Goal: Task Accomplishment & Management: Use online tool/utility

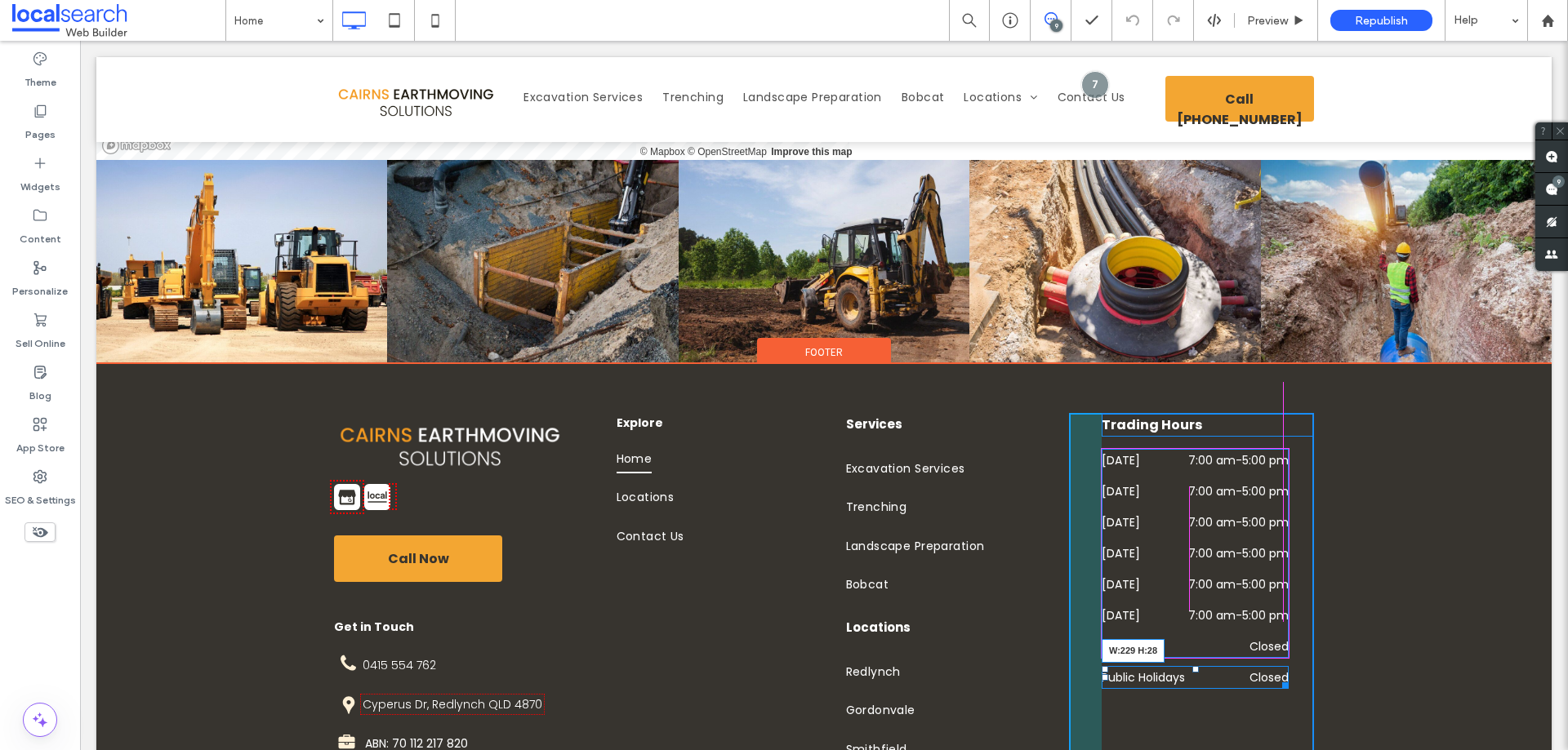
click at [1284, 614] on div "Trading Hours [DATE] 7:00 am - 5:00 pm [DATE] 7:00 am - 5:00 pm [DATE] 7:00 am …" at bounding box center [1191, 613] width 245 height 400
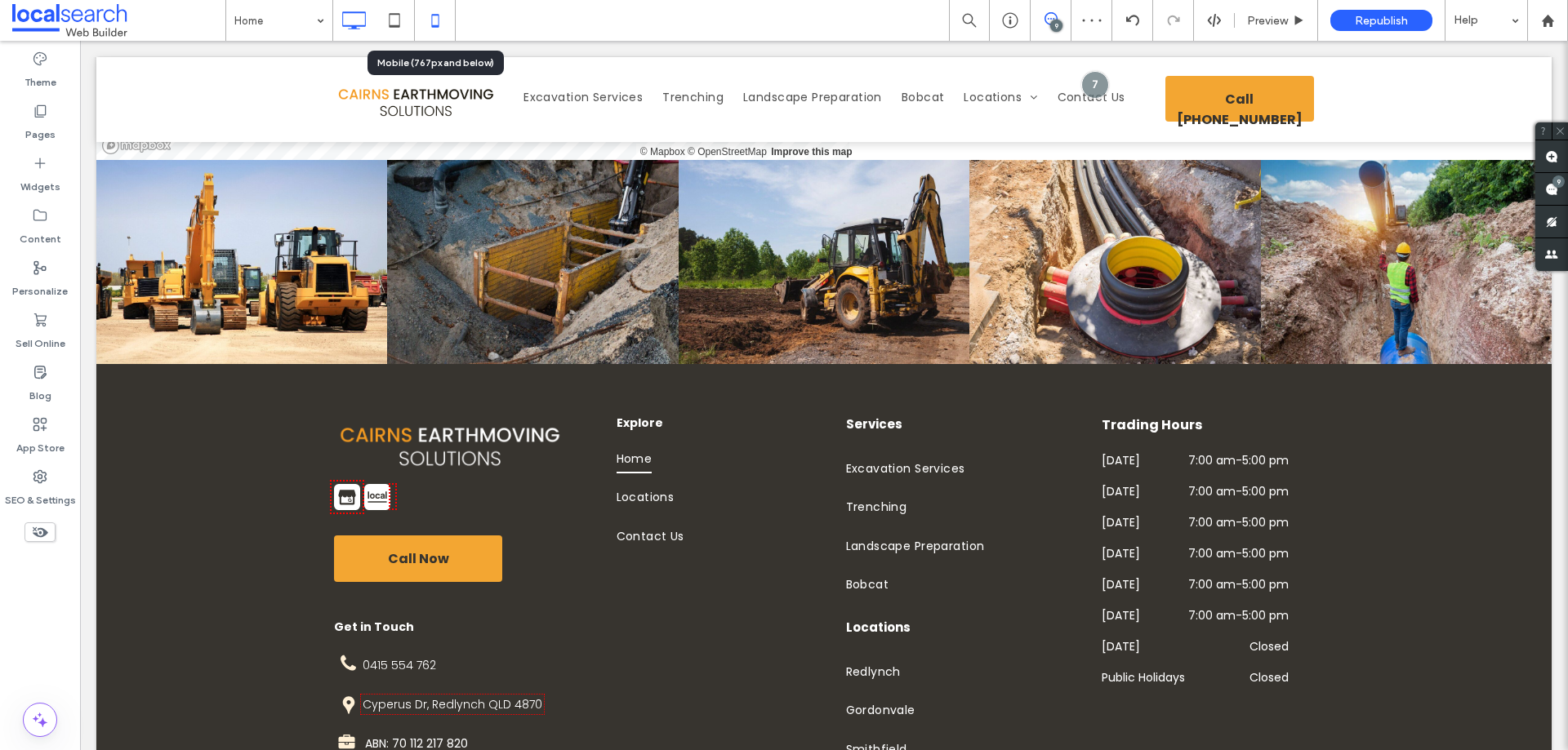
click at [438, 20] on use at bounding box center [435, 20] width 7 height 13
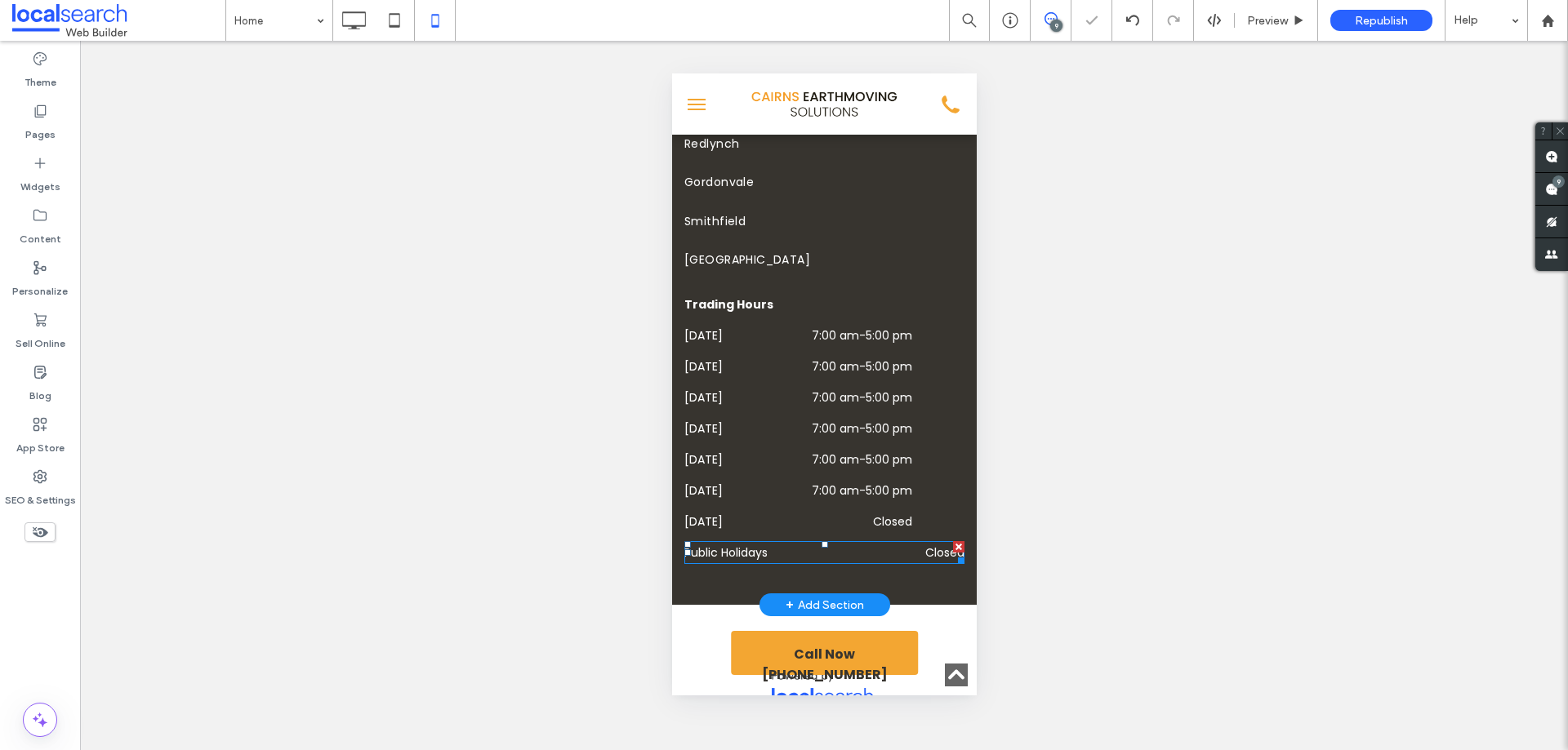
scroll to position [6283, 0]
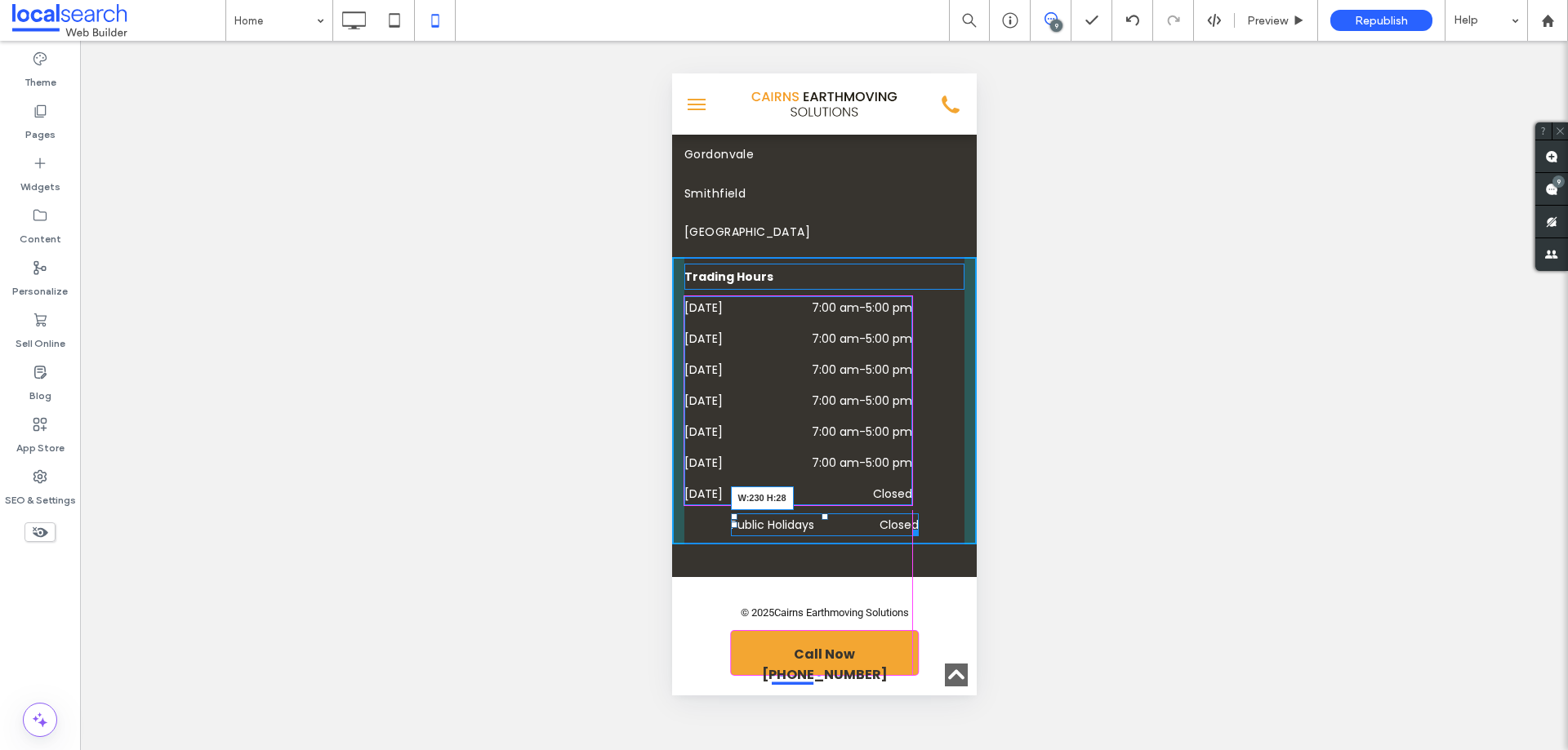
drag, startPoint x: 948, startPoint y: 522, endPoint x: 909, endPoint y: 522, distance: 39.0
click at [909, 525] on div at bounding box center [912, 530] width 12 height 12
drag, startPoint x: 727, startPoint y: 522, endPoint x: 1543, endPoint y: 624, distance: 822.4
drag, startPoint x: 868, startPoint y: 527, endPoint x: 1661, endPoint y: 639, distance: 800.9
click at [912, 527] on div "Trading Hours [DATE] 7:00 am - 5:00 pm [DATE] 7:00 am - 5:00 pm [DATE] 7:00 am …" at bounding box center [823, 400] width 305 height 287
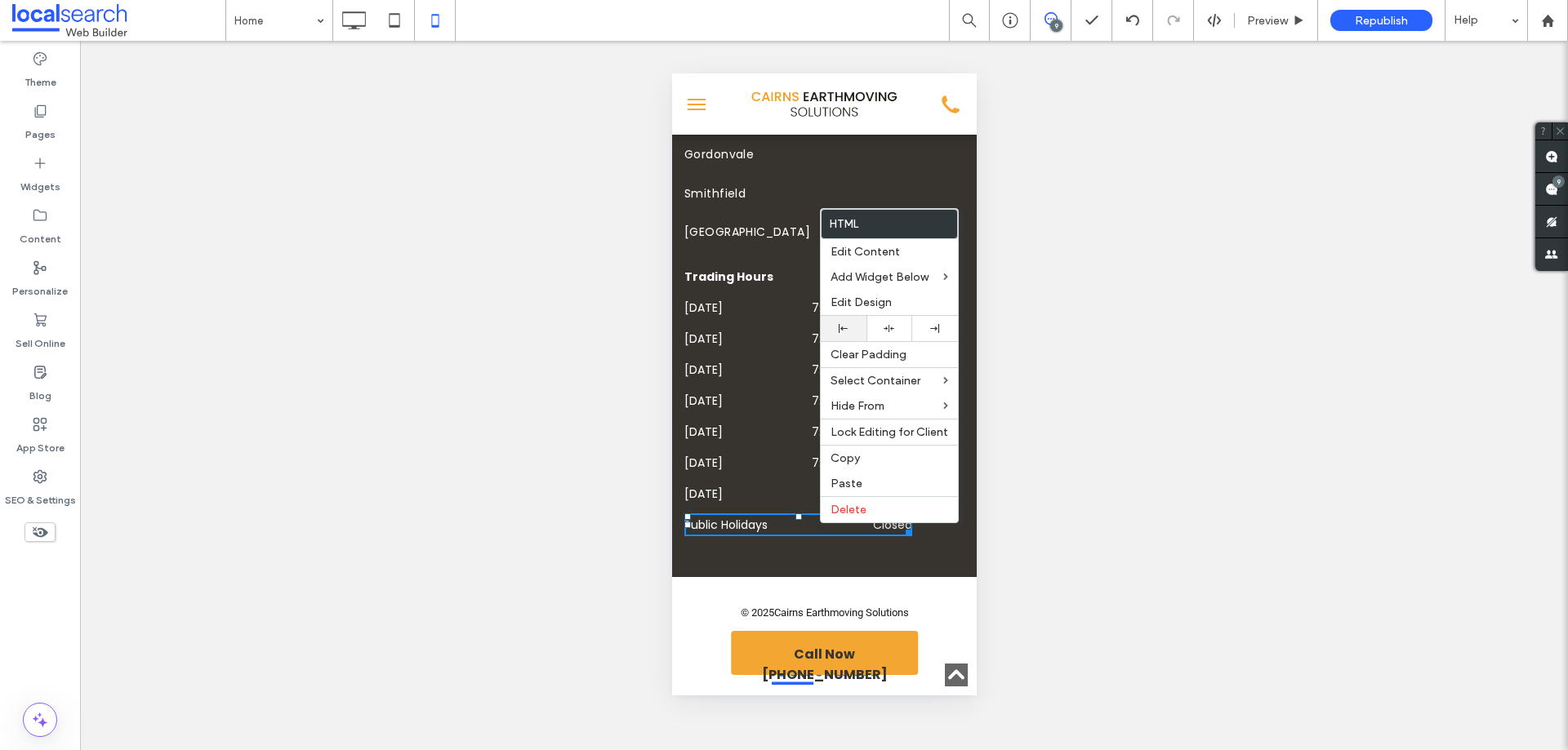
click at [845, 327] on icon at bounding box center [843, 329] width 9 height 9
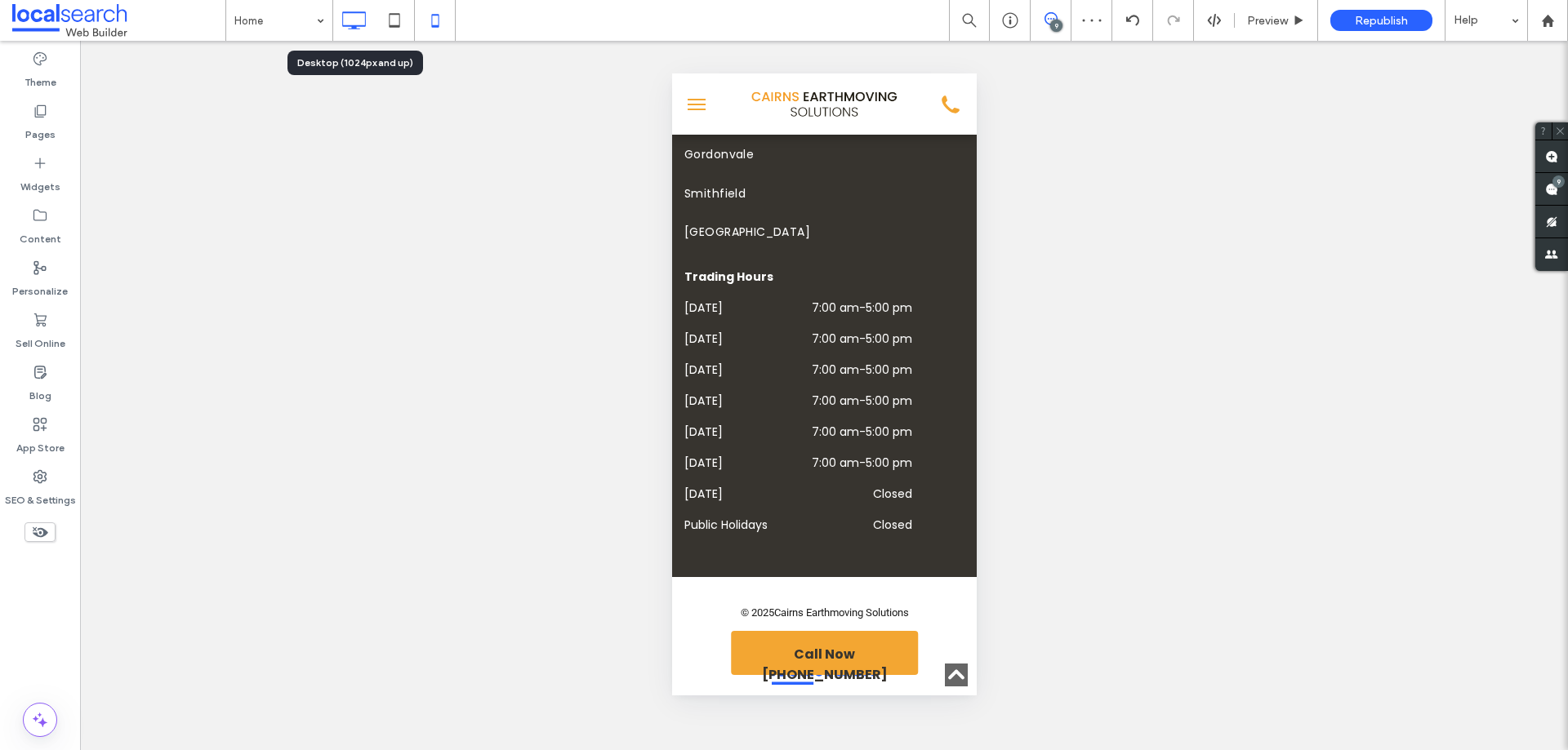
click at [347, 23] on icon at bounding box center [353, 19] width 32 height 32
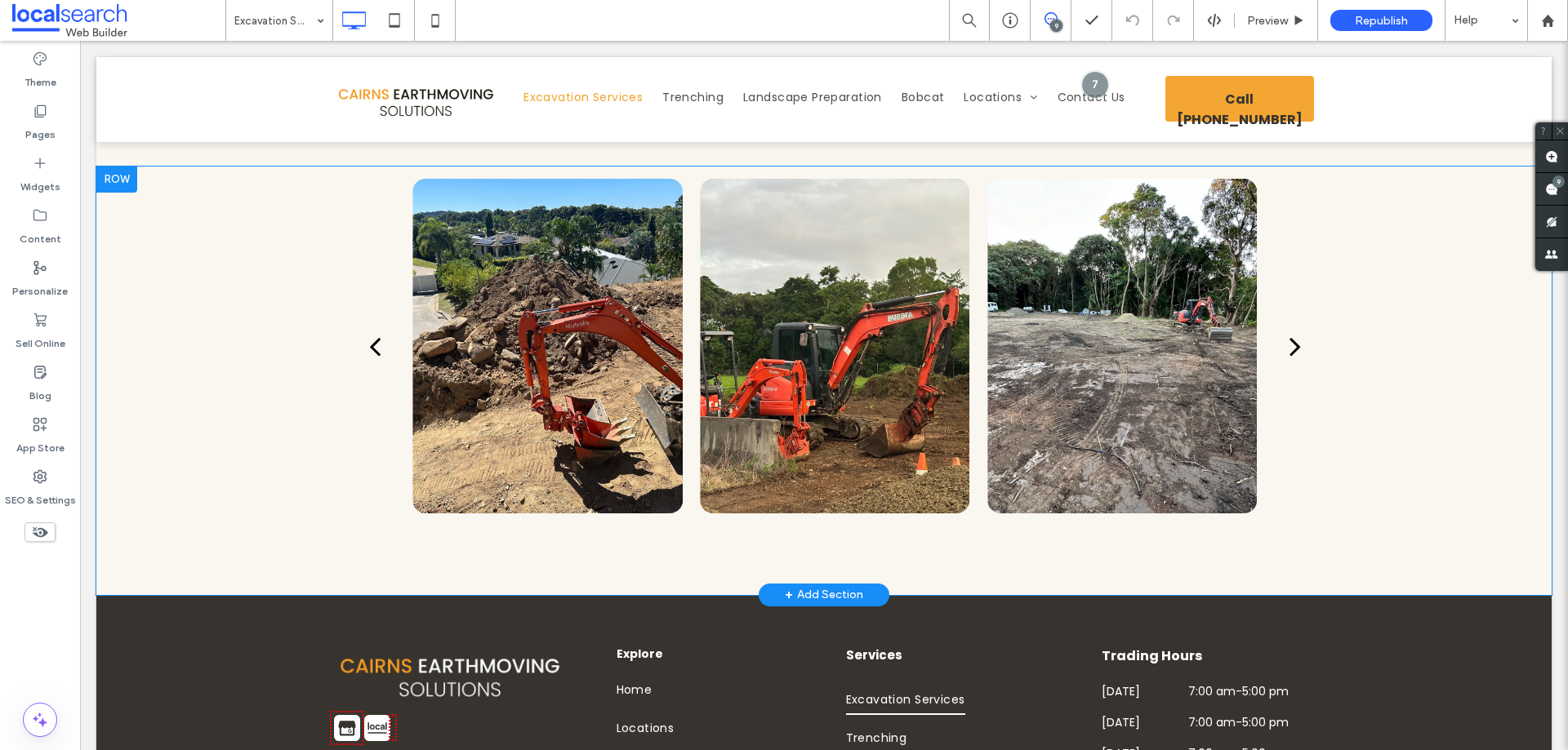
scroll to position [2368, 0]
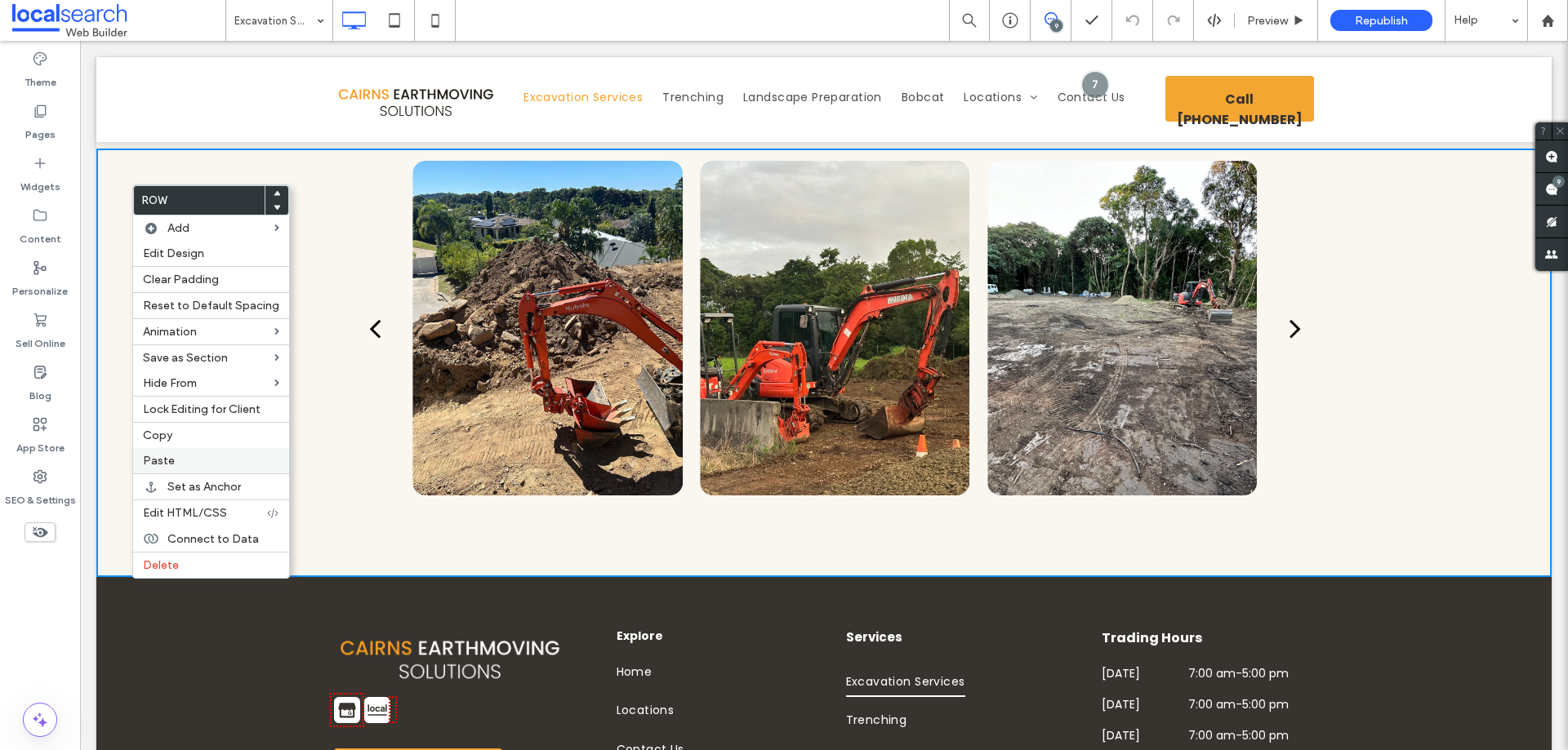
click at [206, 458] on label "Paste" at bounding box center [211, 460] width 136 height 14
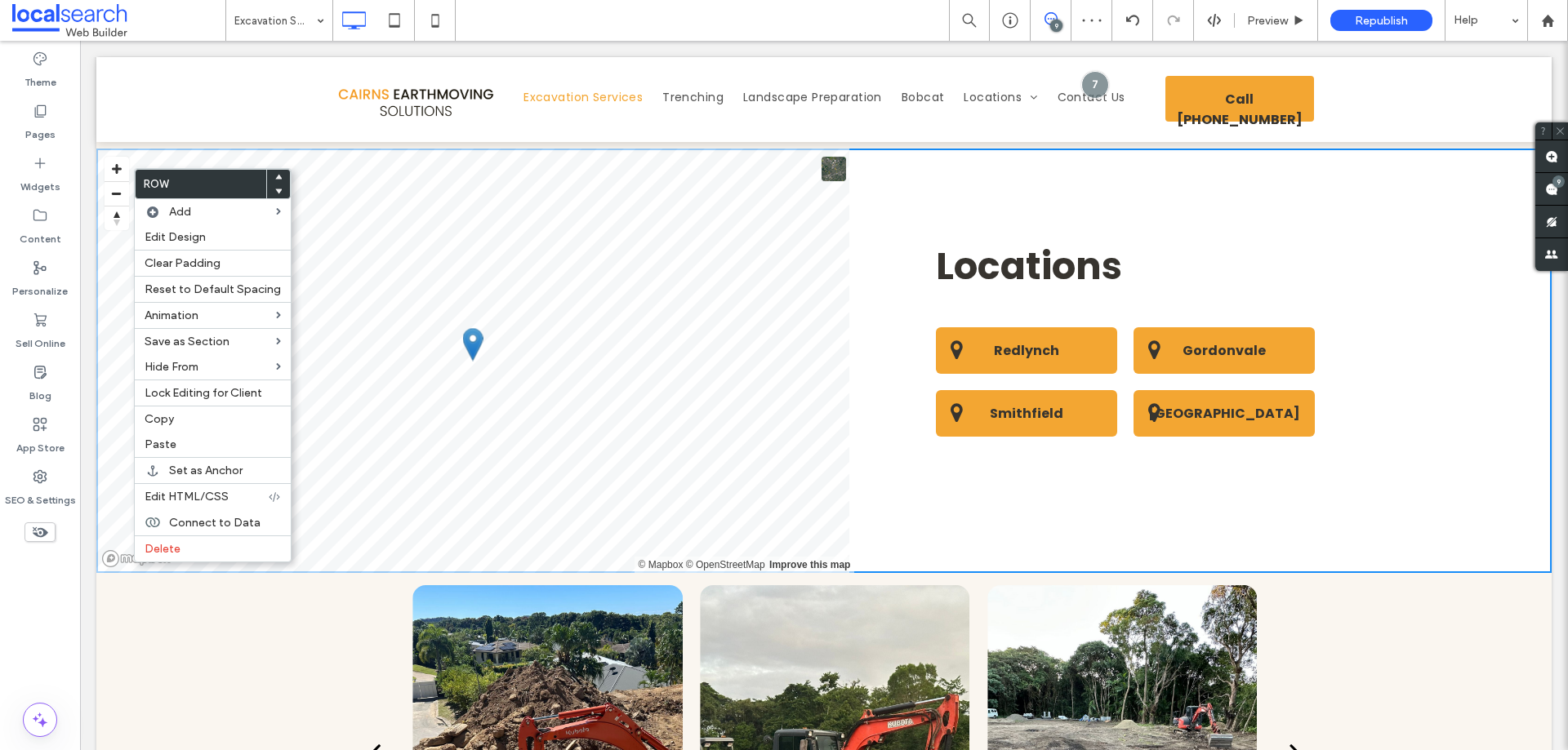
click at [275, 194] on icon at bounding box center [278, 190] width 6 height 6
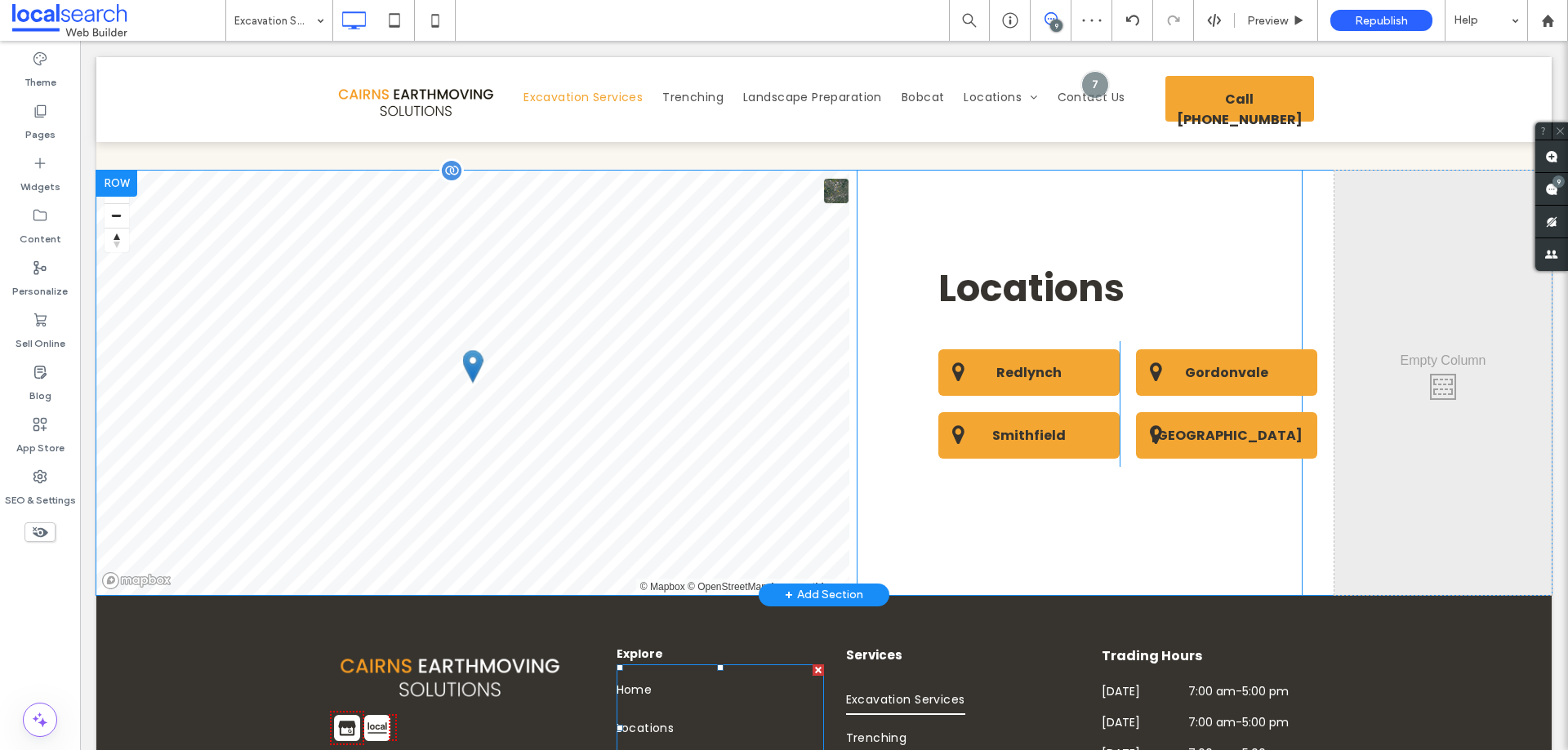
scroll to position [2694, 0]
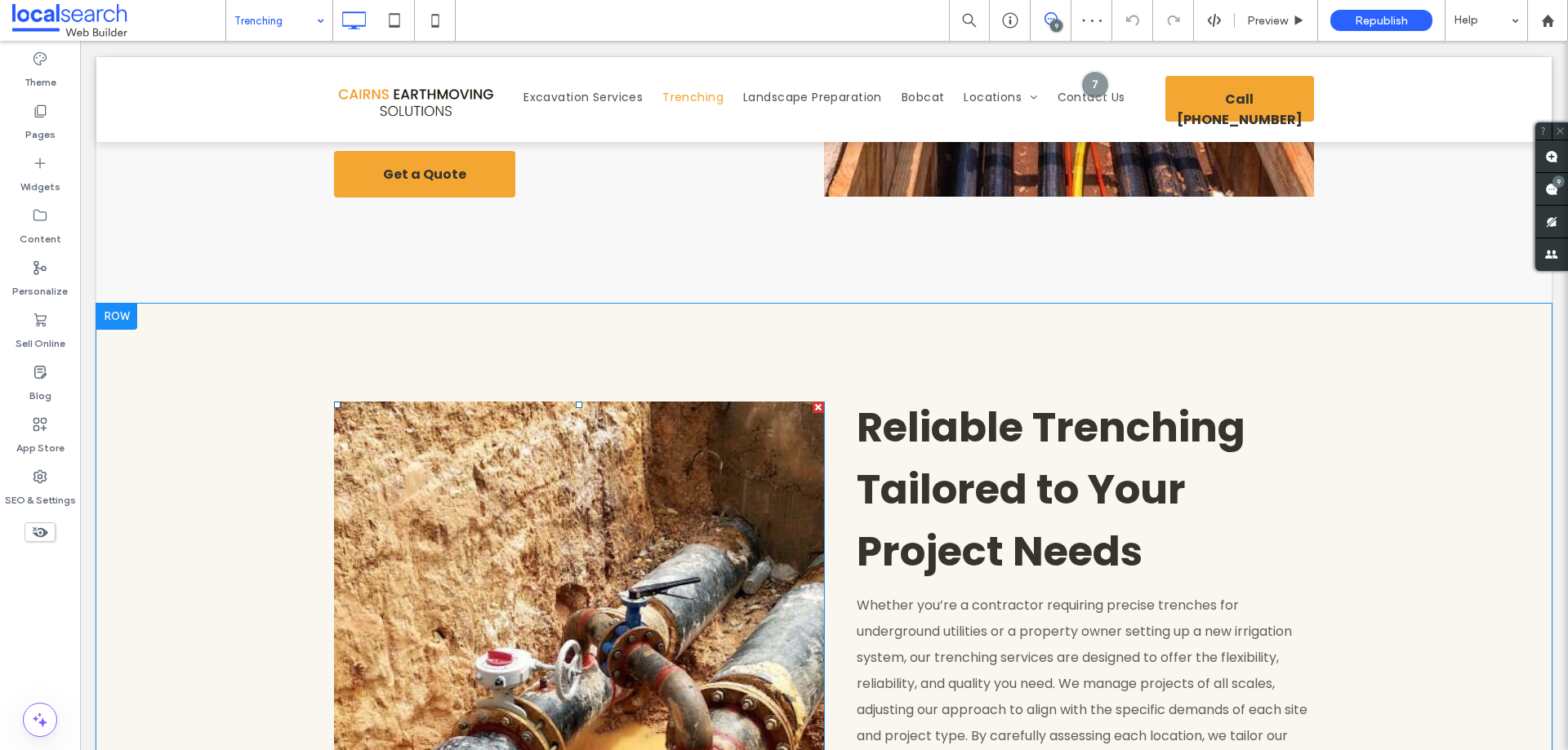
scroll to position [1200, 0]
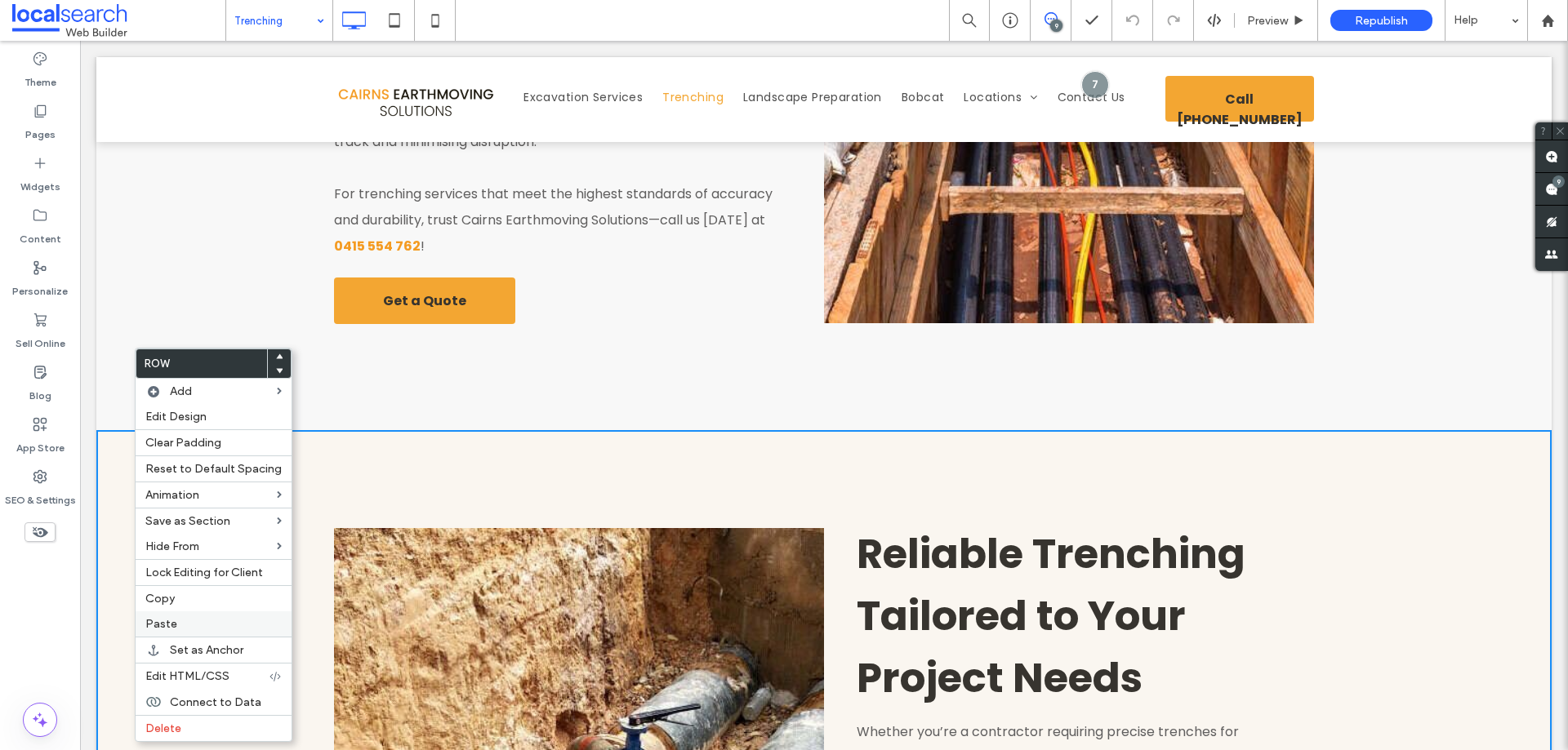
click at [237, 618] on label "Paste" at bounding box center [214, 624] width 136 height 14
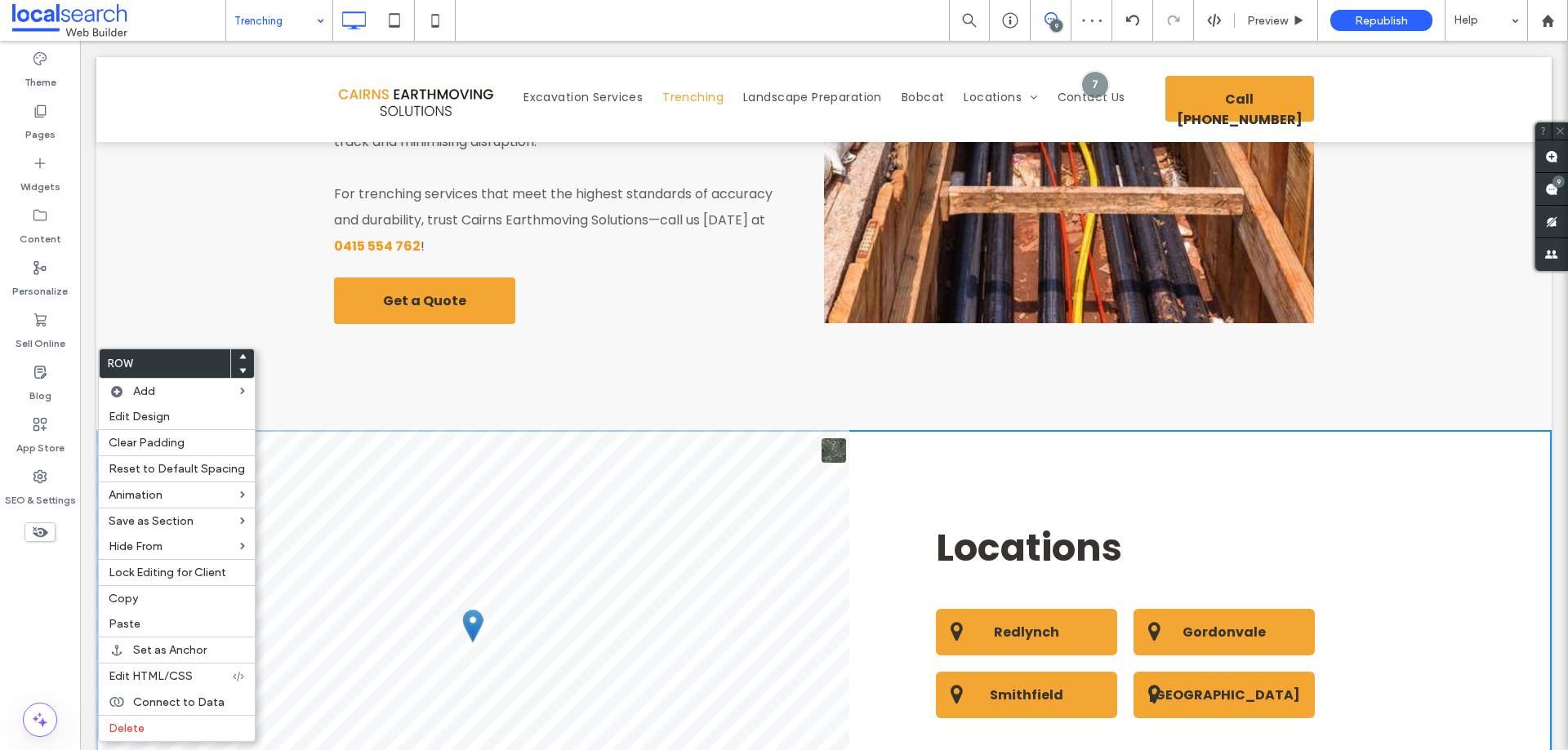
click at [240, 375] on span at bounding box center [242, 372] width 6 height 15
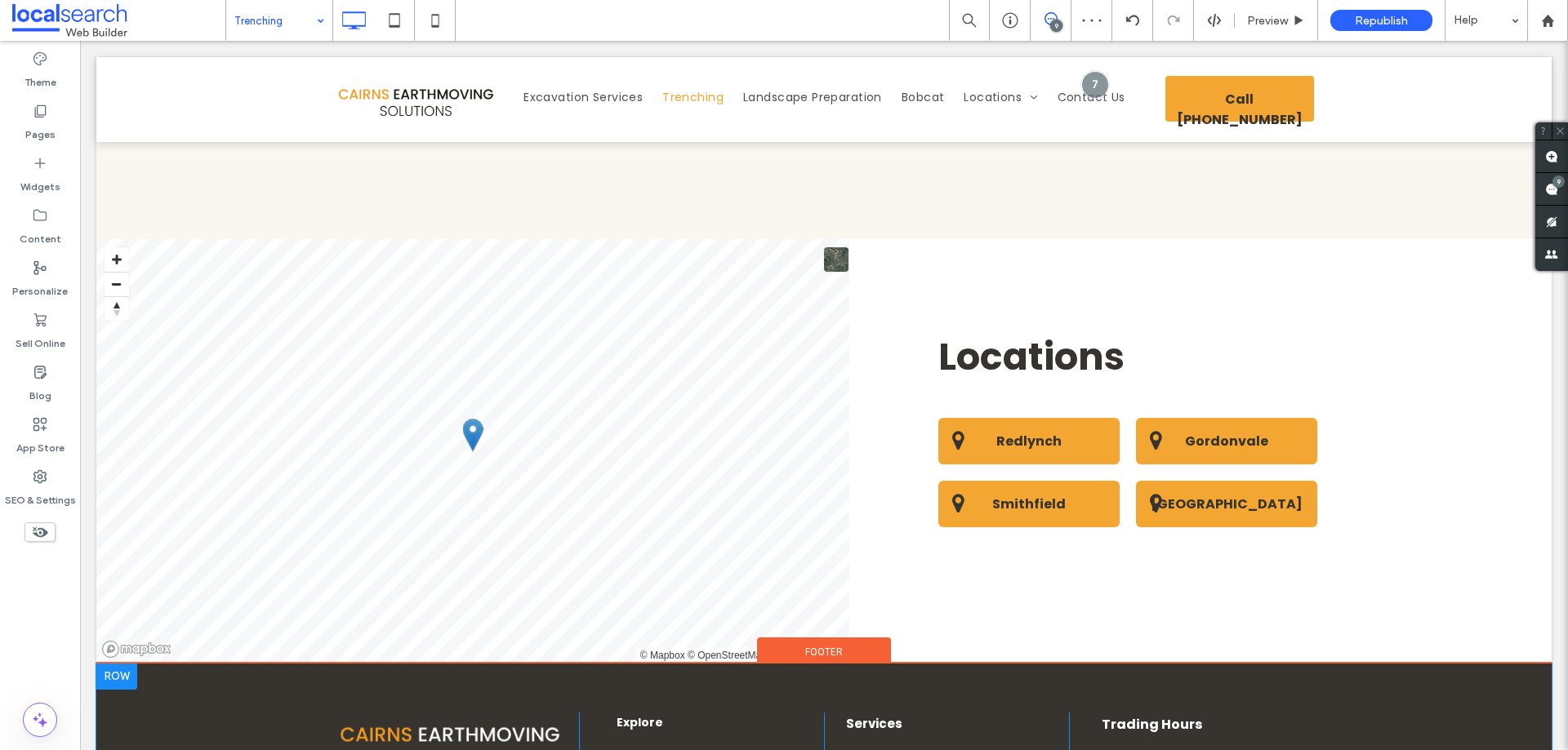
scroll to position [2507, 0]
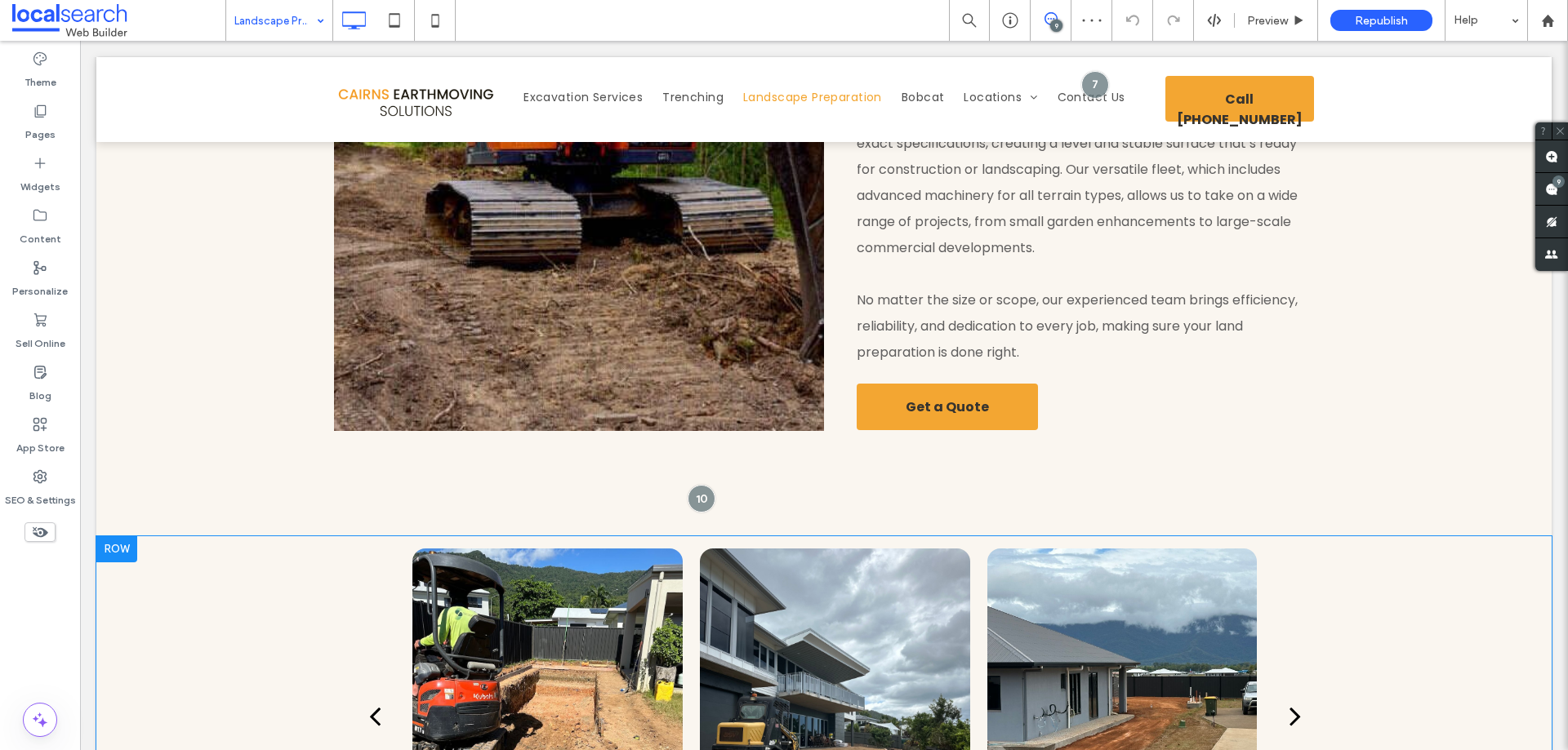
scroll to position [2320, 0]
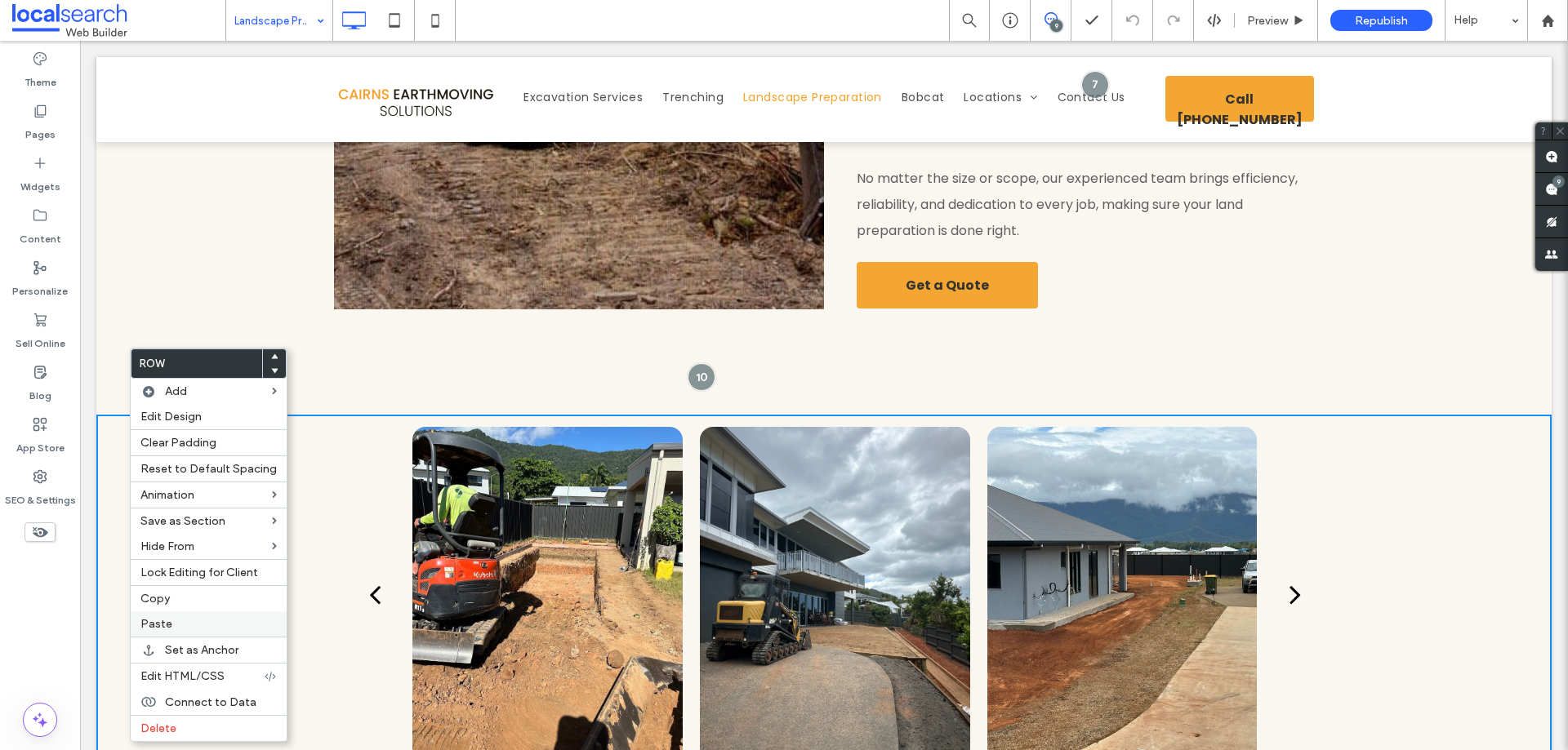
click at [210, 631] on div "Paste" at bounding box center [208, 624] width 156 height 26
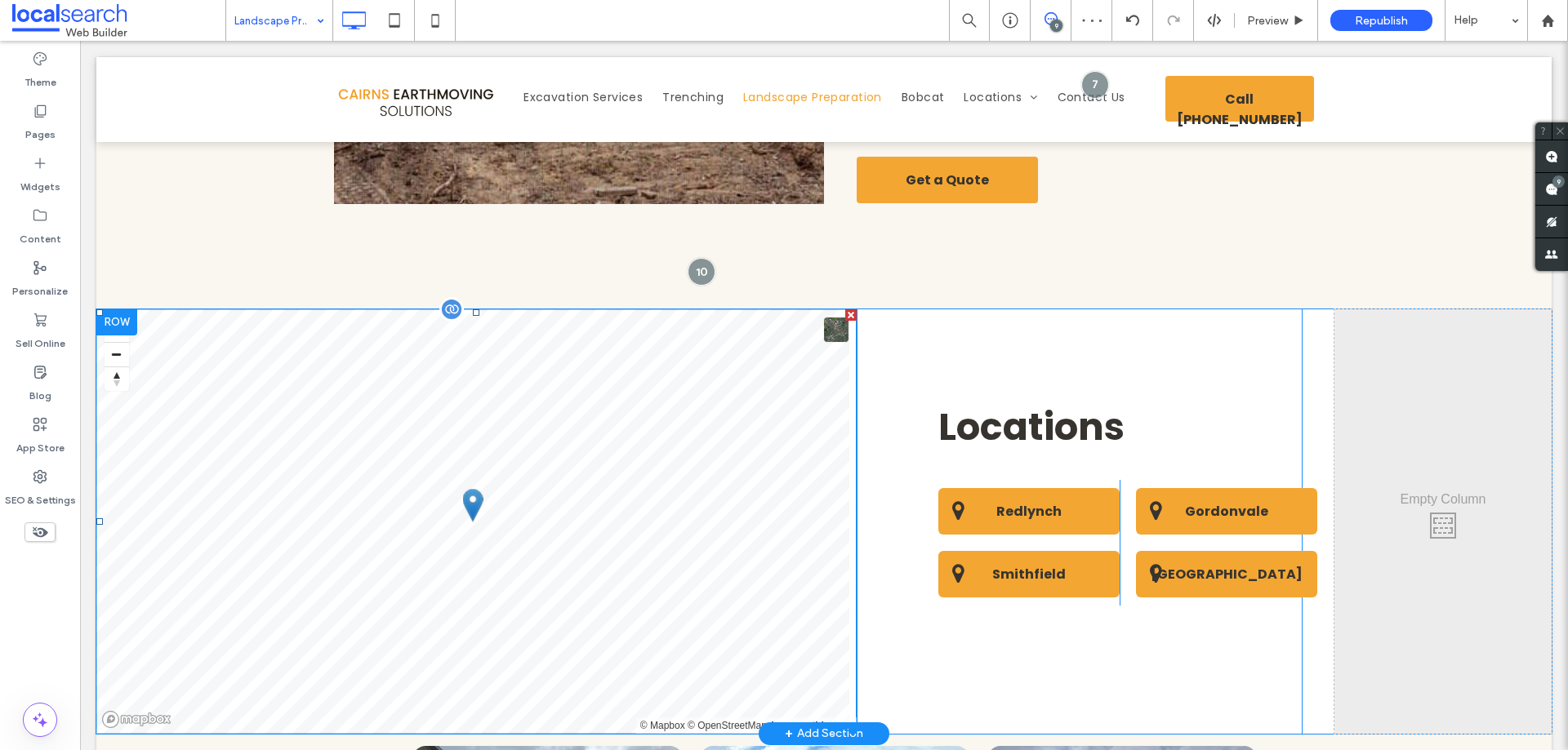
scroll to position [2402, 0]
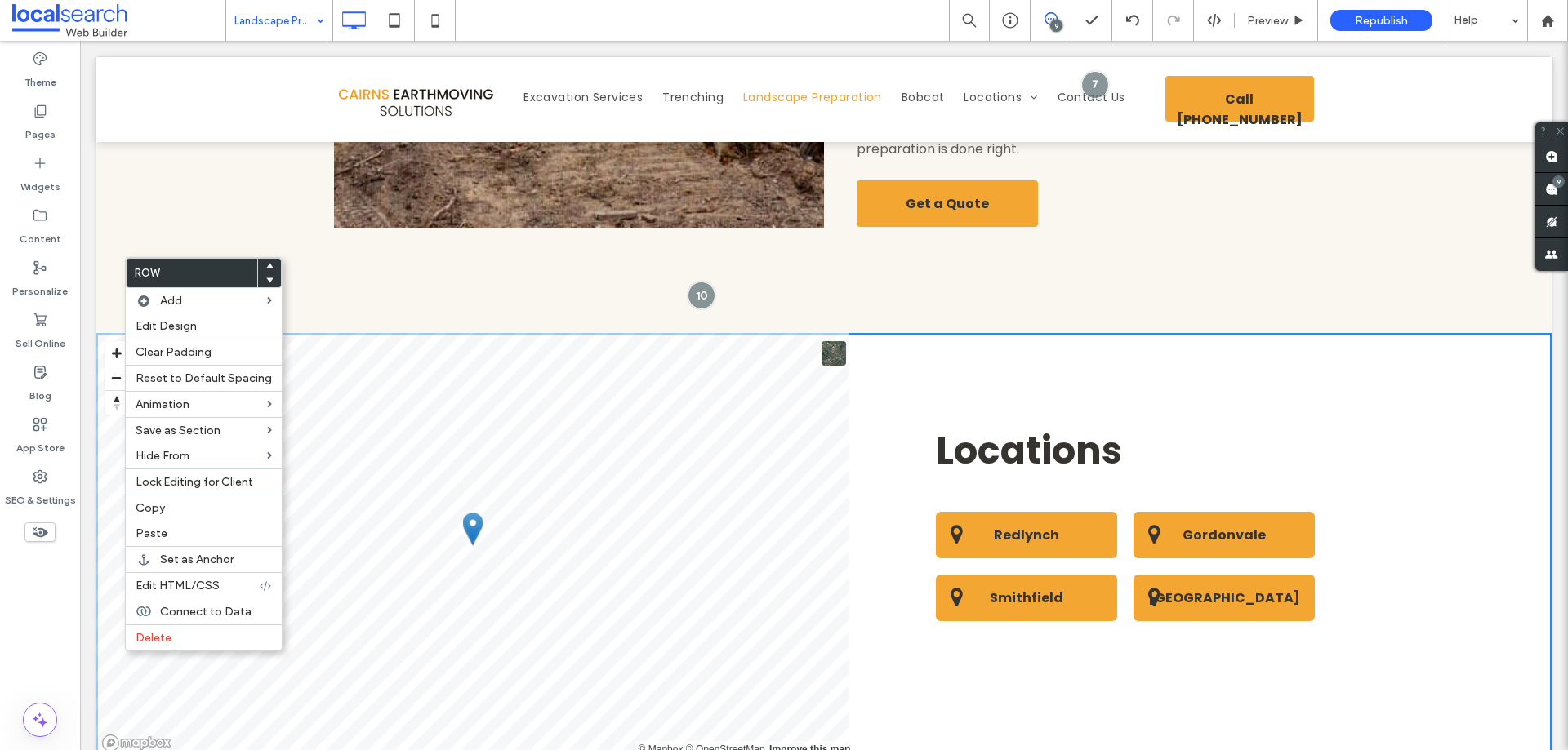
click at [266, 281] on icon at bounding box center [269, 280] width 6 height 6
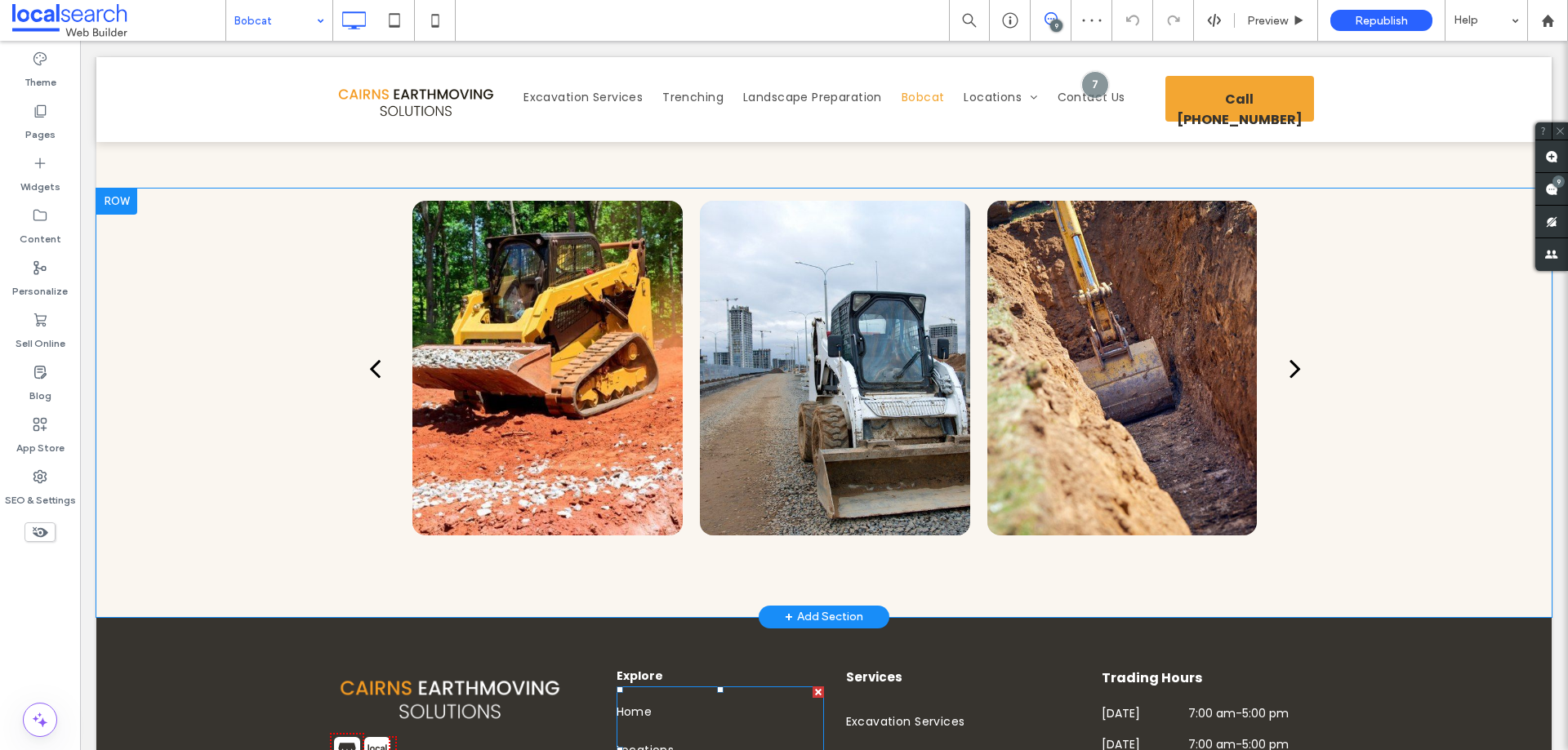
scroll to position [1959, 0]
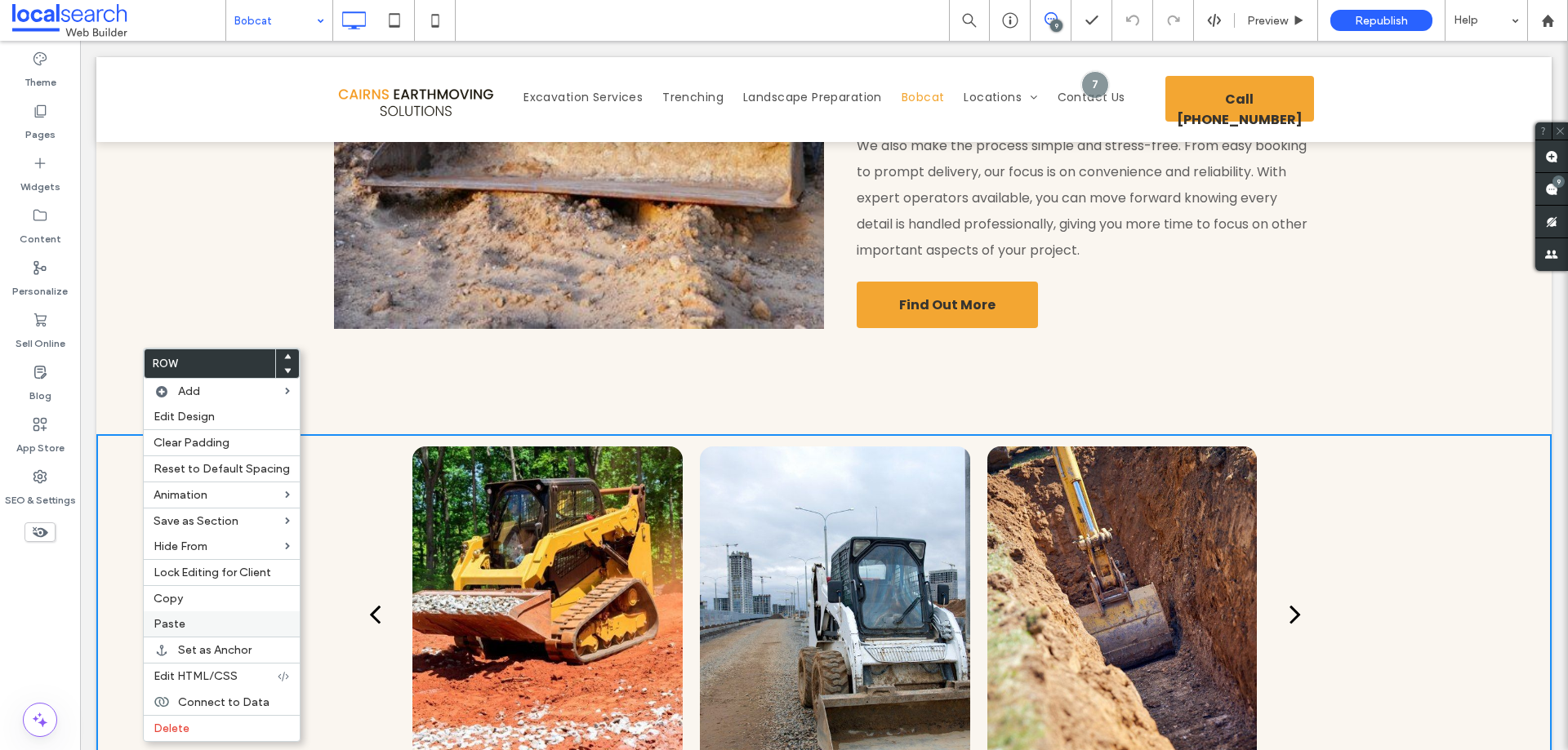
drag, startPoint x: 180, startPoint y: 618, endPoint x: 200, endPoint y: 618, distance: 20.0
click at [180, 618] on span "Paste" at bounding box center [169, 624] width 32 height 14
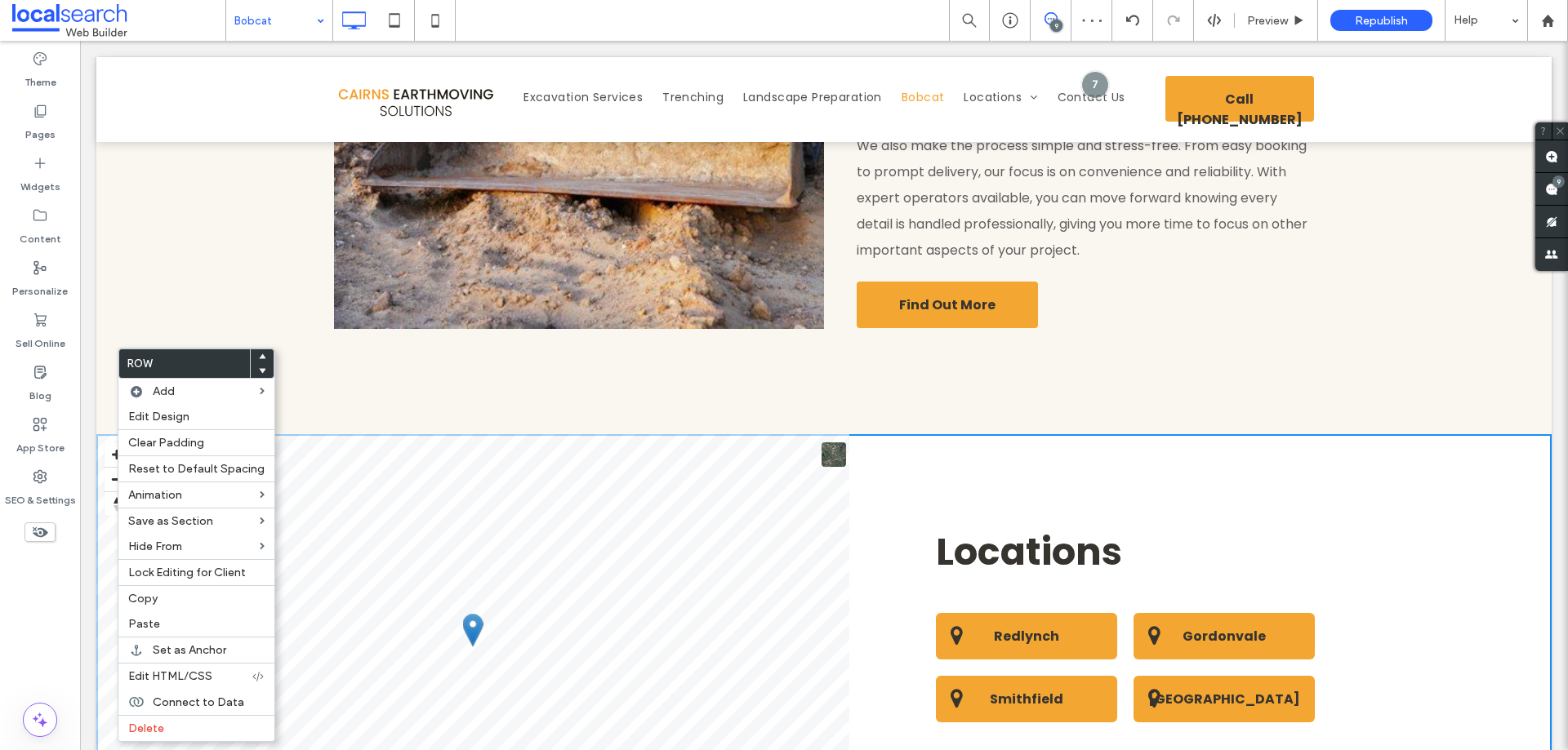
click at [259, 369] on use at bounding box center [262, 371] width 7 height 5
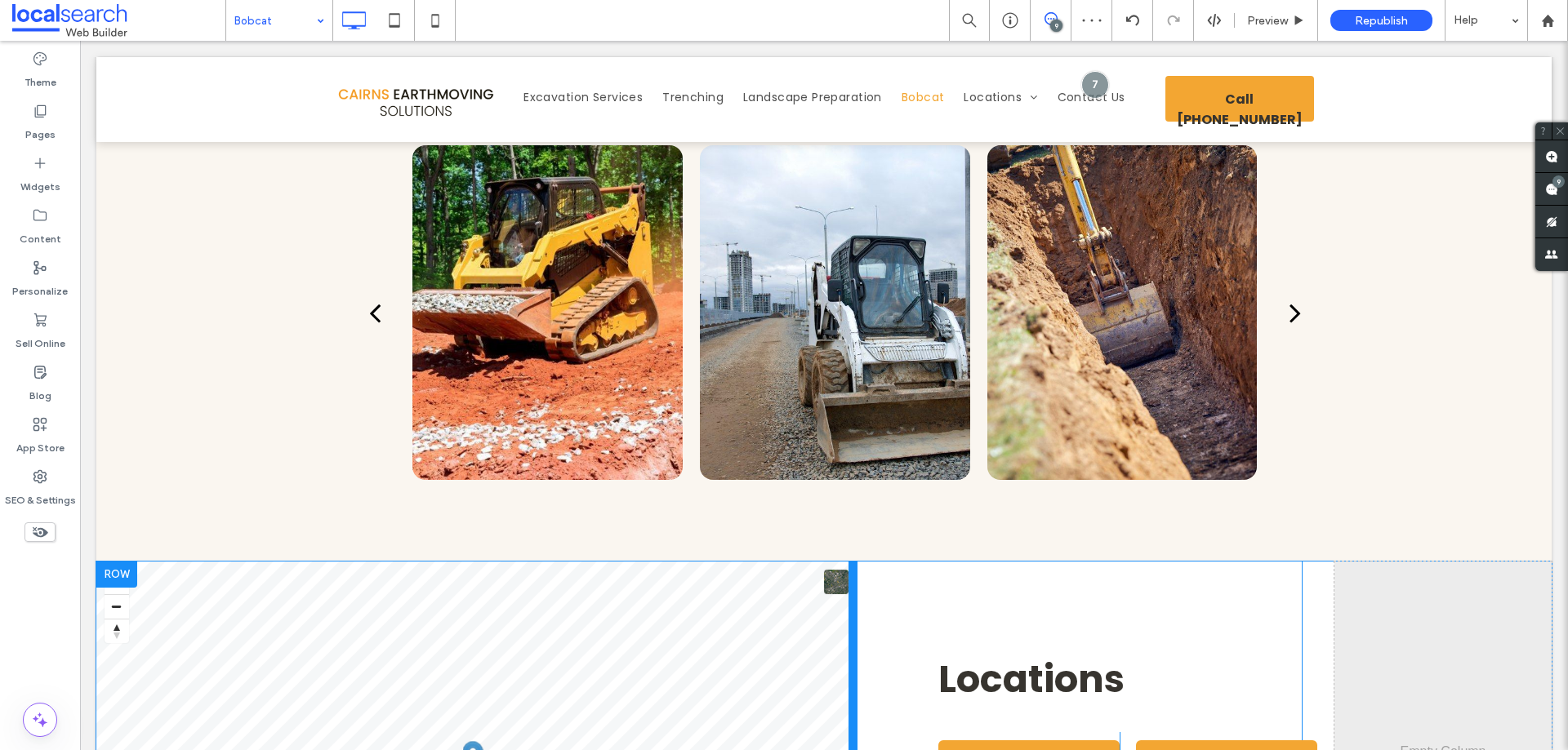
scroll to position [2449, 0]
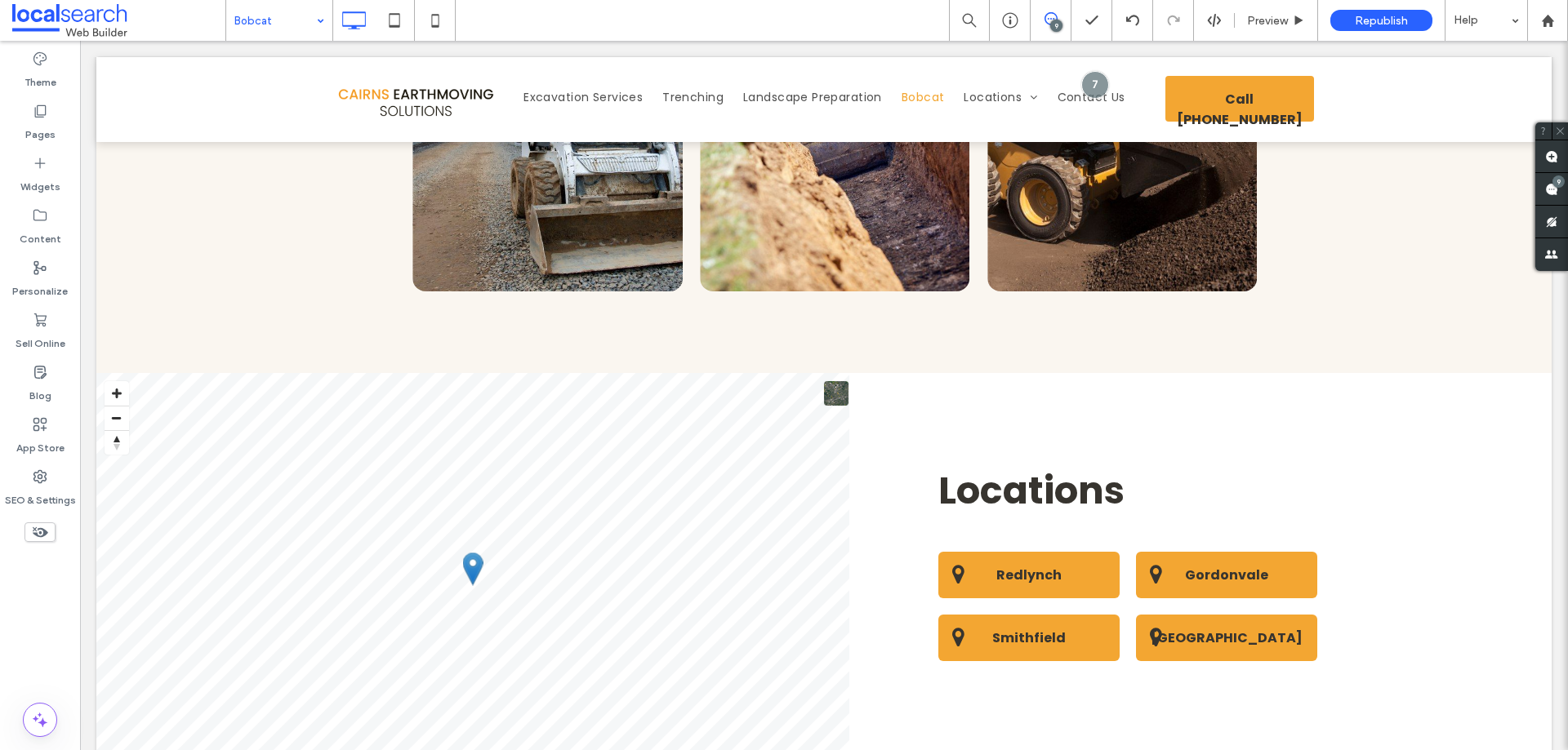
drag, startPoint x: 271, startPoint y: 31, endPoint x: 278, endPoint y: 36, distance: 8.6
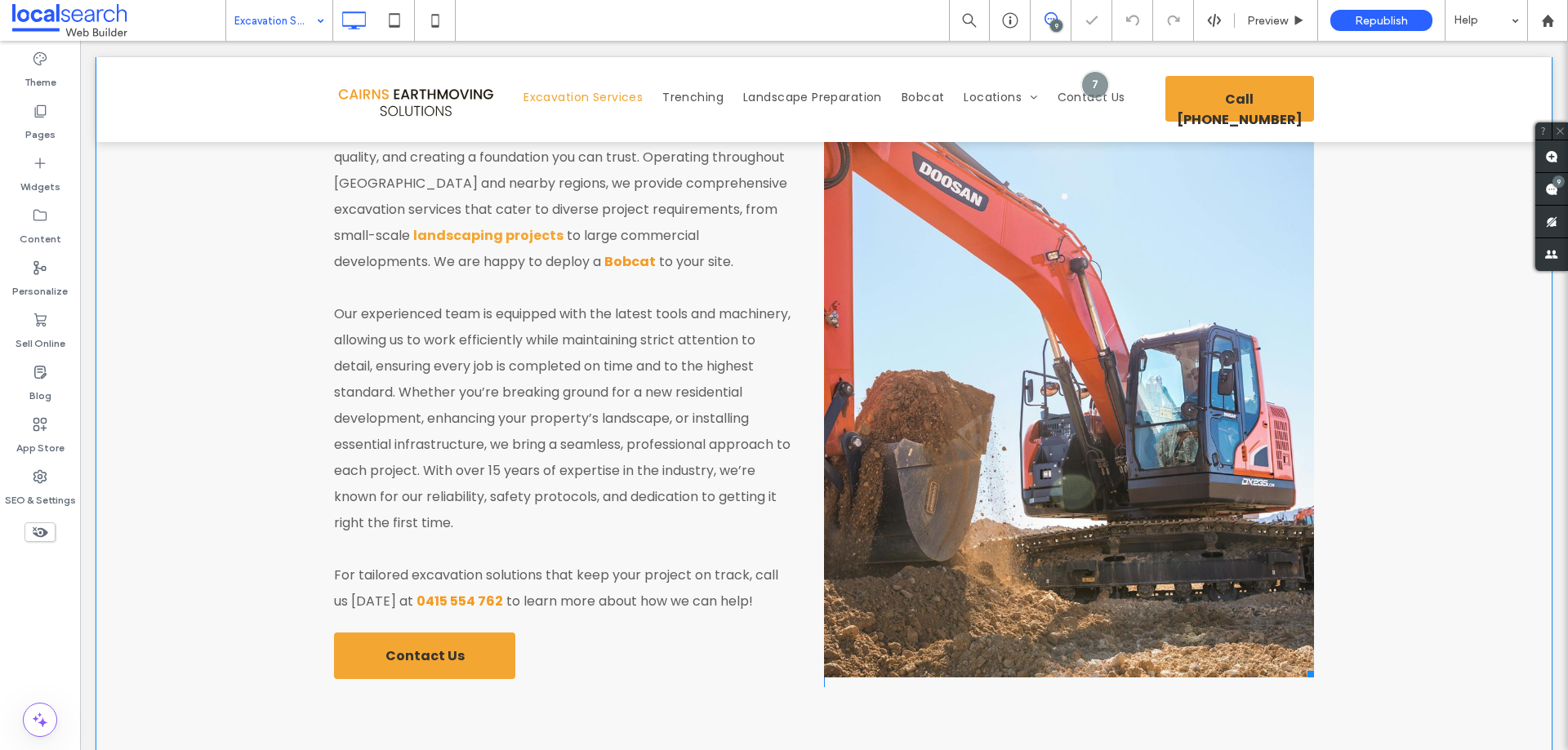
scroll to position [734, 0]
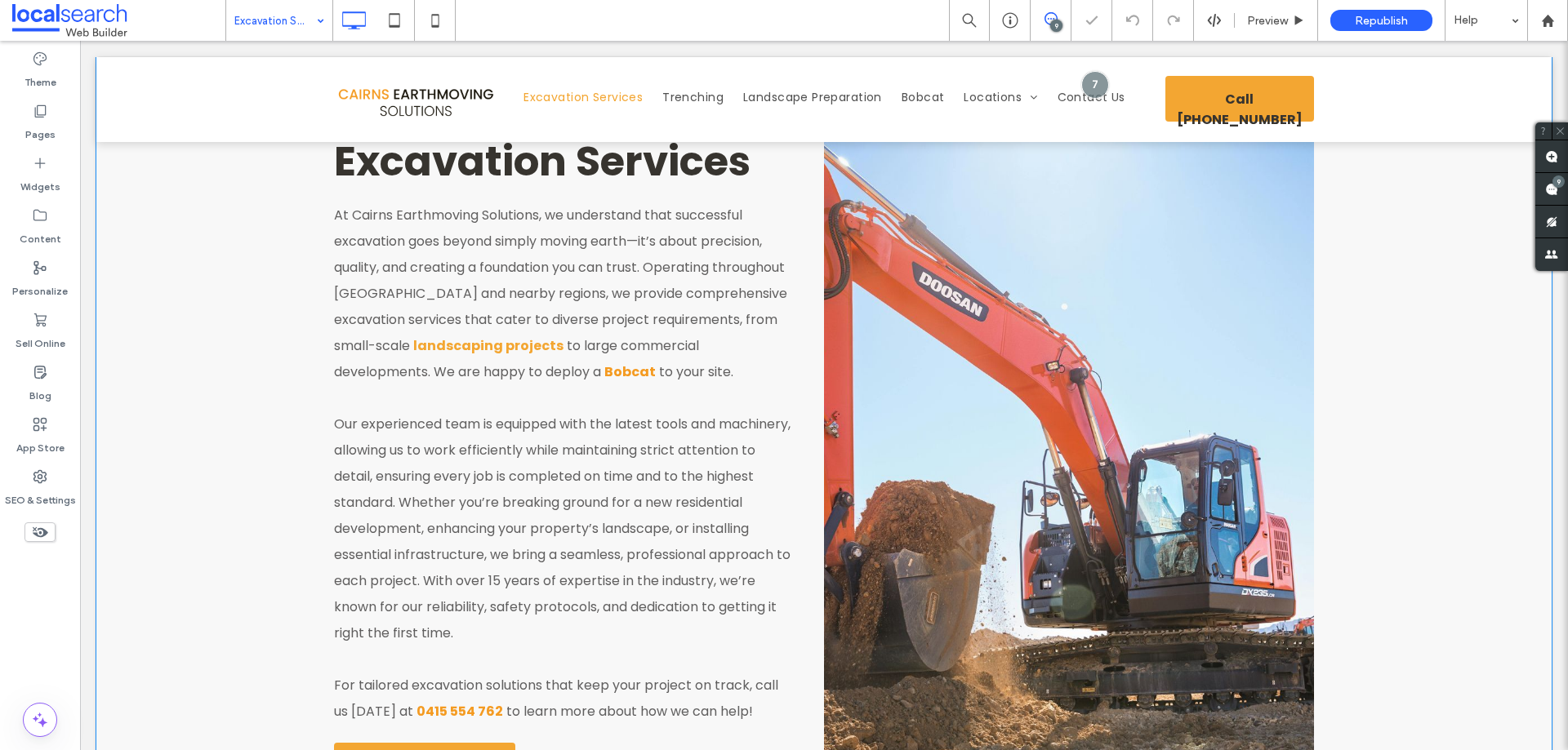
click at [960, 428] on link at bounding box center [1069, 431] width 490 height 714
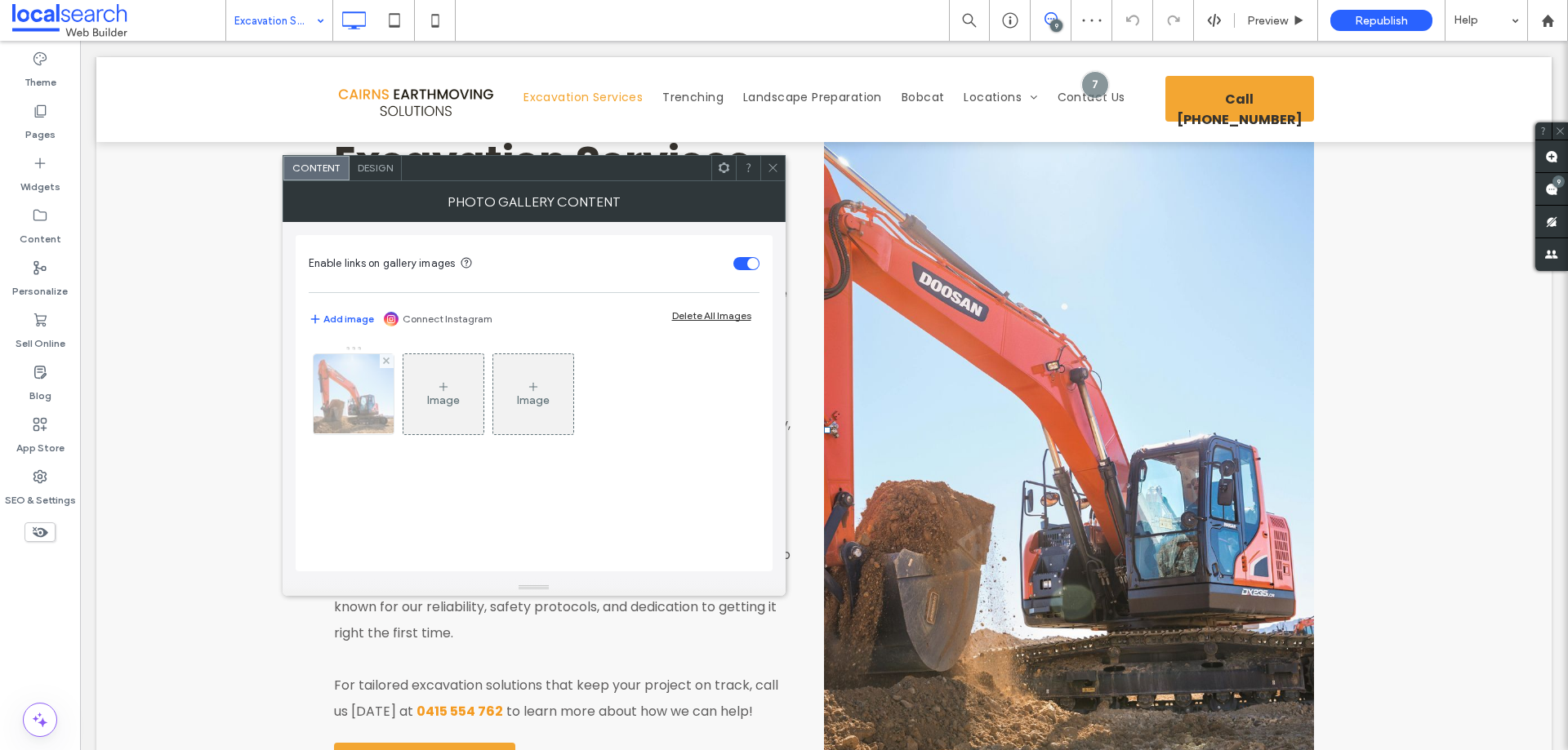
click at [383, 397] on img at bounding box center [353, 394] width 120 height 80
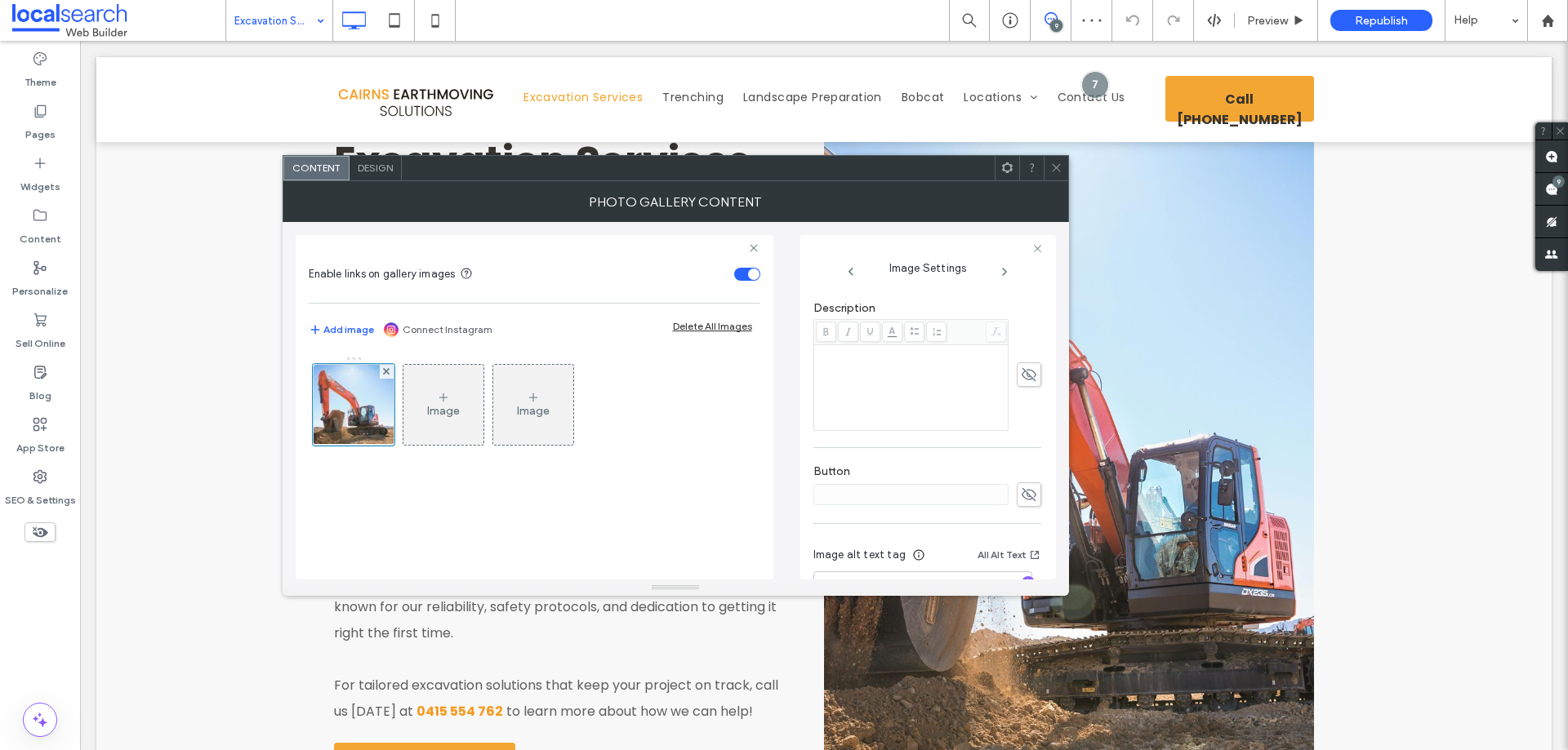
scroll to position [499, 0]
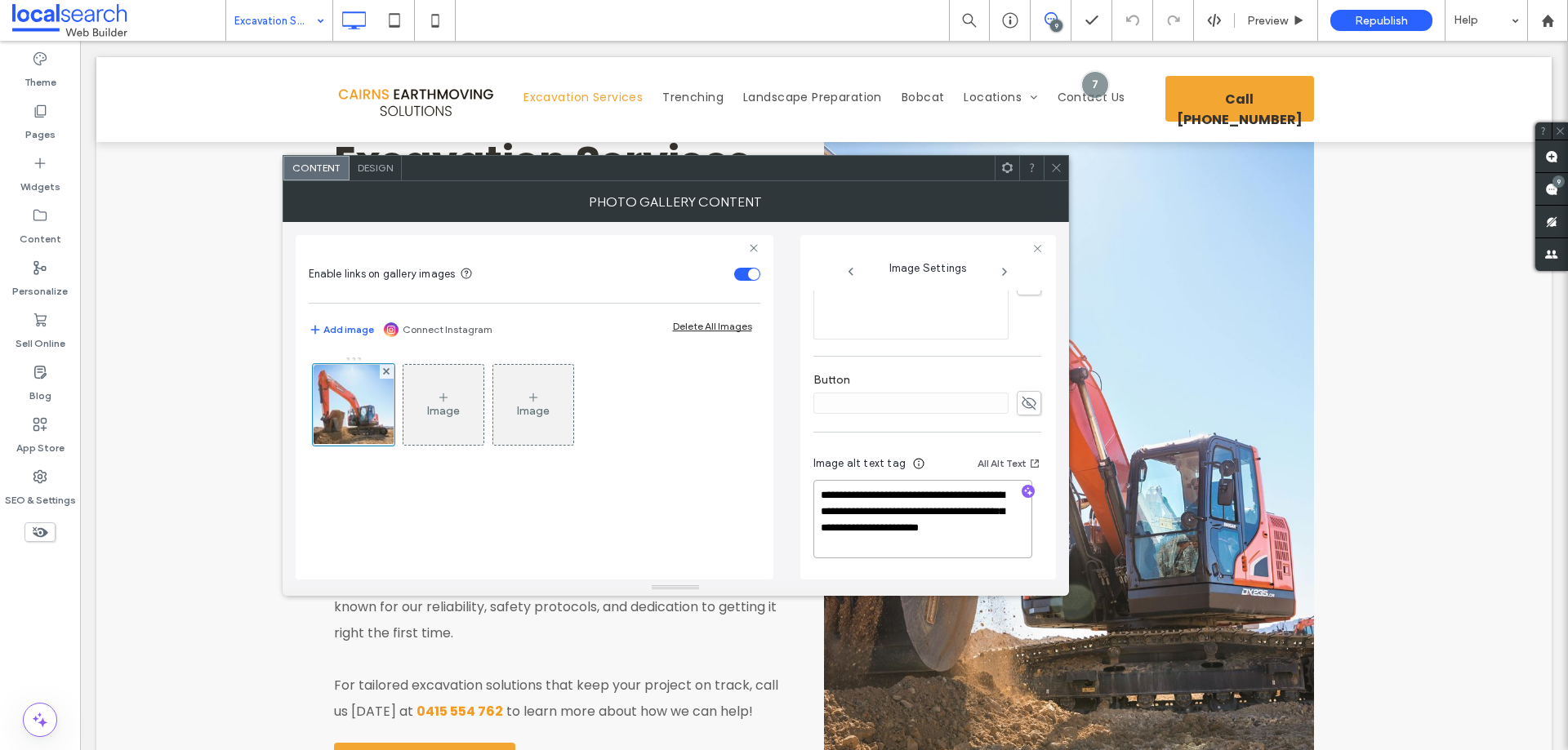
drag, startPoint x: 837, startPoint y: 494, endPoint x: 950, endPoint y: 510, distance: 114.1
click at [950, 510] on textarea "**********" at bounding box center [923, 519] width 219 height 78
click at [952, 513] on textarea "**********" at bounding box center [923, 519] width 219 height 78
type textarea "**********"
click at [771, 501] on div "Enable links on gallery images Add image Connect Instagram Delete All Images Im…" at bounding box center [534, 408] width 478 height 344
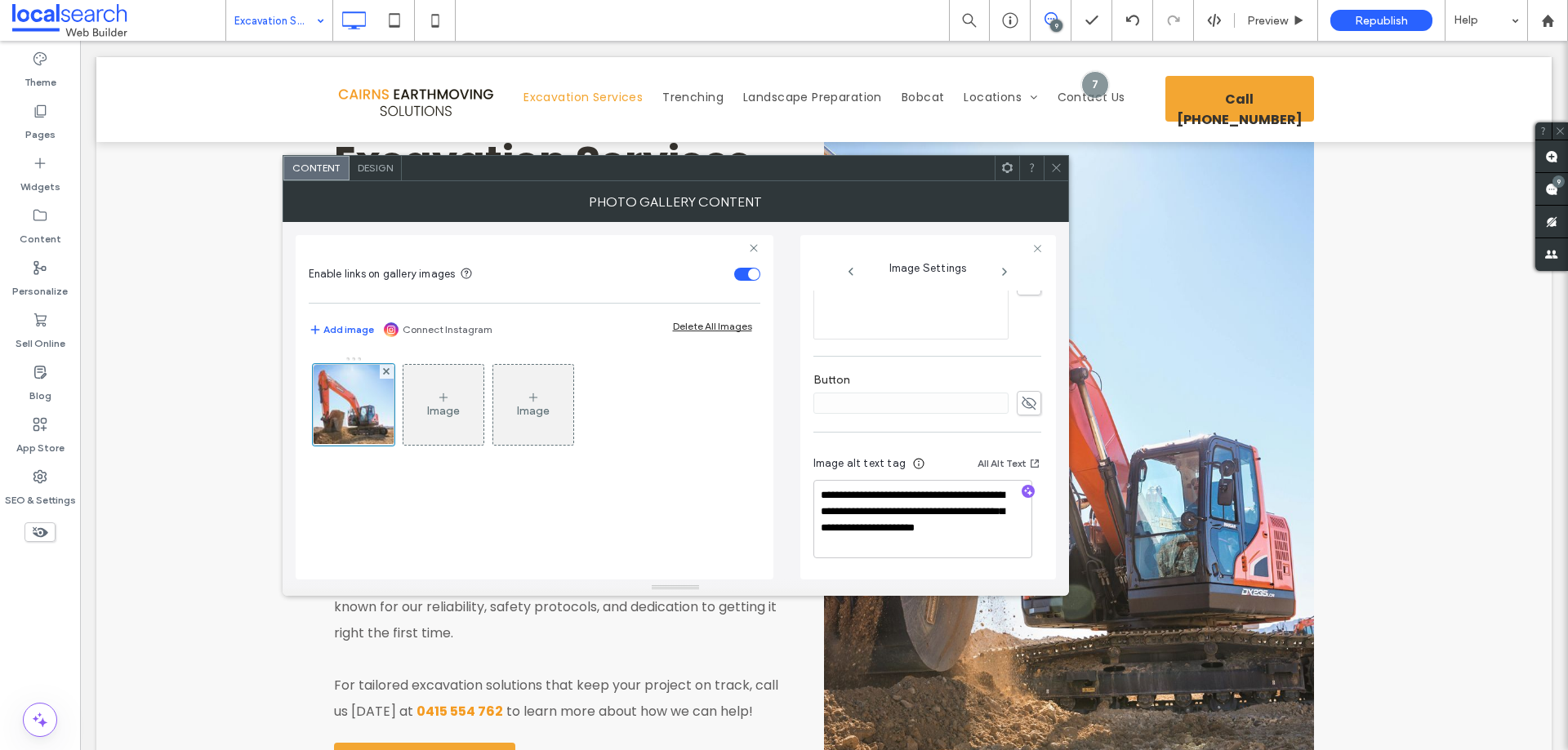
click at [1053, 167] on icon at bounding box center [1056, 167] width 12 height 12
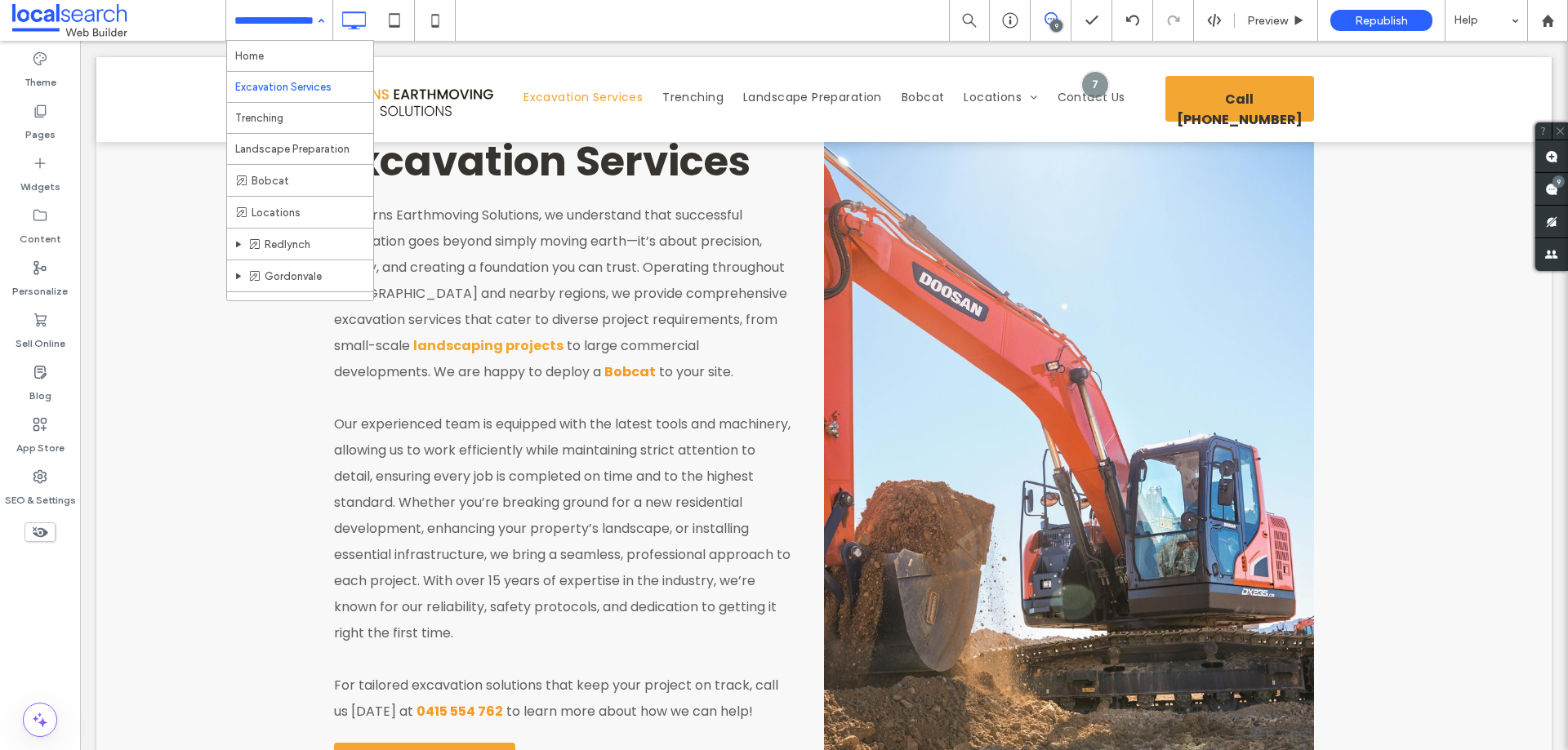
click at [322, 30] on div "Home Excavation Services Trenching Landscape Preparation Bobcat Locations [GEOG…" at bounding box center [279, 20] width 106 height 40
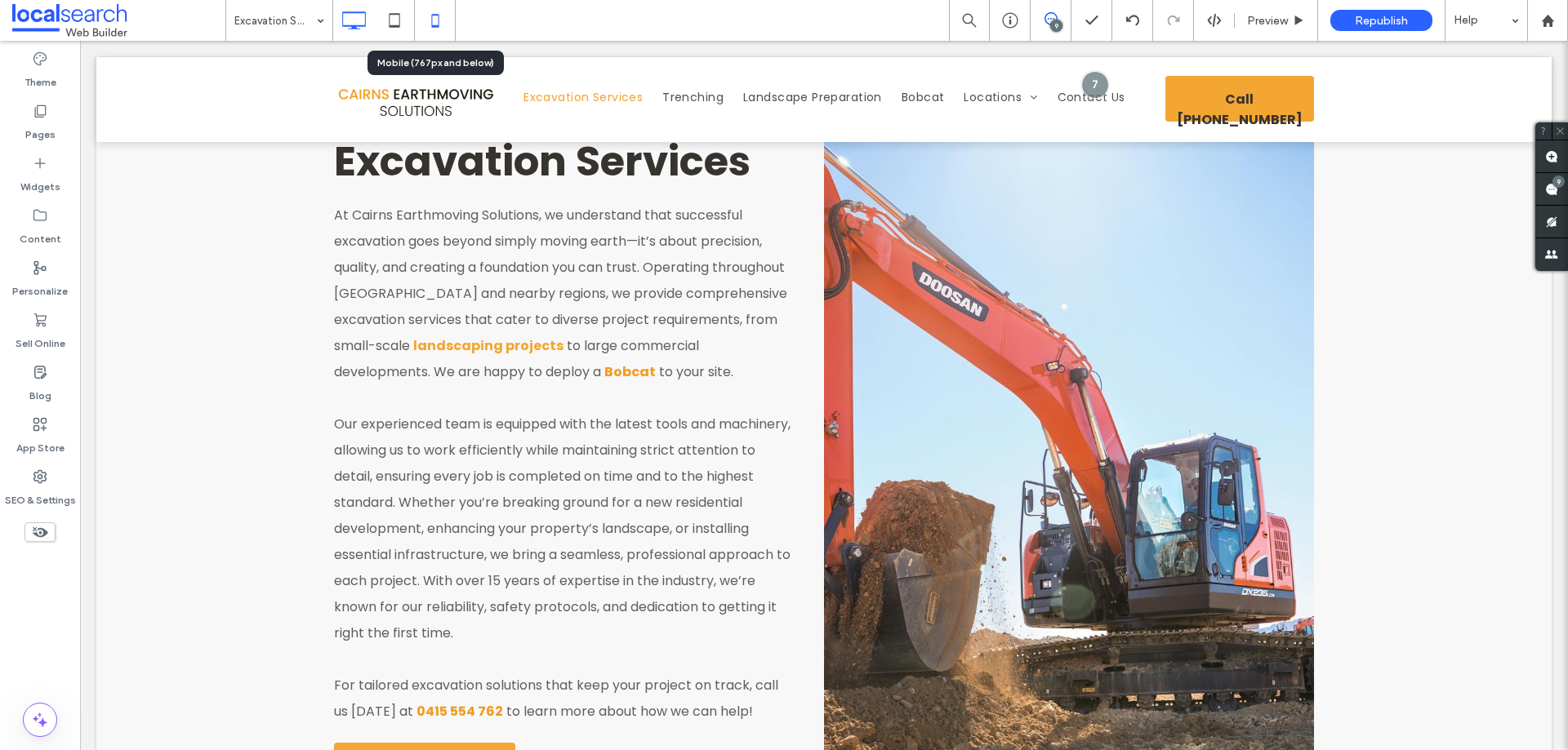
click at [432, 20] on use at bounding box center [435, 20] width 7 height 13
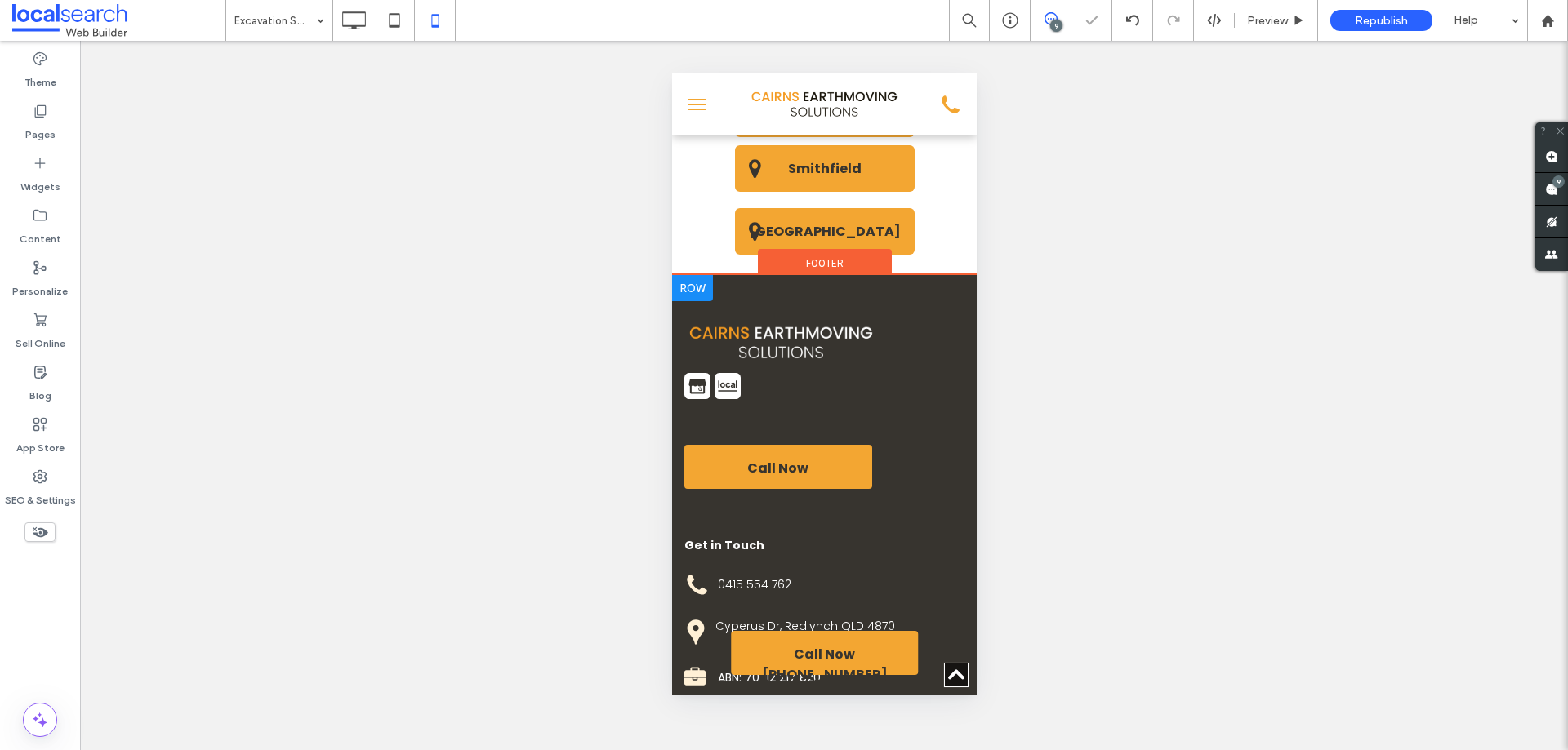
scroll to position [3707, 0]
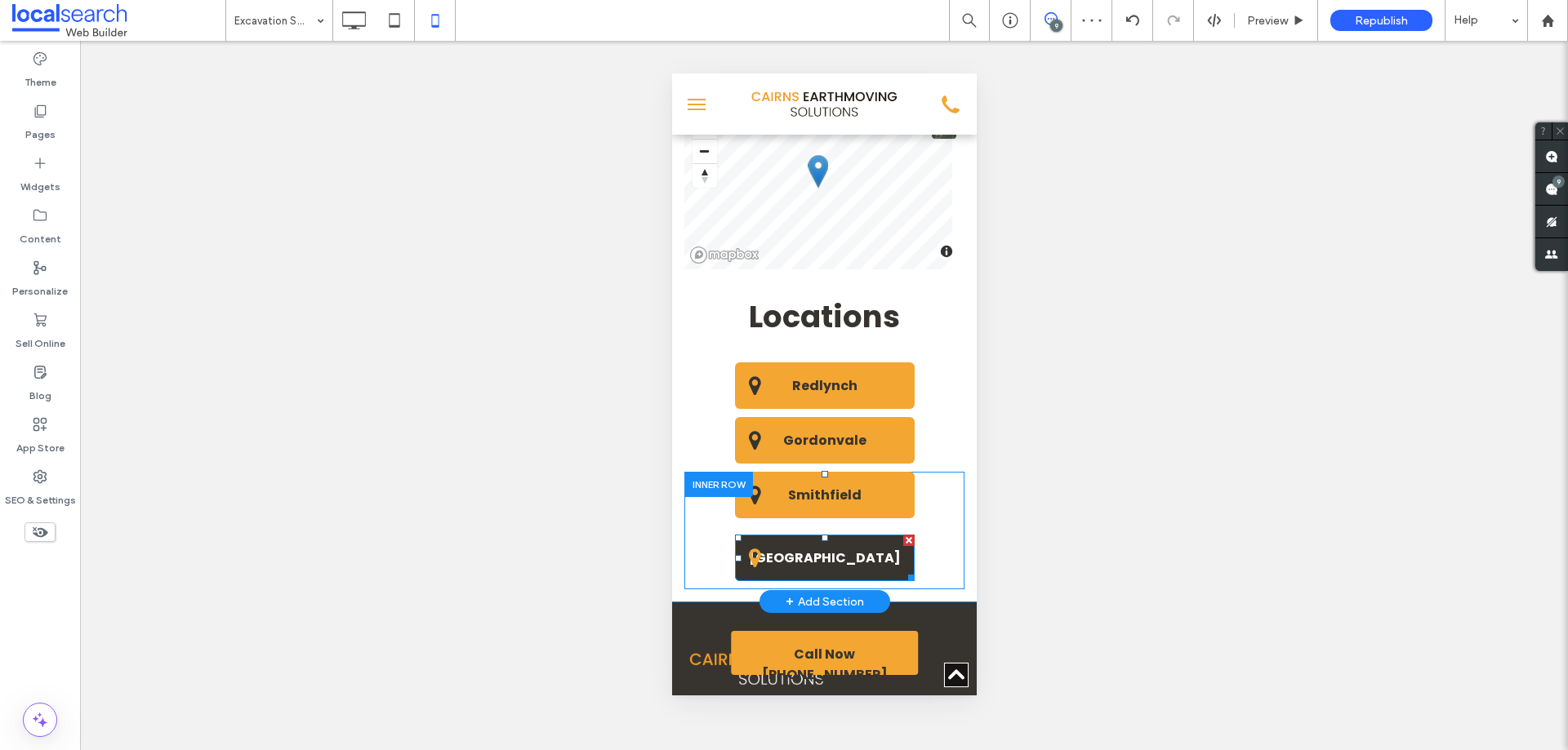
click at [860, 539] on span "[GEOGRAPHIC_DATA]" at bounding box center [823, 558] width 163 height 37
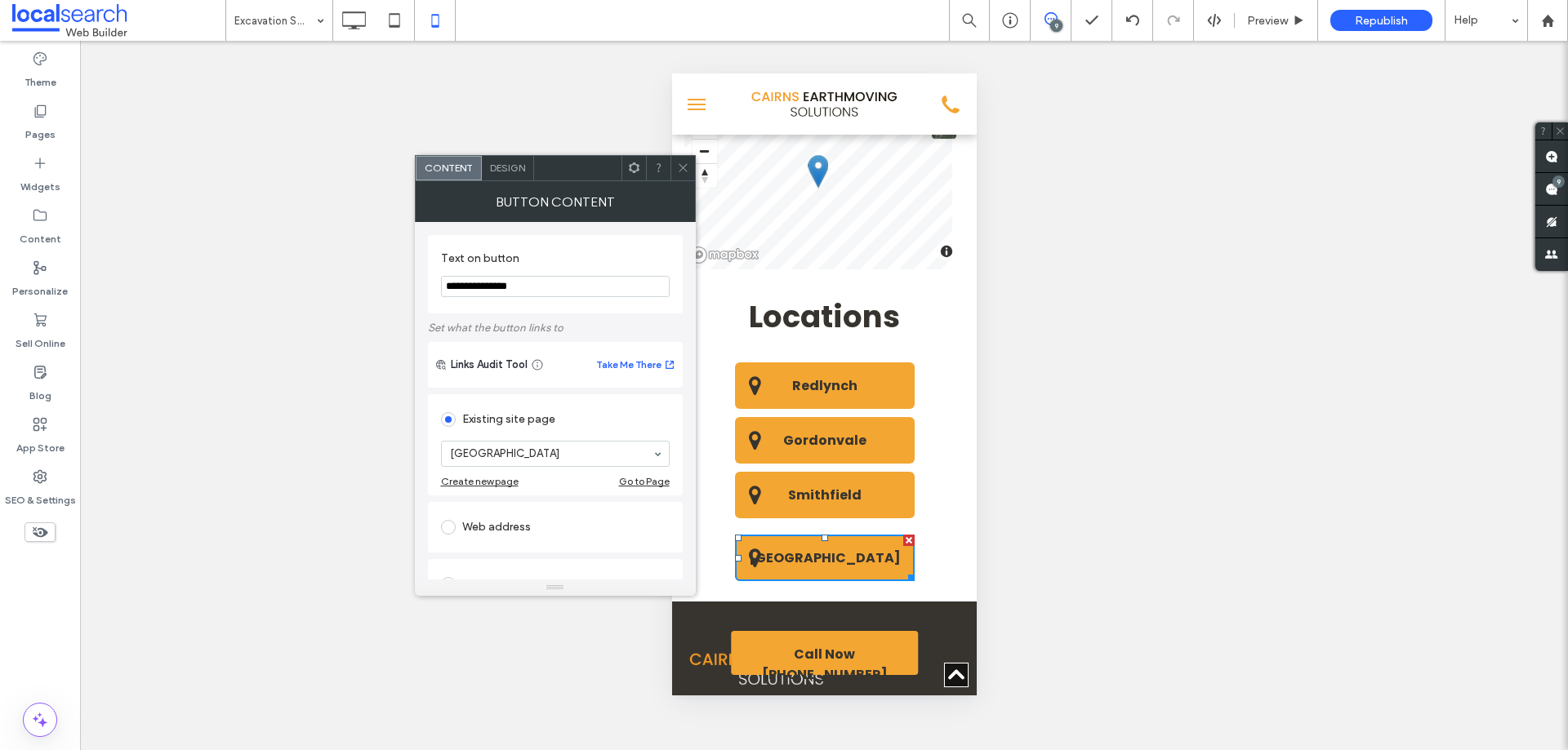
click at [938, 474] on div "Smithfield Click To Paste" at bounding box center [824, 499] width 280 height 54
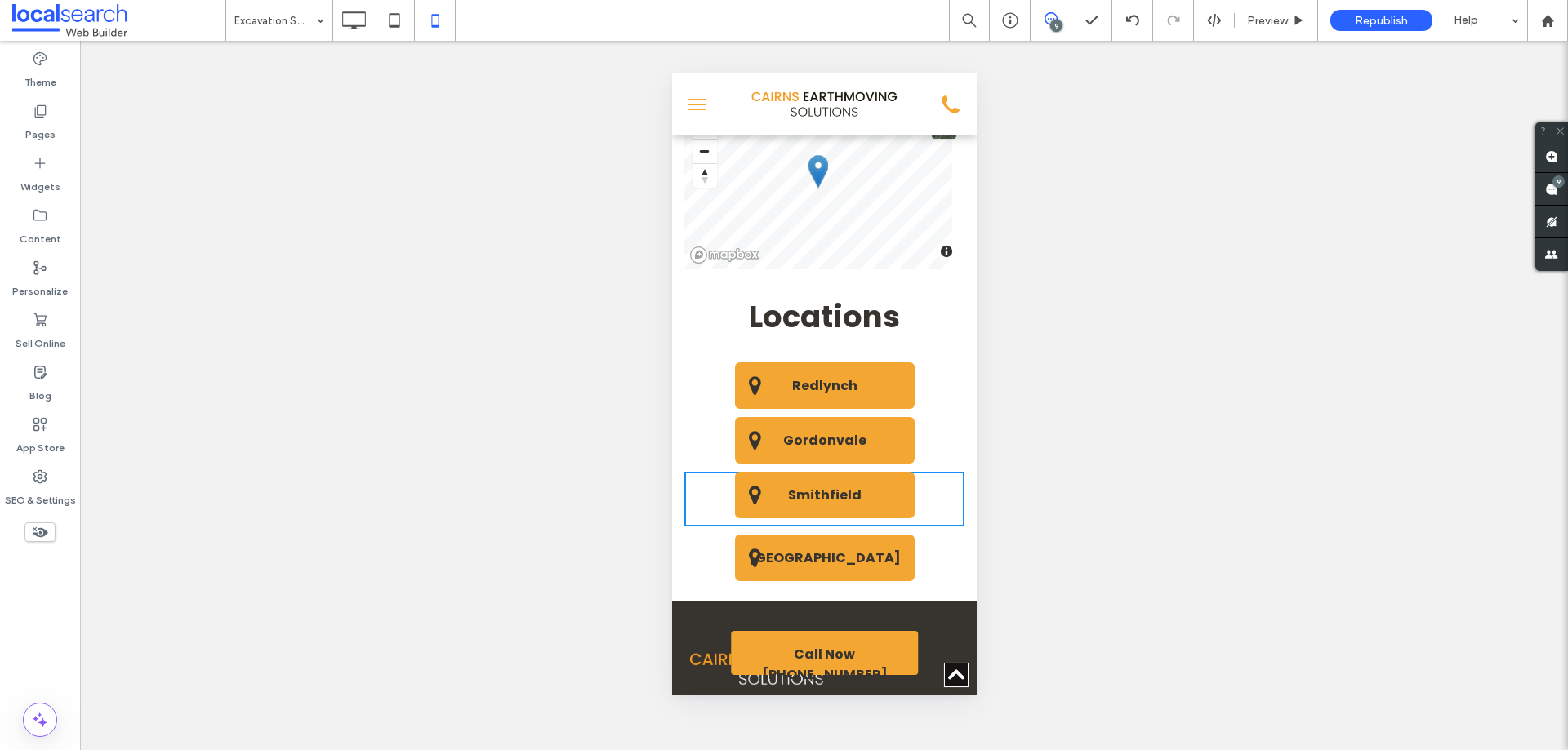
click at [937, 526] on div "[GEOGRAPHIC_DATA] Click To Paste" at bounding box center [824, 558] width 280 height 63
click at [926, 526] on div "[GEOGRAPHIC_DATA] Click To Paste" at bounding box center [824, 558] width 280 height 63
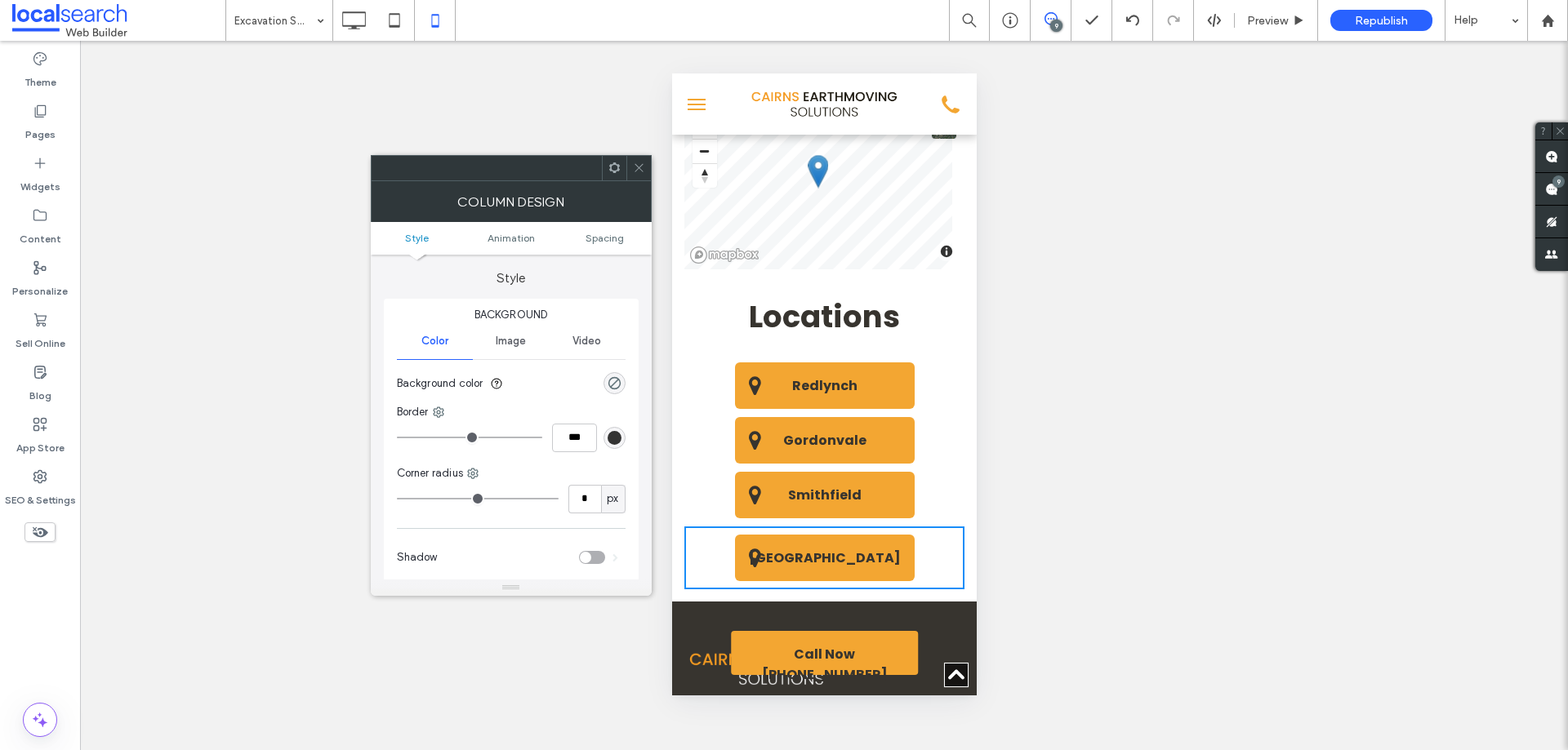
click at [595, 229] on ul "Style Animation Spacing" at bounding box center [511, 237] width 281 height 32
drag, startPoint x: 598, startPoint y: 242, endPoint x: 610, endPoint y: 225, distance: 20.8
click at [598, 242] on span "Spacing" at bounding box center [605, 237] width 39 height 12
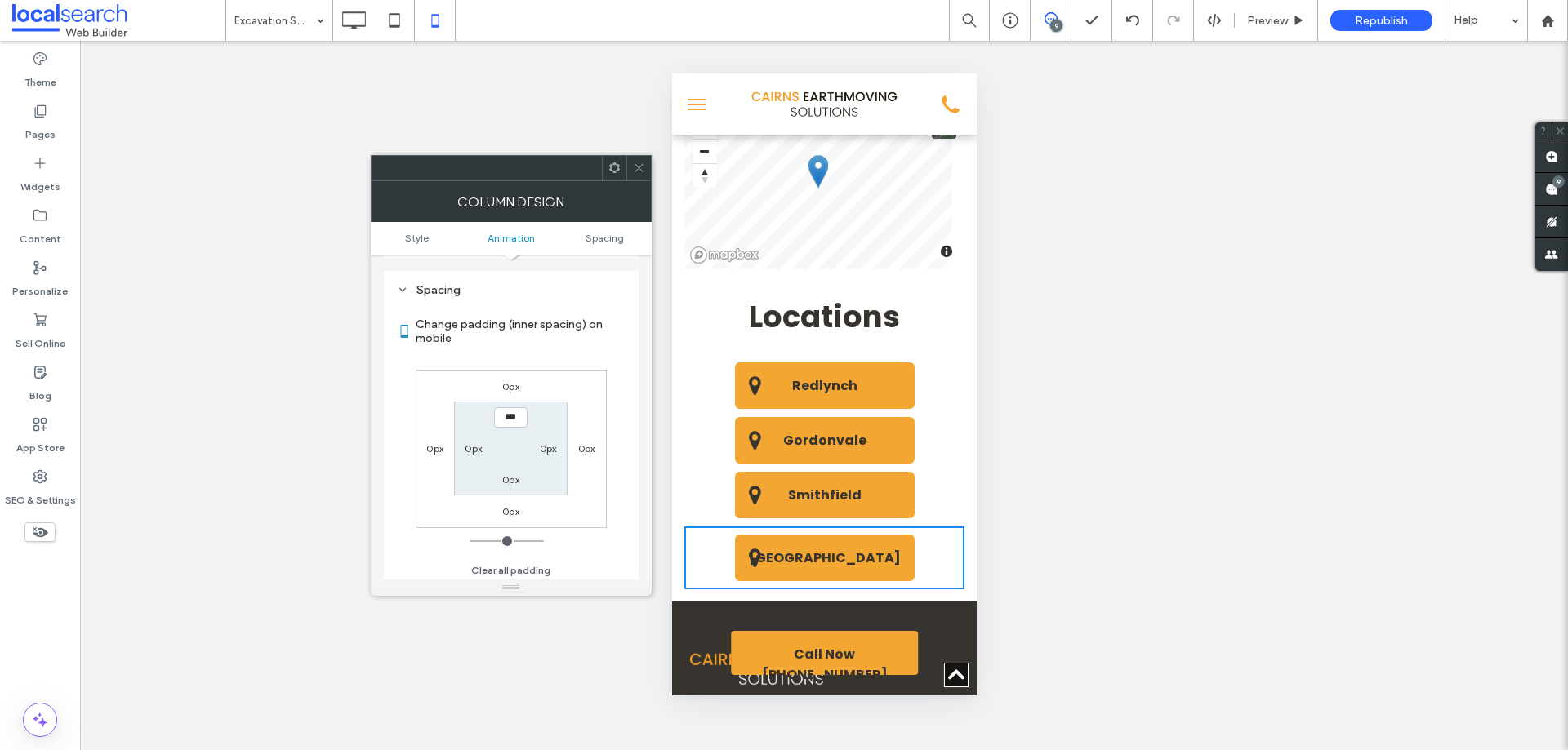
scroll to position [383, 0]
click at [643, 172] on icon at bounding box center [639, 167] width 12 height 12
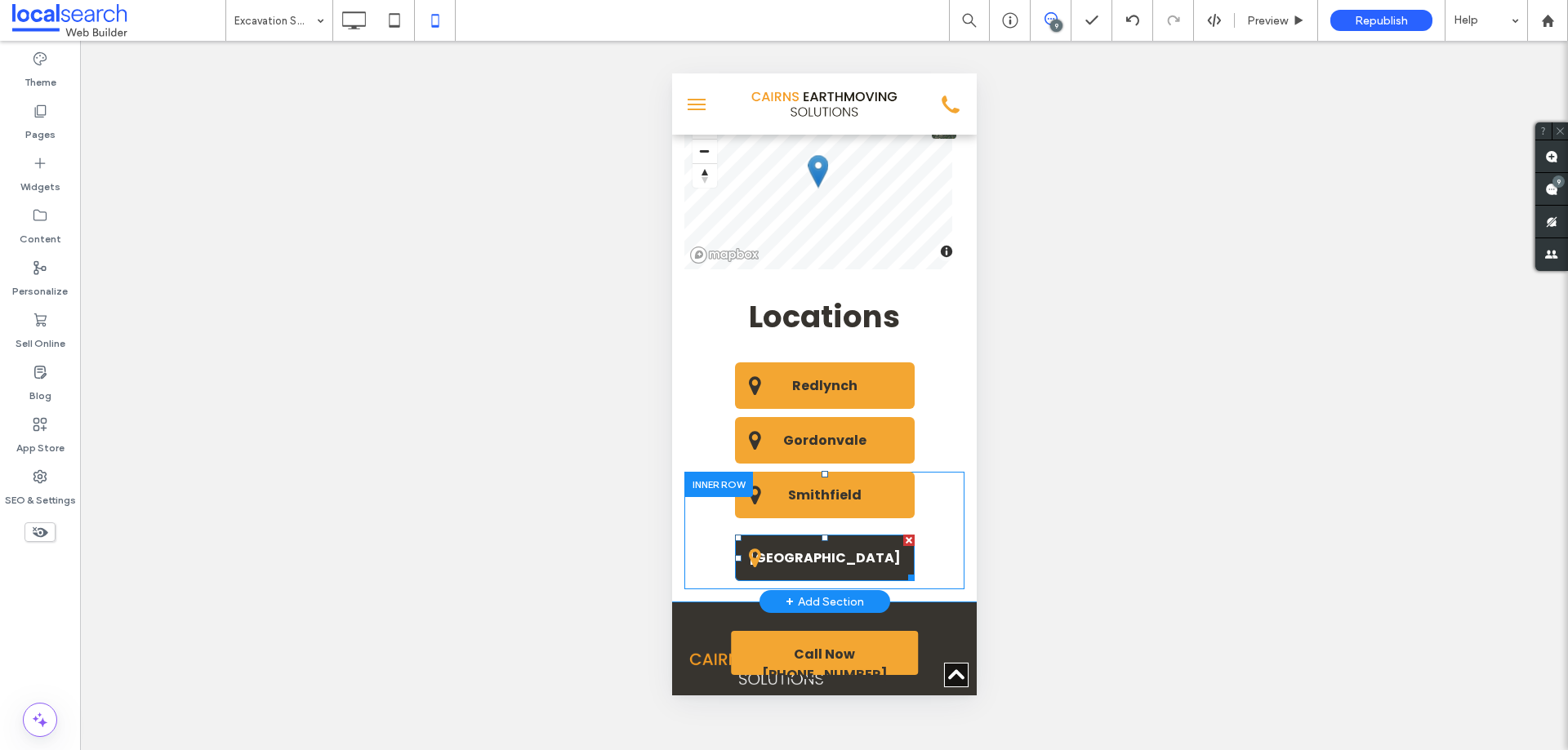
click at [857, 539] on span "[GEOGRAPHIC_DATA]" at bounding box center [823, 558] width 163 height 37
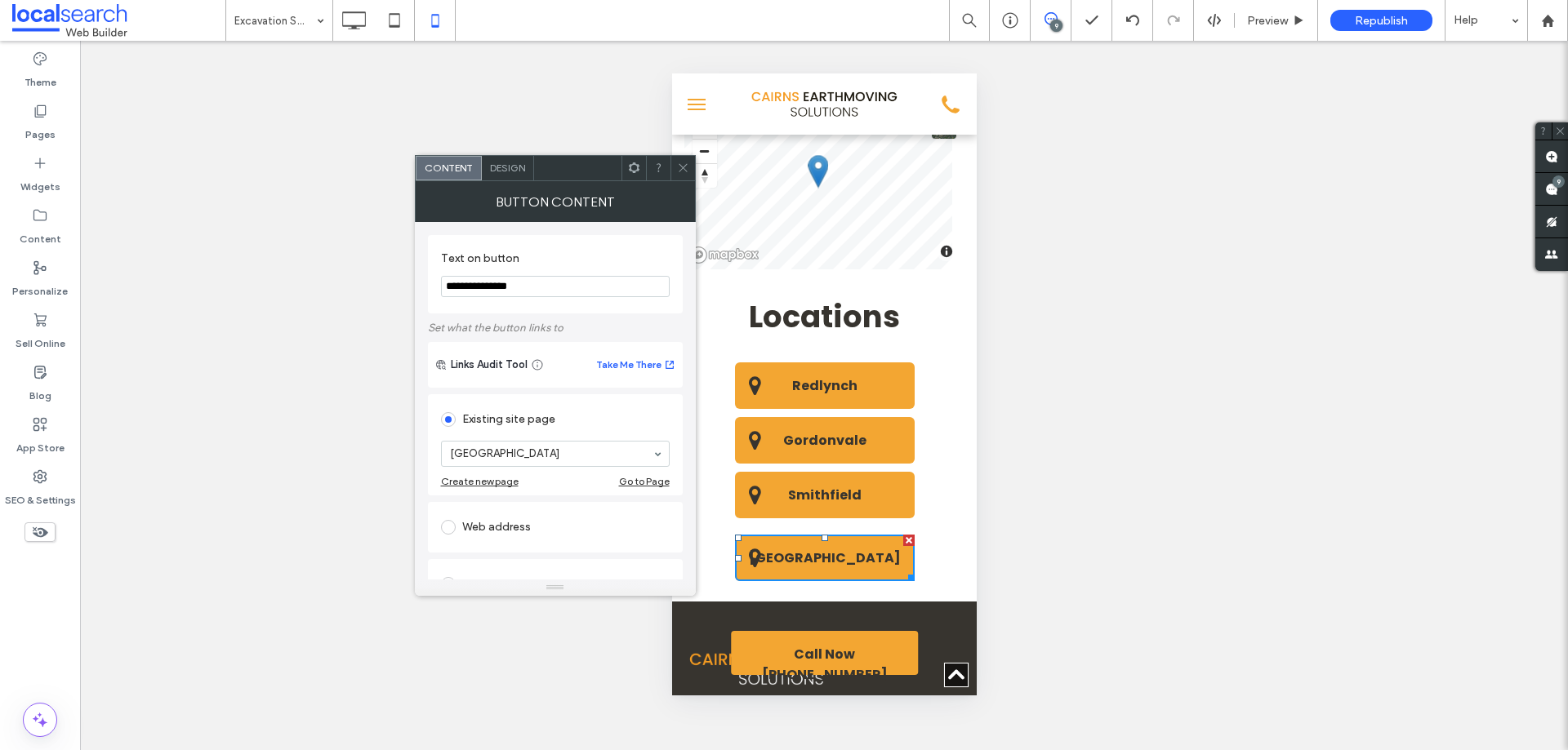
click at [514, 161] on div "Design" at bounding box center [507, 167] width 52 height 25
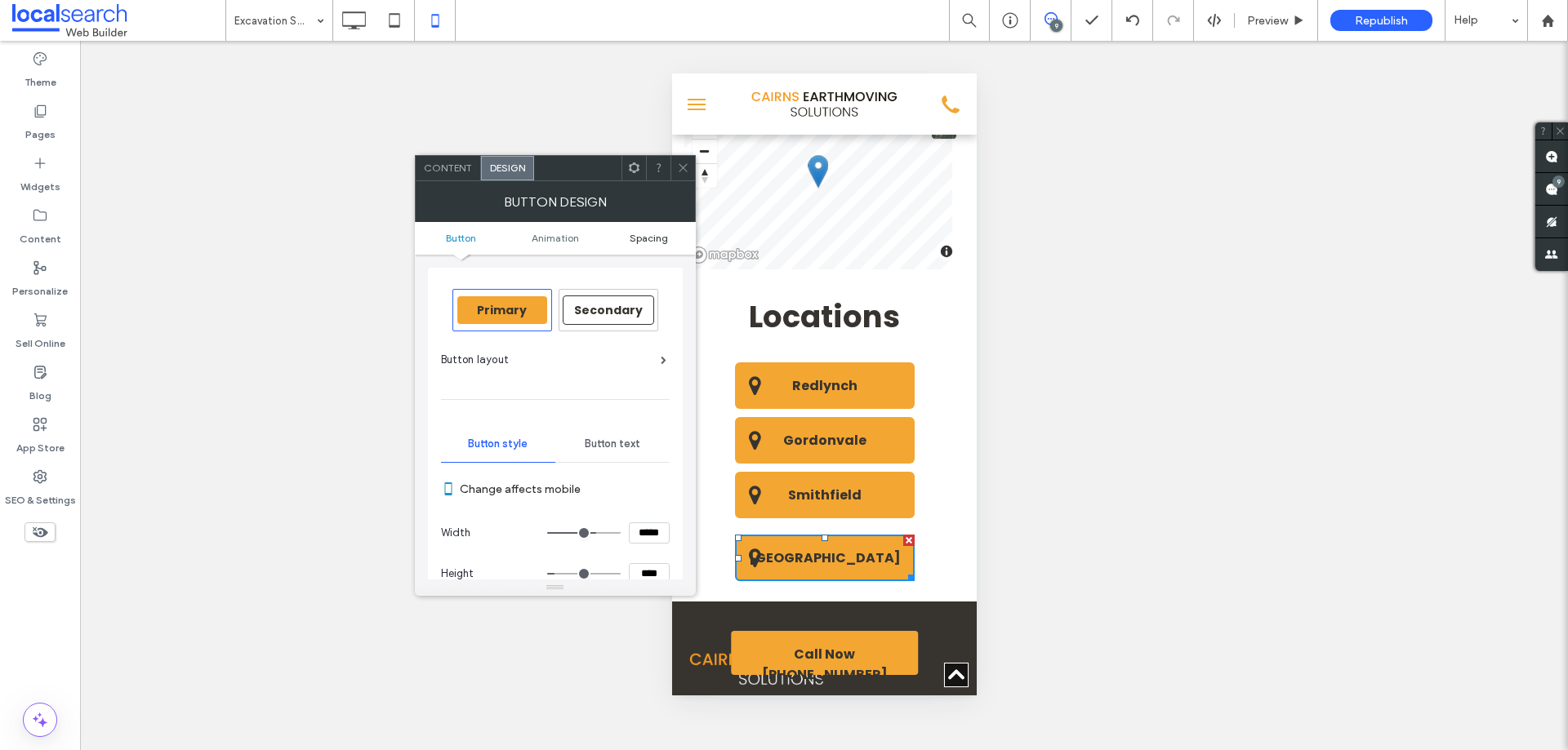
click at [645, 239] on span "Spacing" at bounding box center [649, 237] width 39 height 12
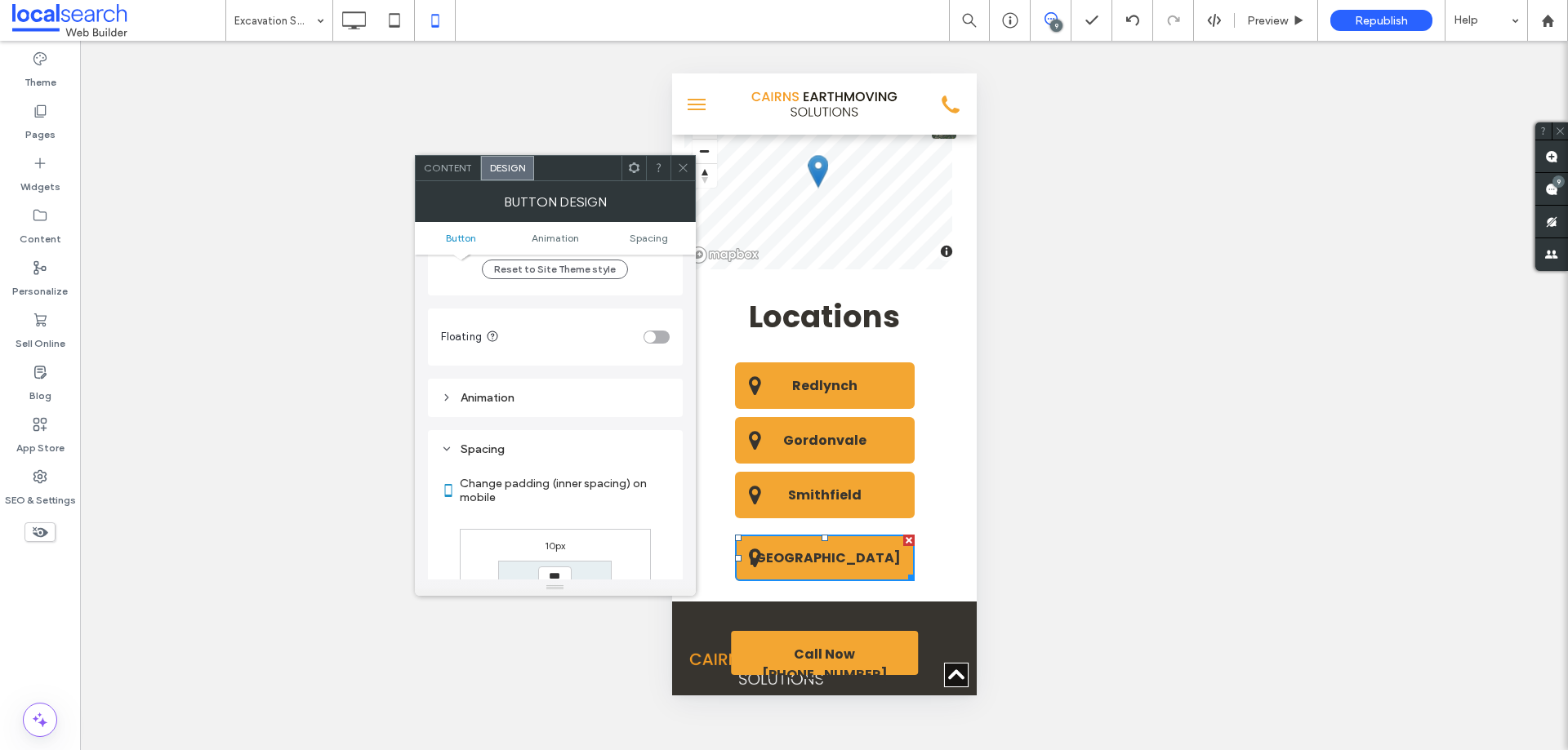
scroll to position [901, 0]
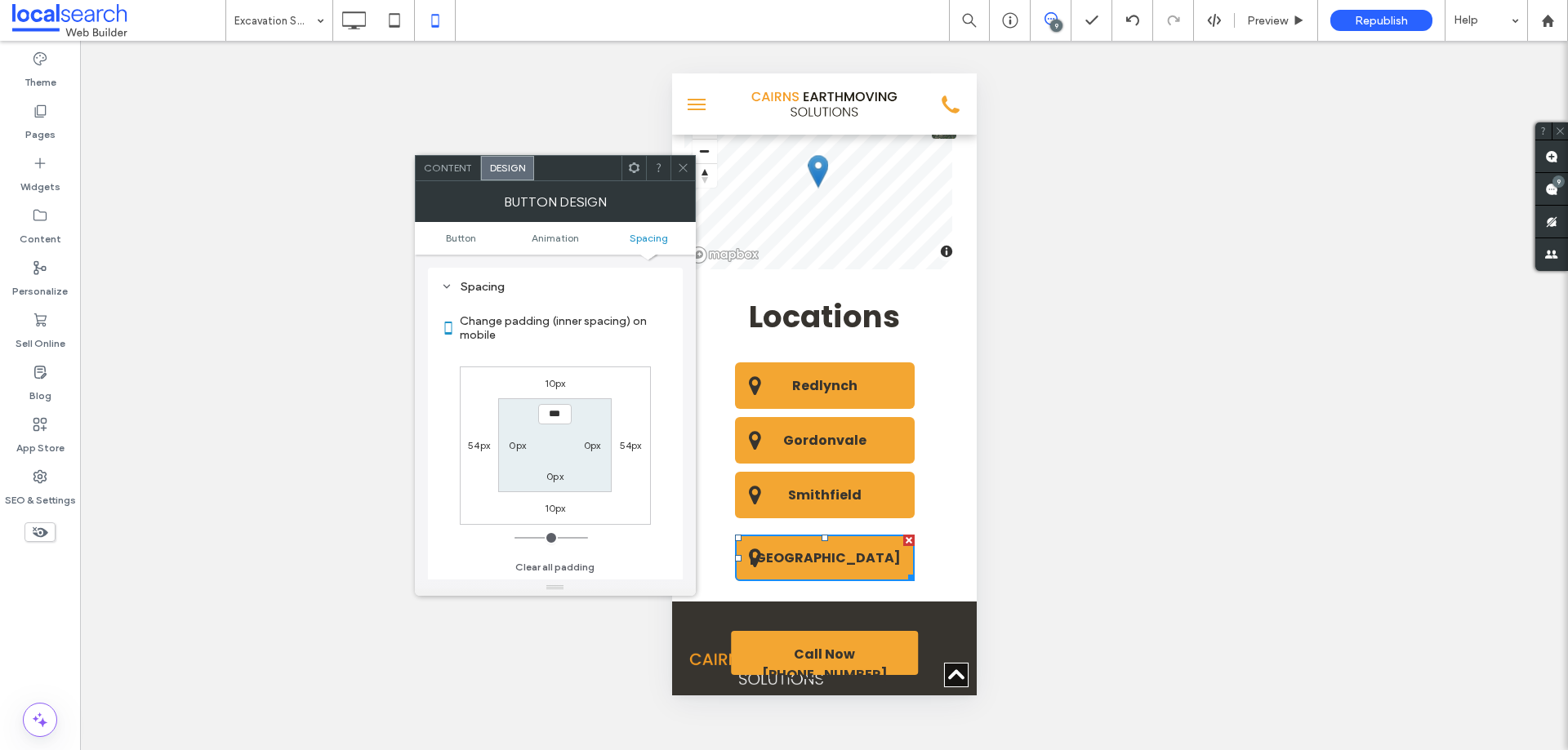
click at [560, 383] on label "10px" at bounding box center [555, 383] width 21 height 12
type input "**"
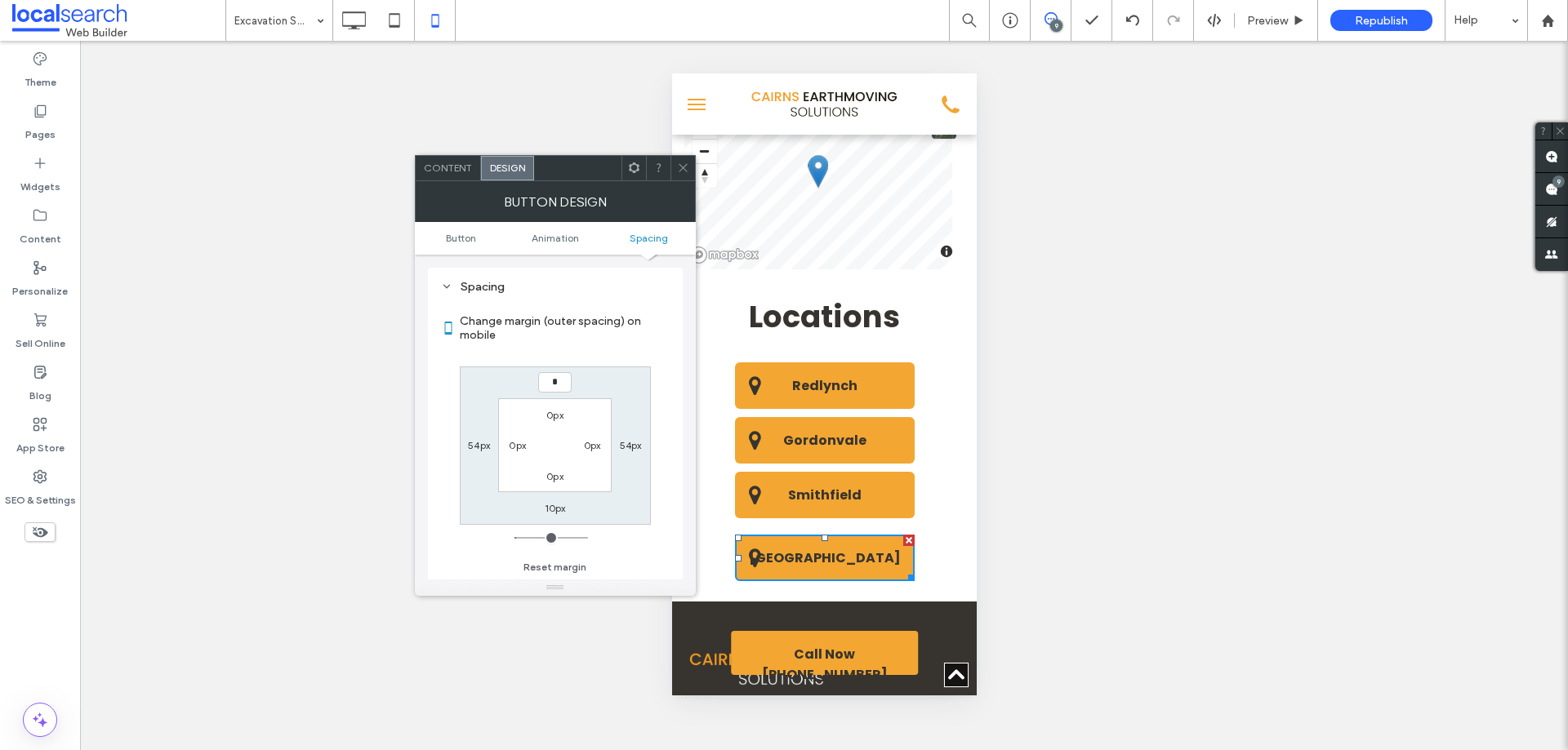
type input "*"
type input "***"
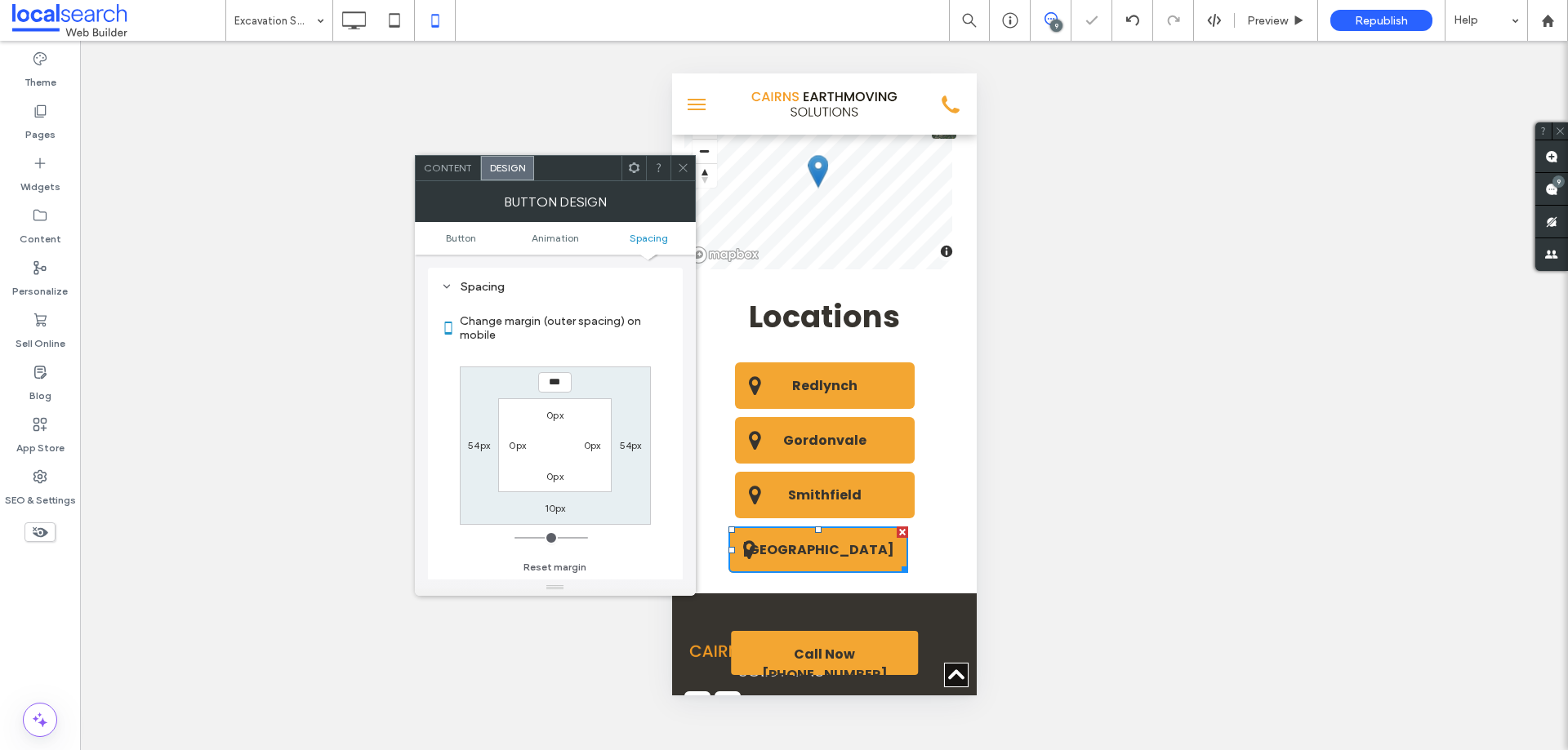
click at [680, 176] on span at bounding box center [682, 167] width 12 height 25
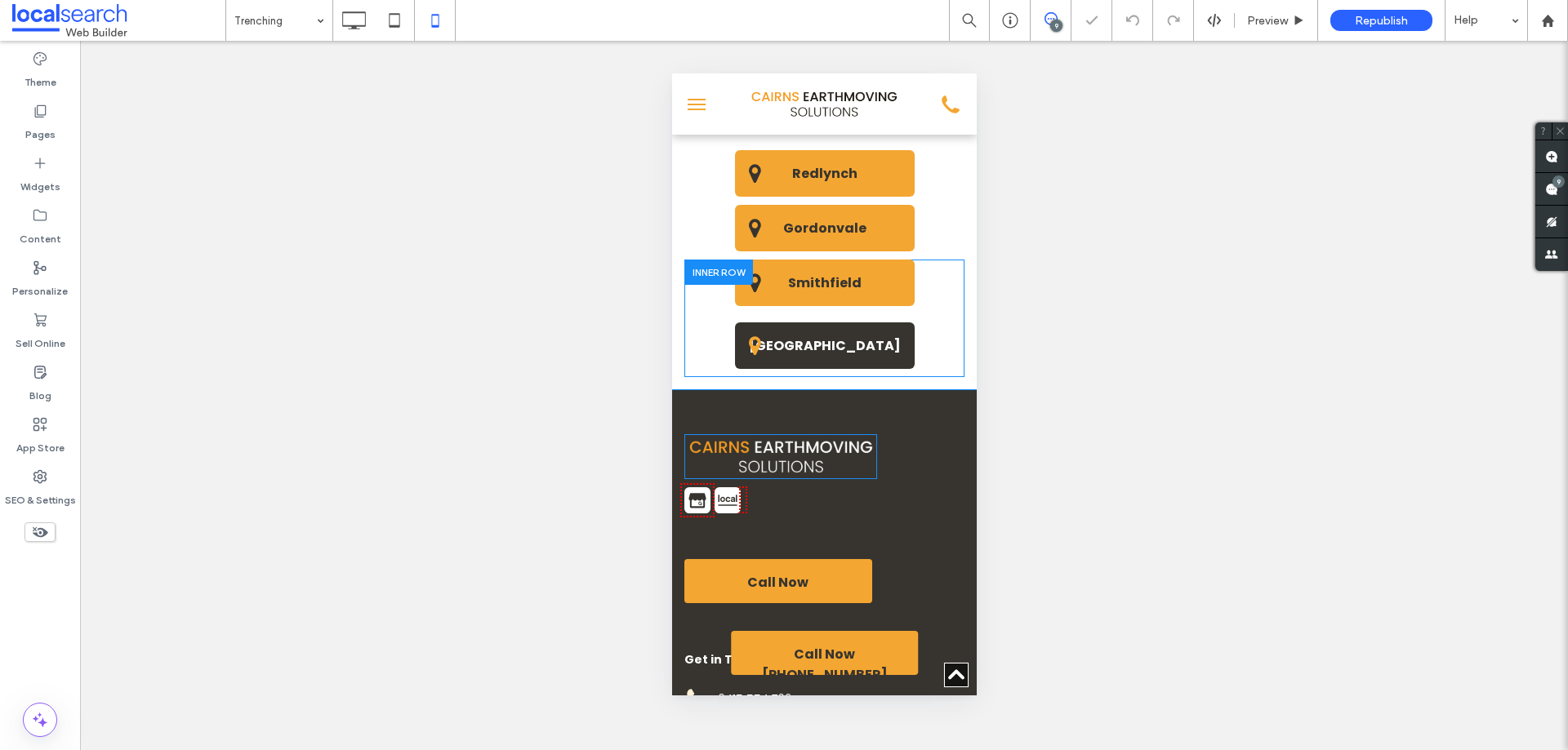
scroll to position [3379, 0]
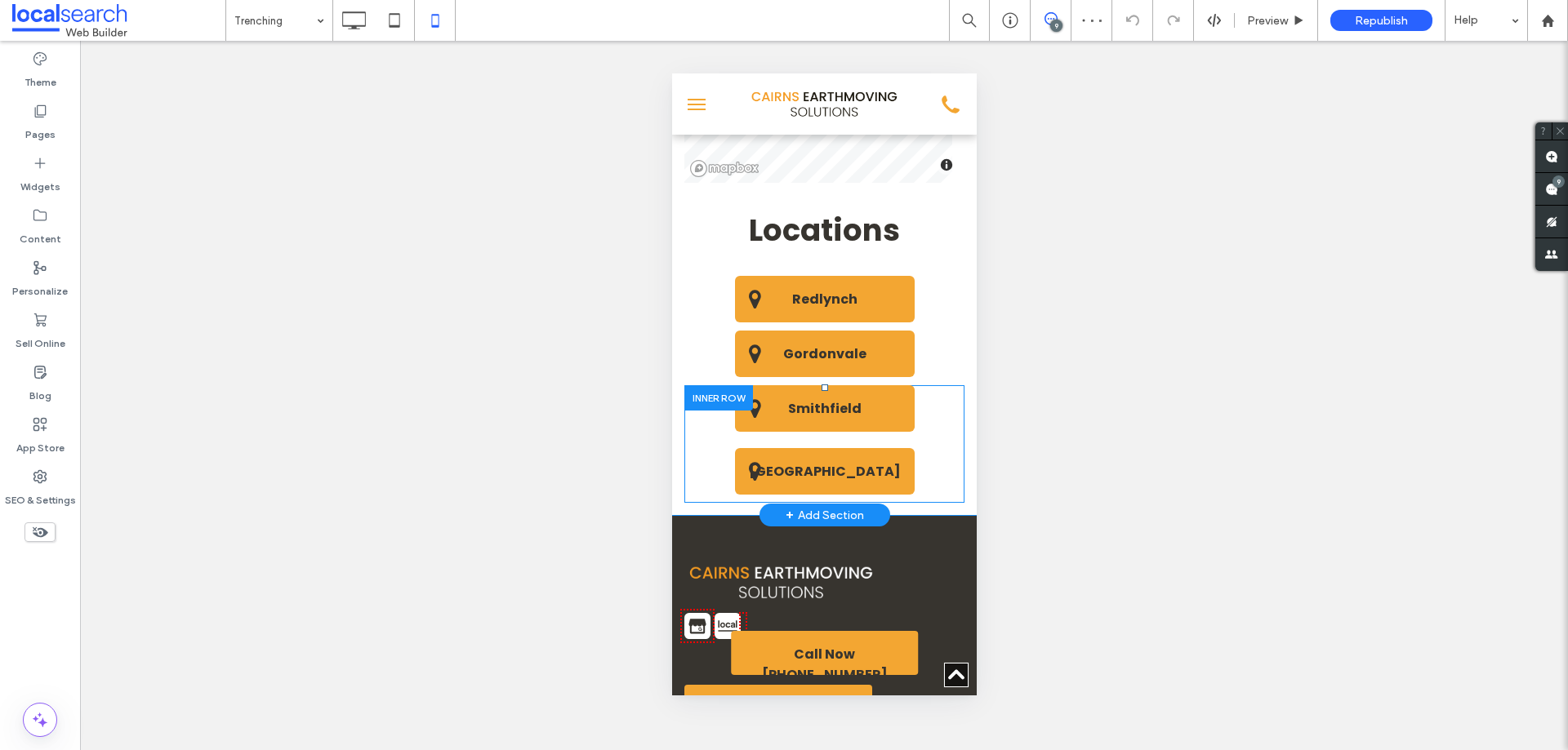
click at [920, 502] on div "[GEOGRAPHIC_DATA] Click To Paste" at bounding box center [824, 471] width 280 height 63
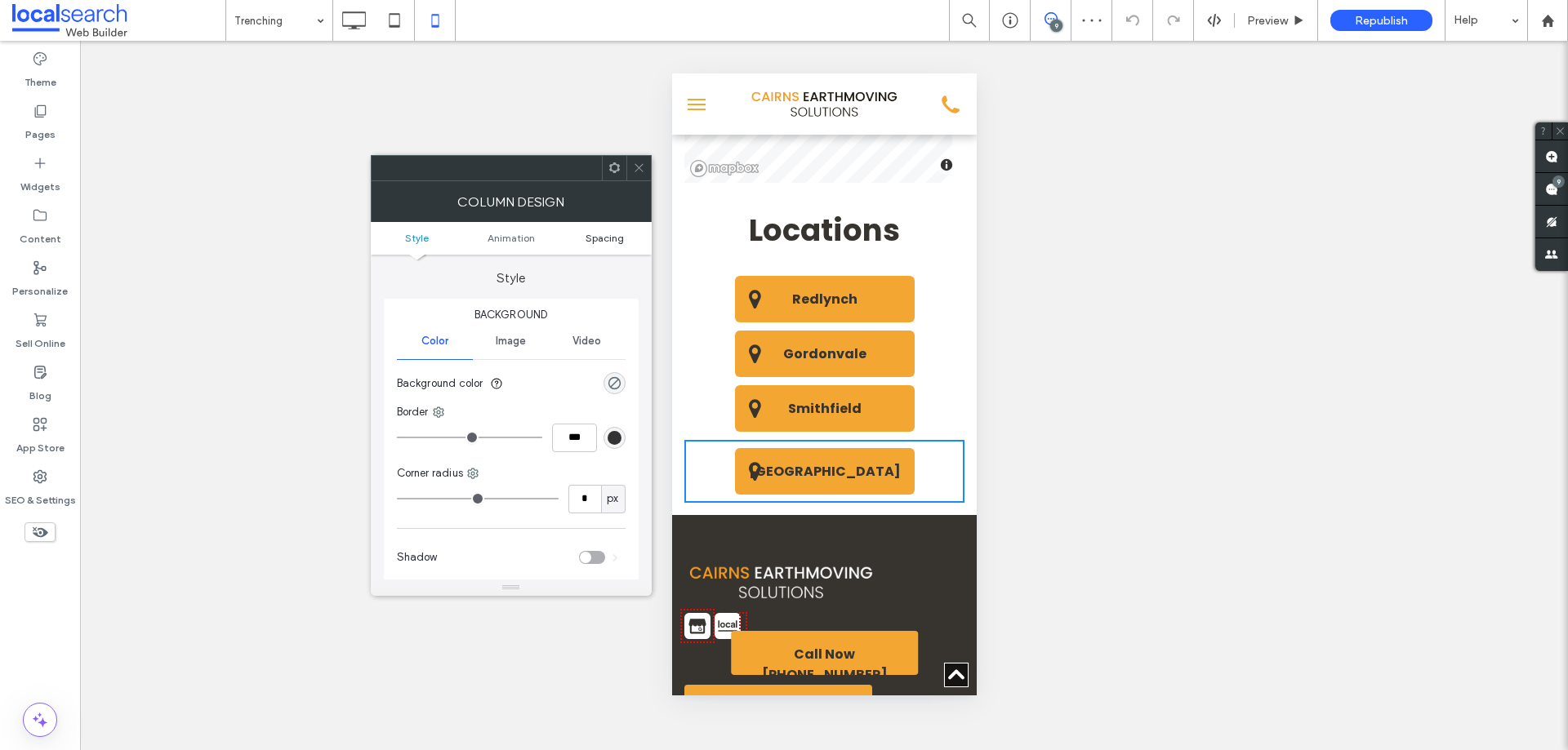
click at [611, 237] on span "Spacing" at bounding box center [605, 237] width 39 height 12
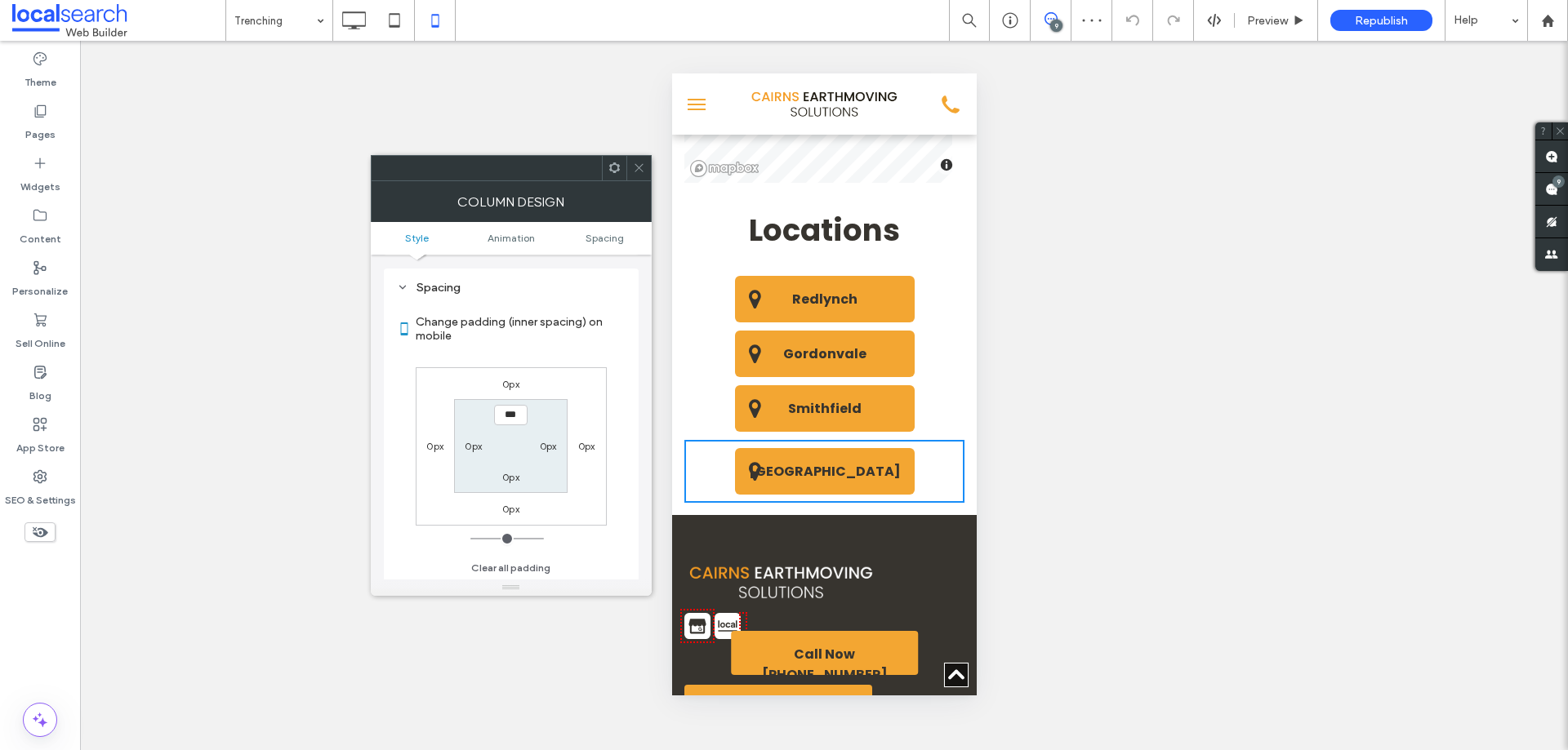
scroll to position [383, 0]
click at [641, 170] on use at bounding box center [638, 167] width 8 height 8
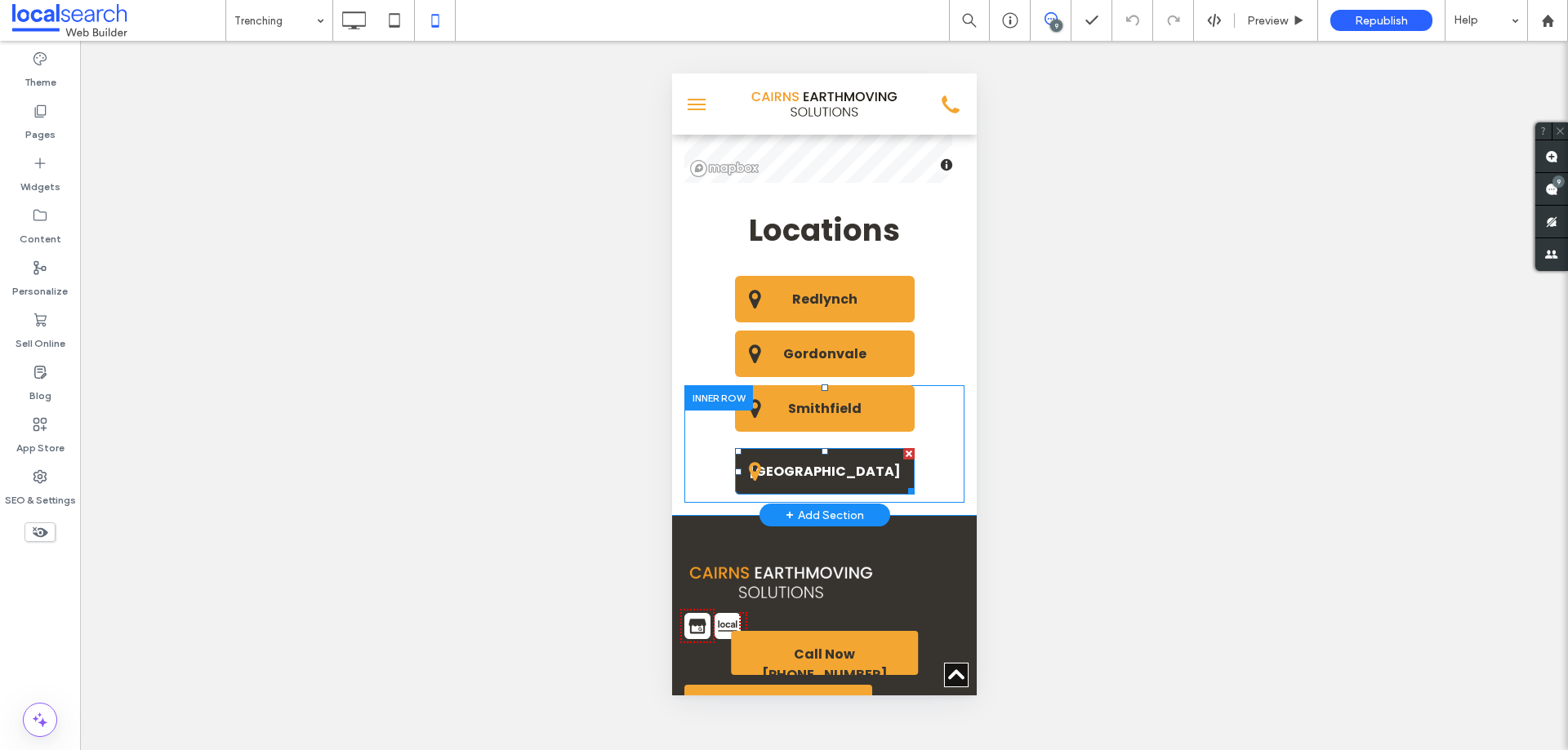
click at [830, 490] on span "[GEOGRAPHIC_DATA]" at bounding box center [823, 471] width 163 height 37
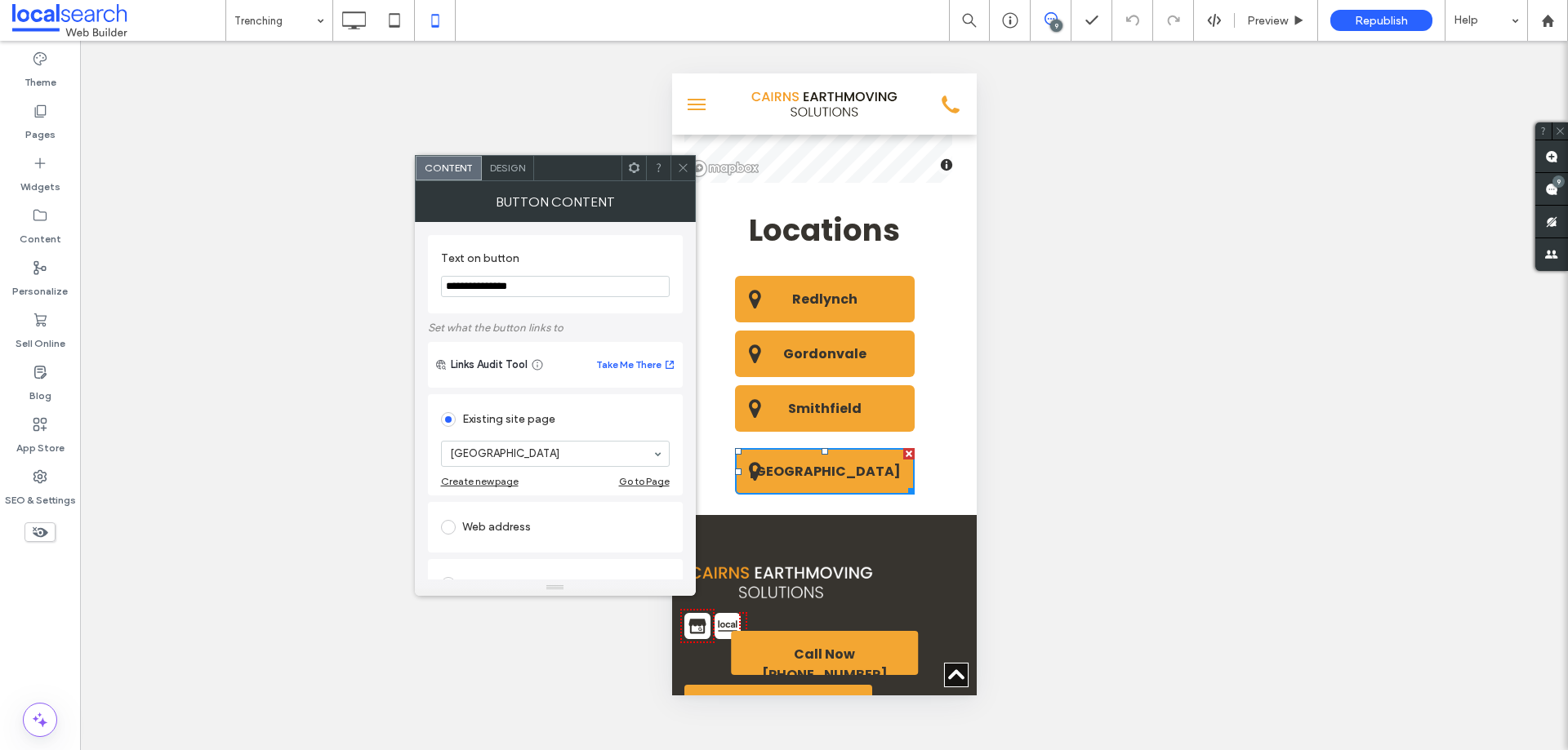
click at [498, 170] on span "Design" at bounding box center [507, 167] width 35 height 12
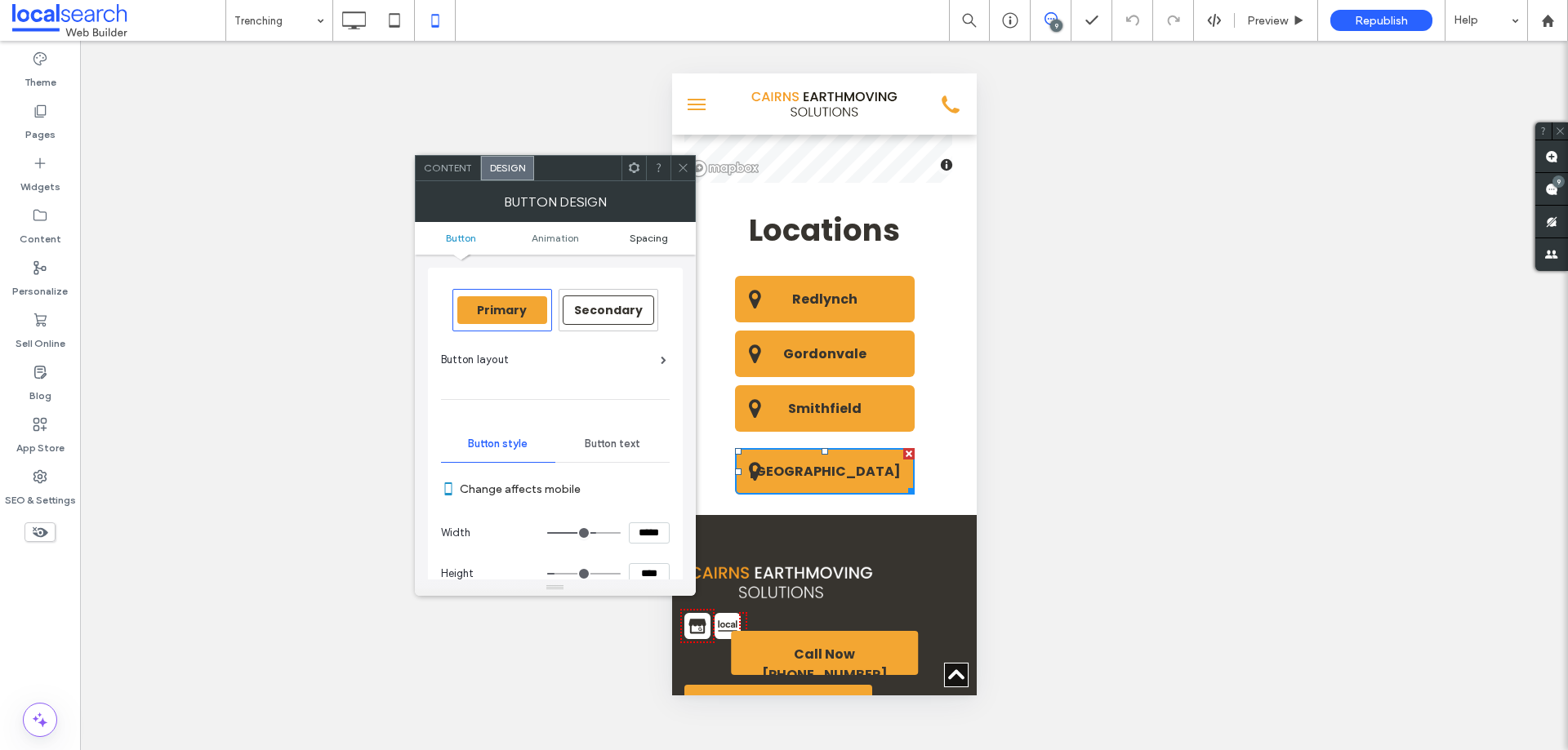
click at [650, 242] on ul "Button Animation Spacing" at bounding box center [555, 237] width 281 height 32
click at [650, 249] on ul "Button Animation Spacing" at bounding box center [555, 237] width 281 height 32
click at [652, 243] on span "Spacing" at bounding box center [649, 237] width 39 height 12
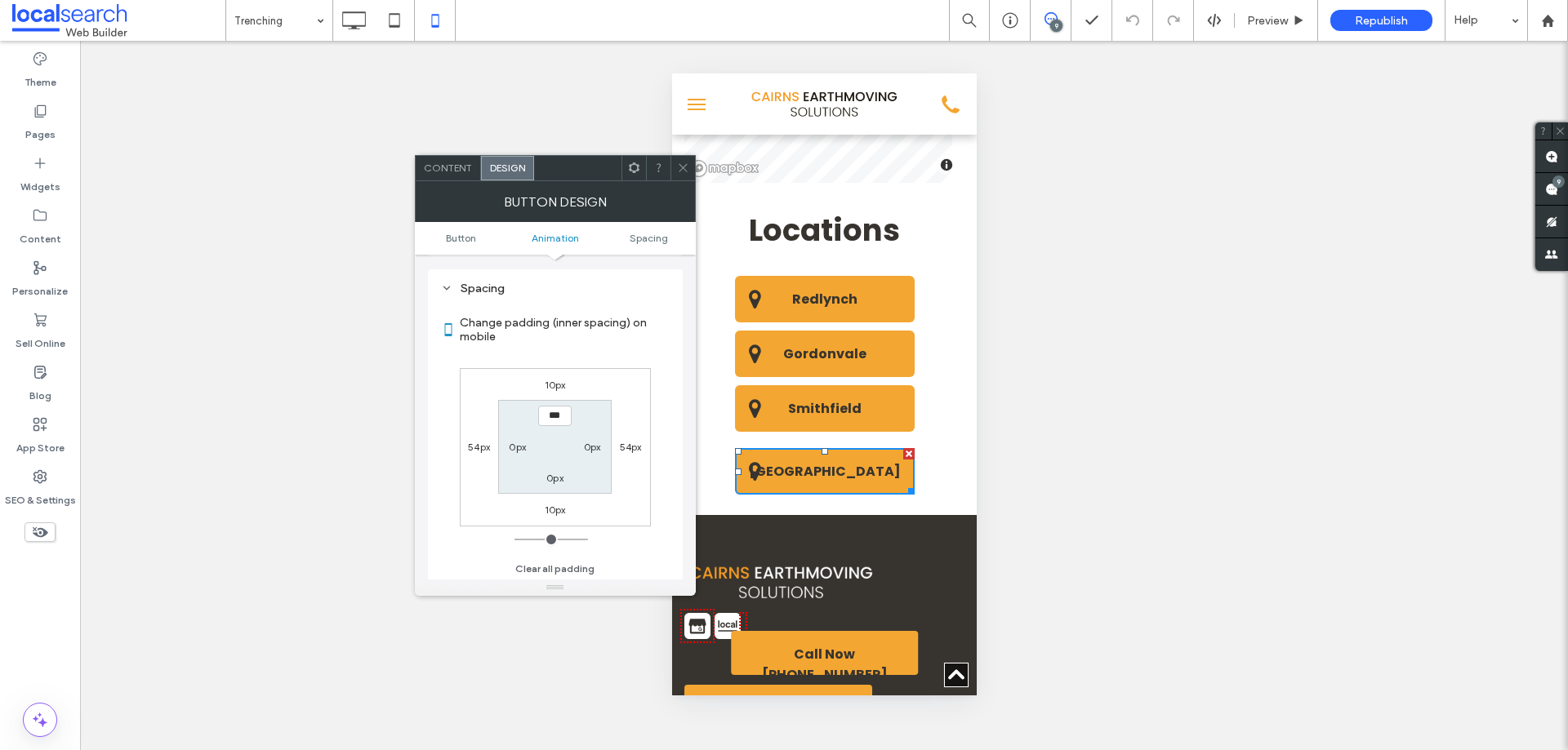
scroll to position [901, 0]
click at [555, 382] on label "10px" at bounding box center [555, 383] width 21 height 12
type input "**"
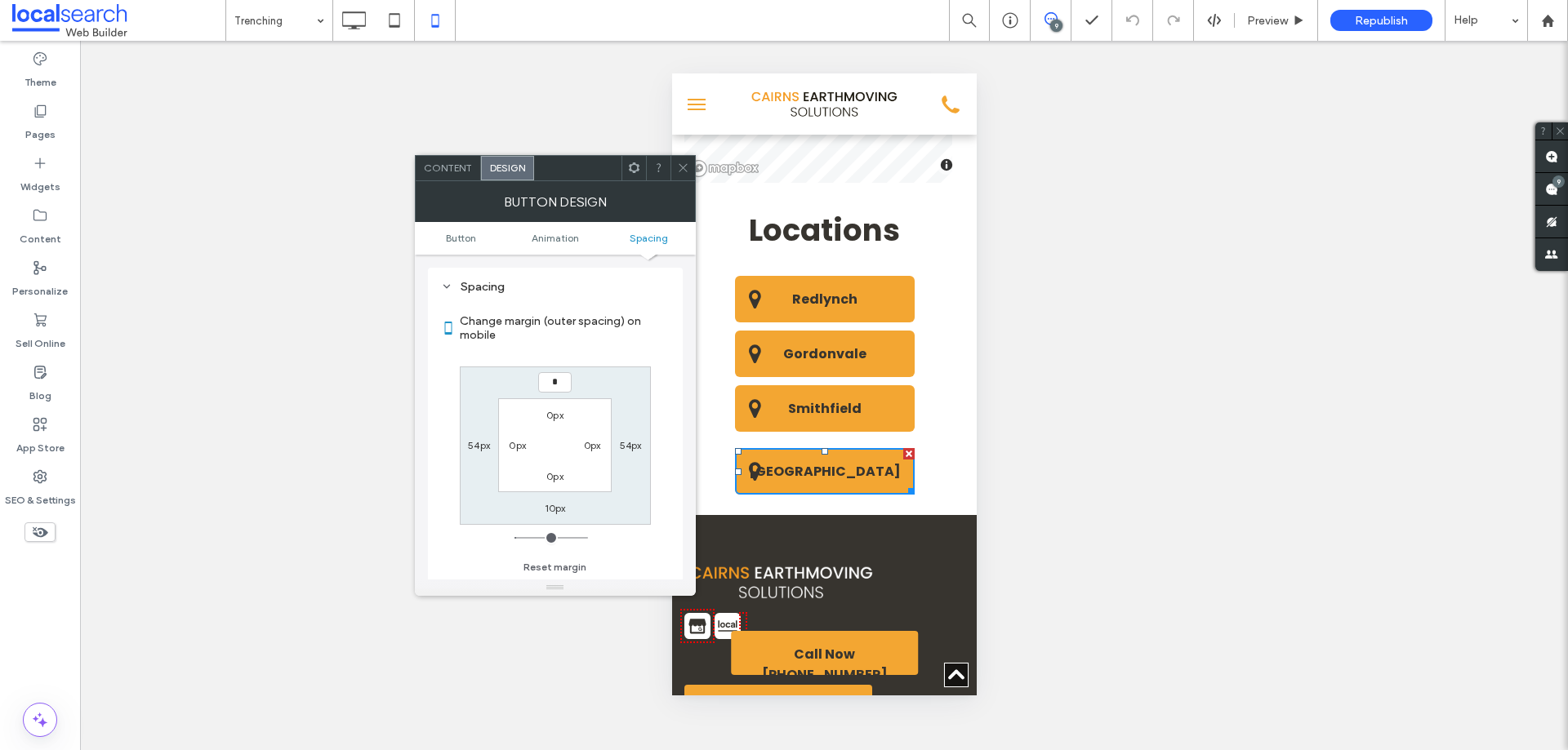
type input "*"
type input "***"
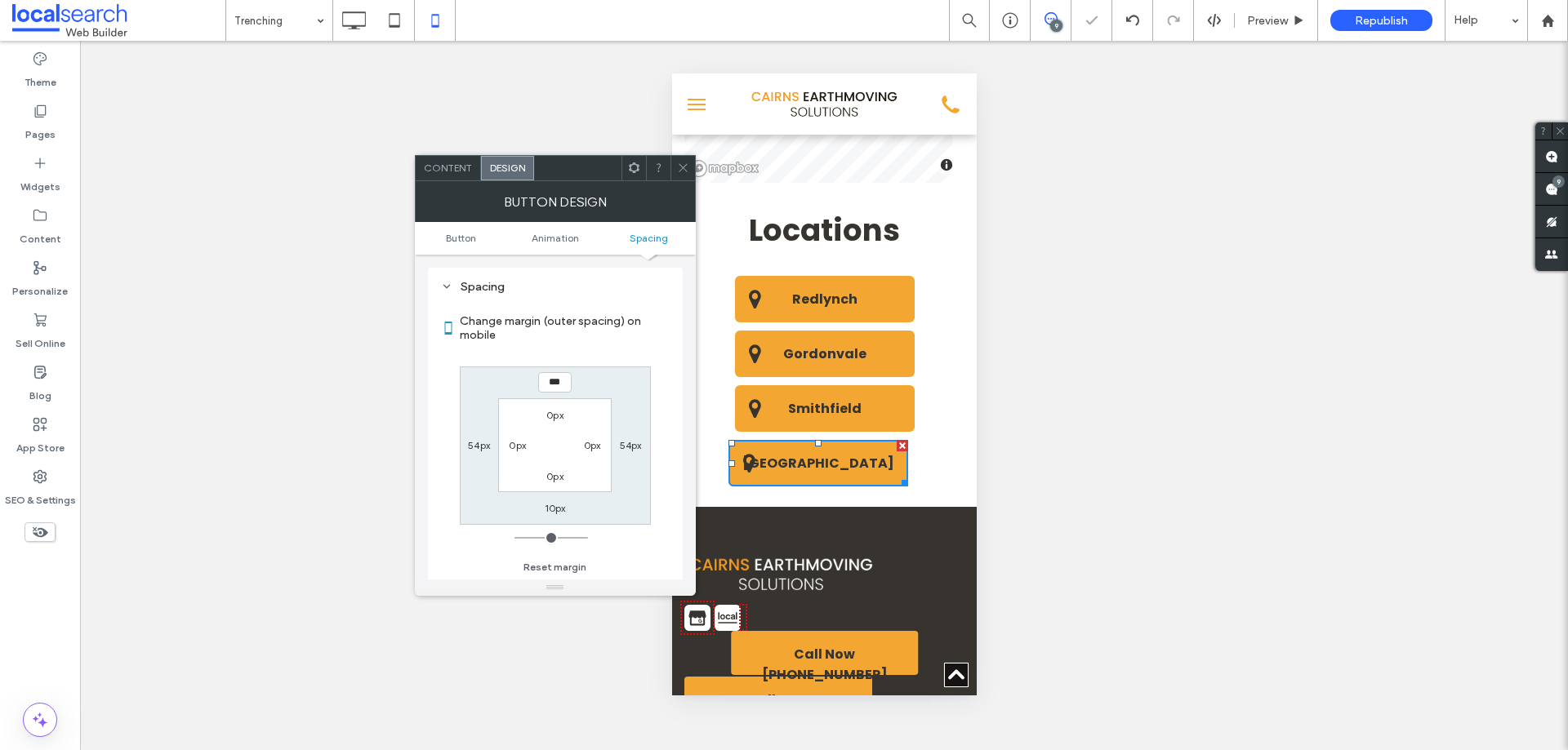
click at [681, 176] on span at bounding box center [682, 167] width 12 height 25
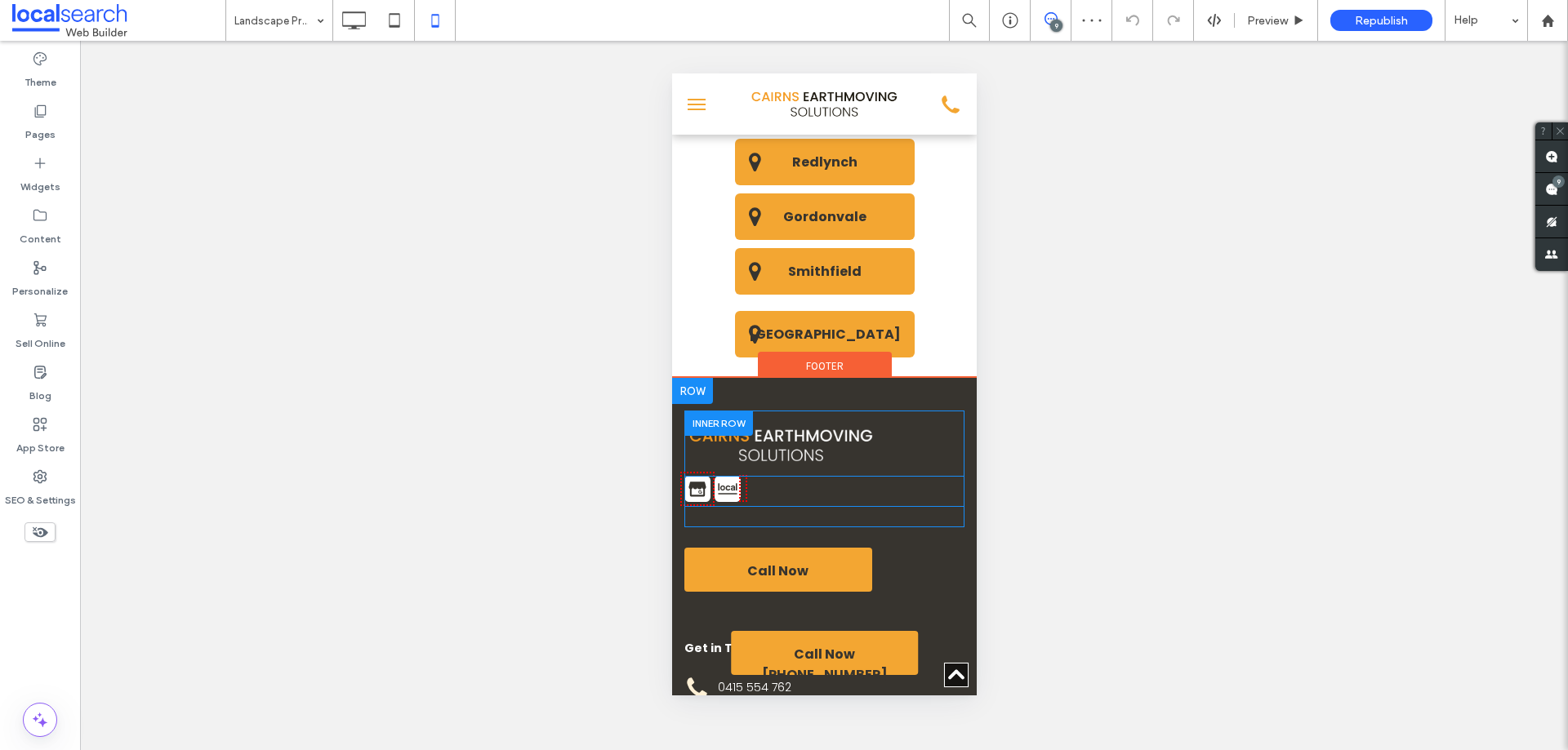
scroll to position [4041, 0]
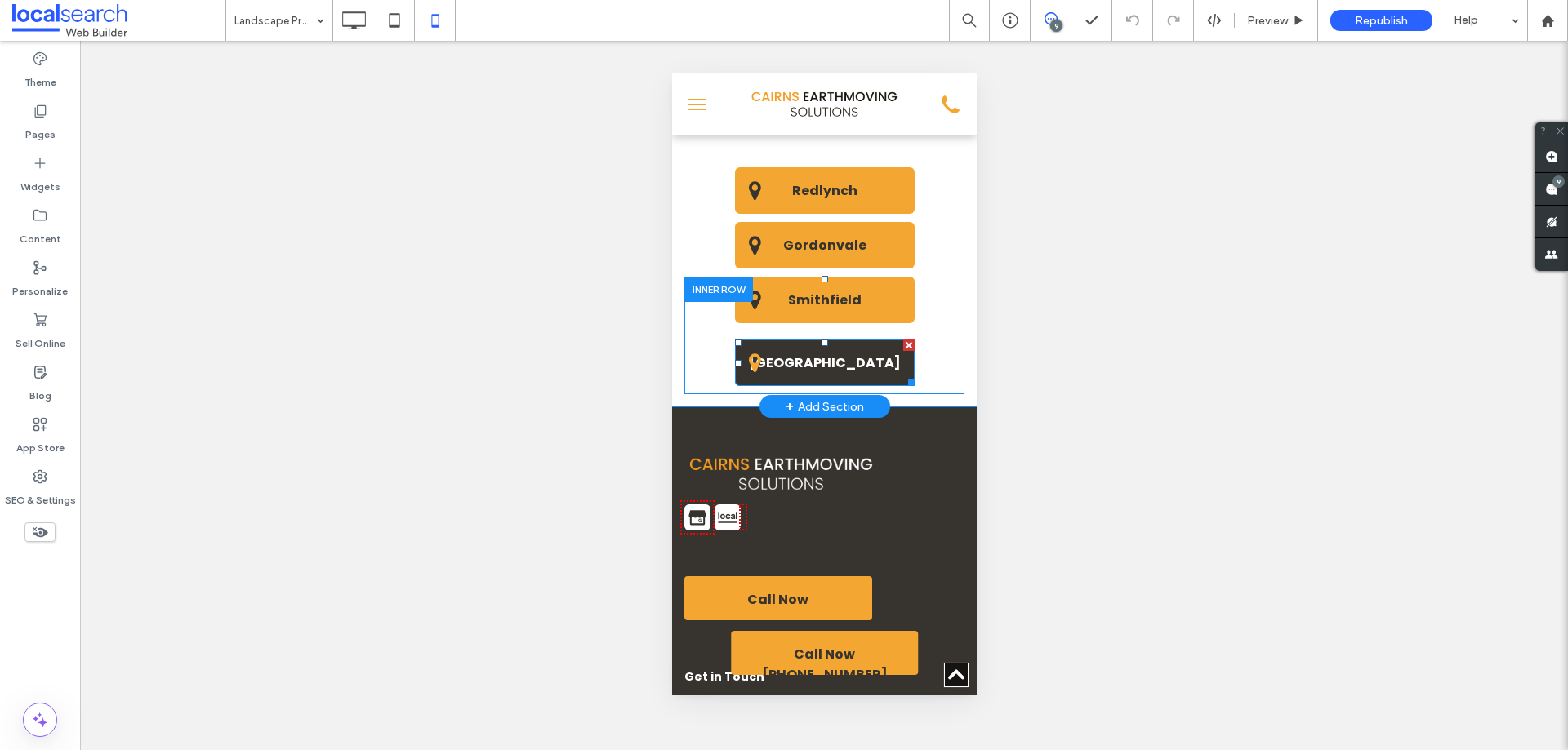
click at [887, 354] on link "[GEOGRAPHIC_DATA]" at bounding box center [824, 363] width 180 height 47
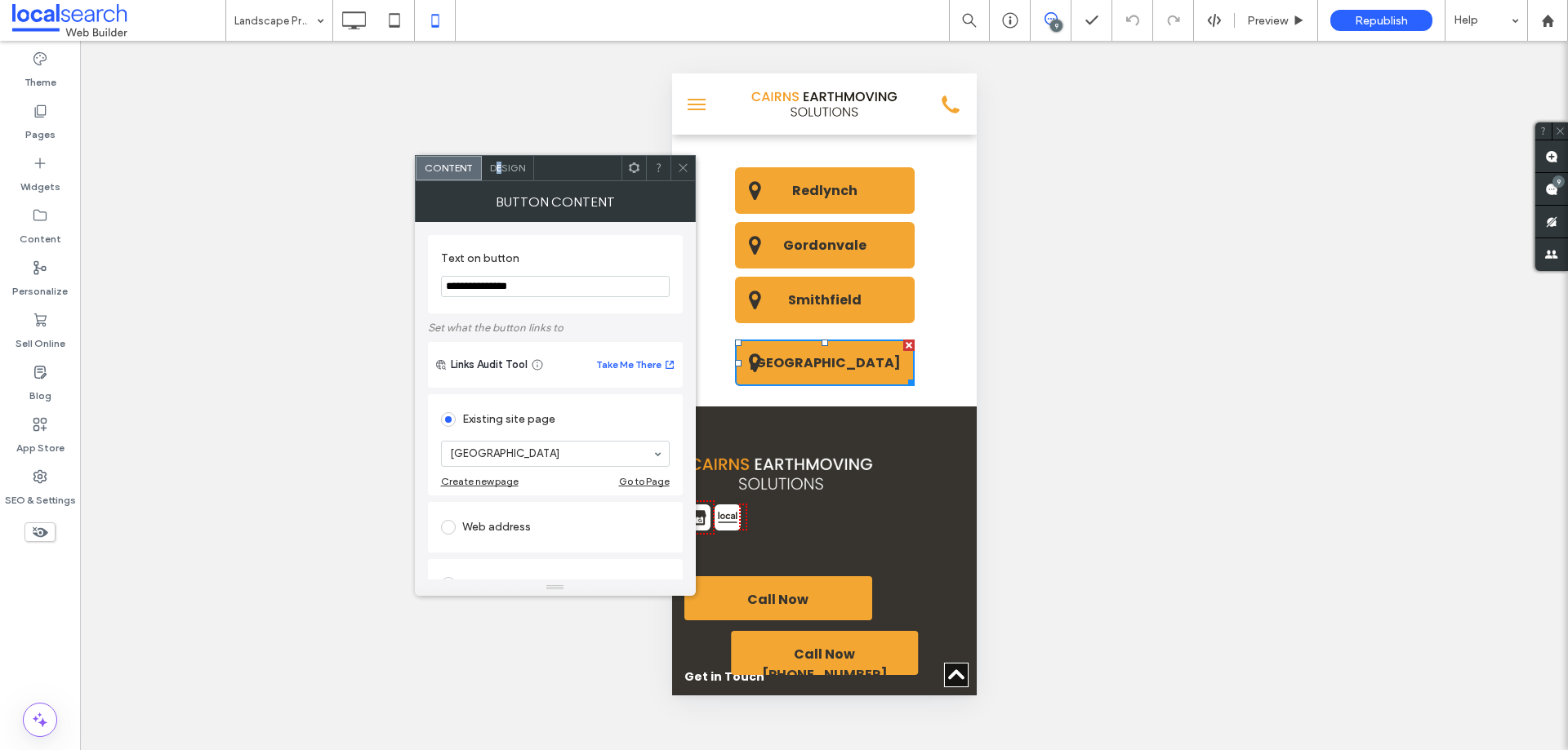
click at [498, 174] on div "Design" at bounding box center [507, 167] width 52 height 25
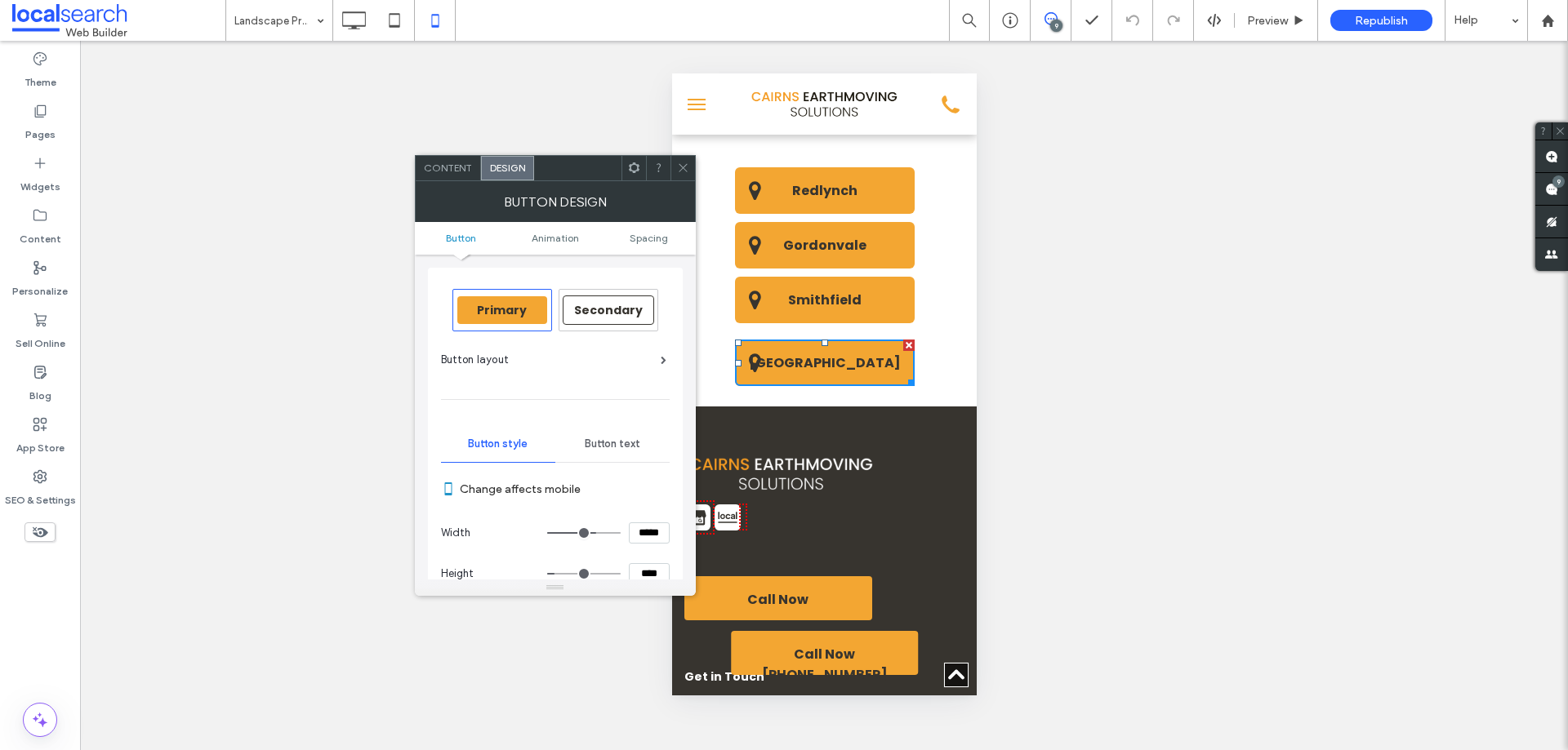
click at [645, 248] on ul "Button Animation Spacing" at bounding box center [555, 237] width 281 height 32
click at [647, 242] on span "Spacing" at bounding box center [649, 237] width 39 height 12
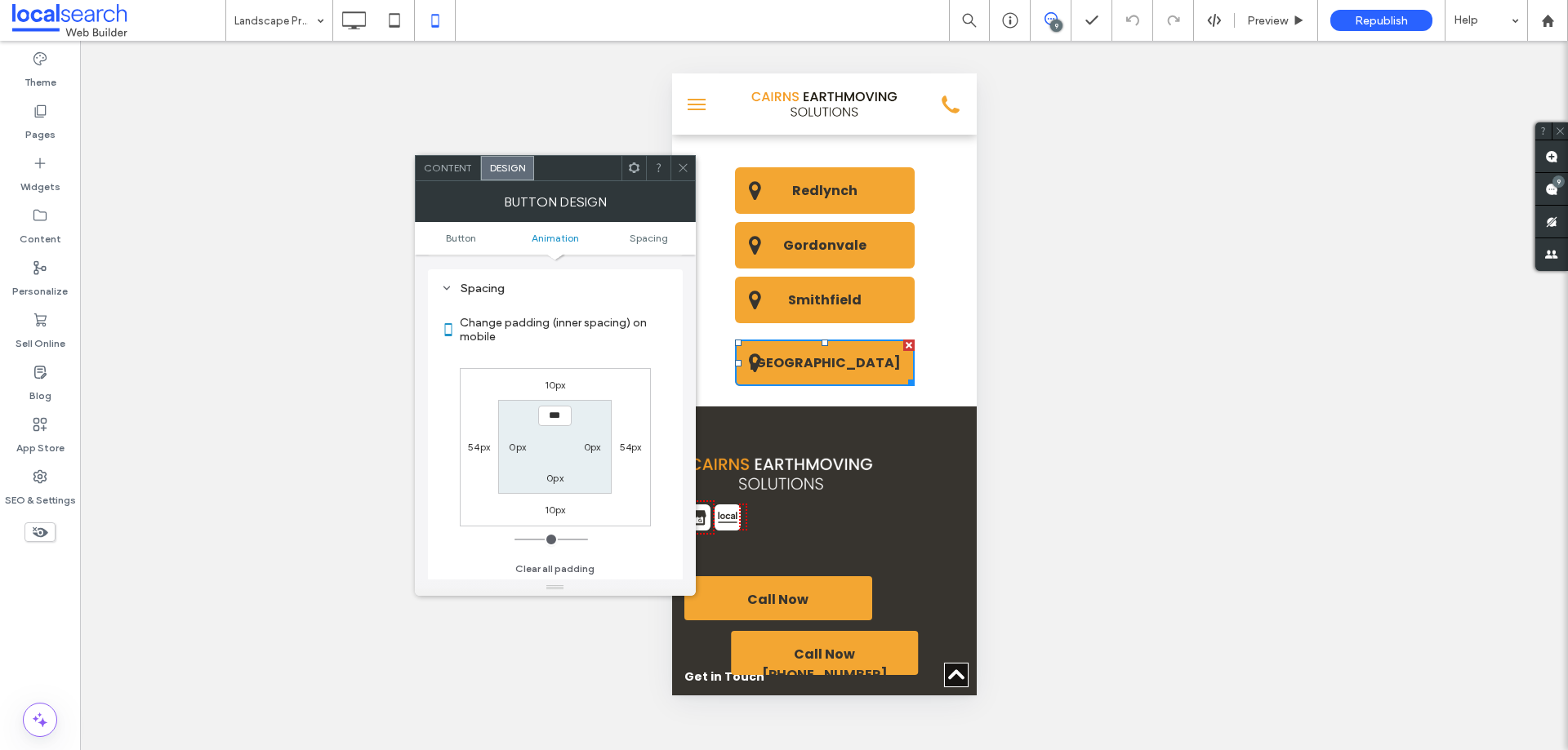
scroll to position [901, 0]
click at [551, 384] on label "10px" at bounding box center [555, 383] width 21 height 12
type input "**"
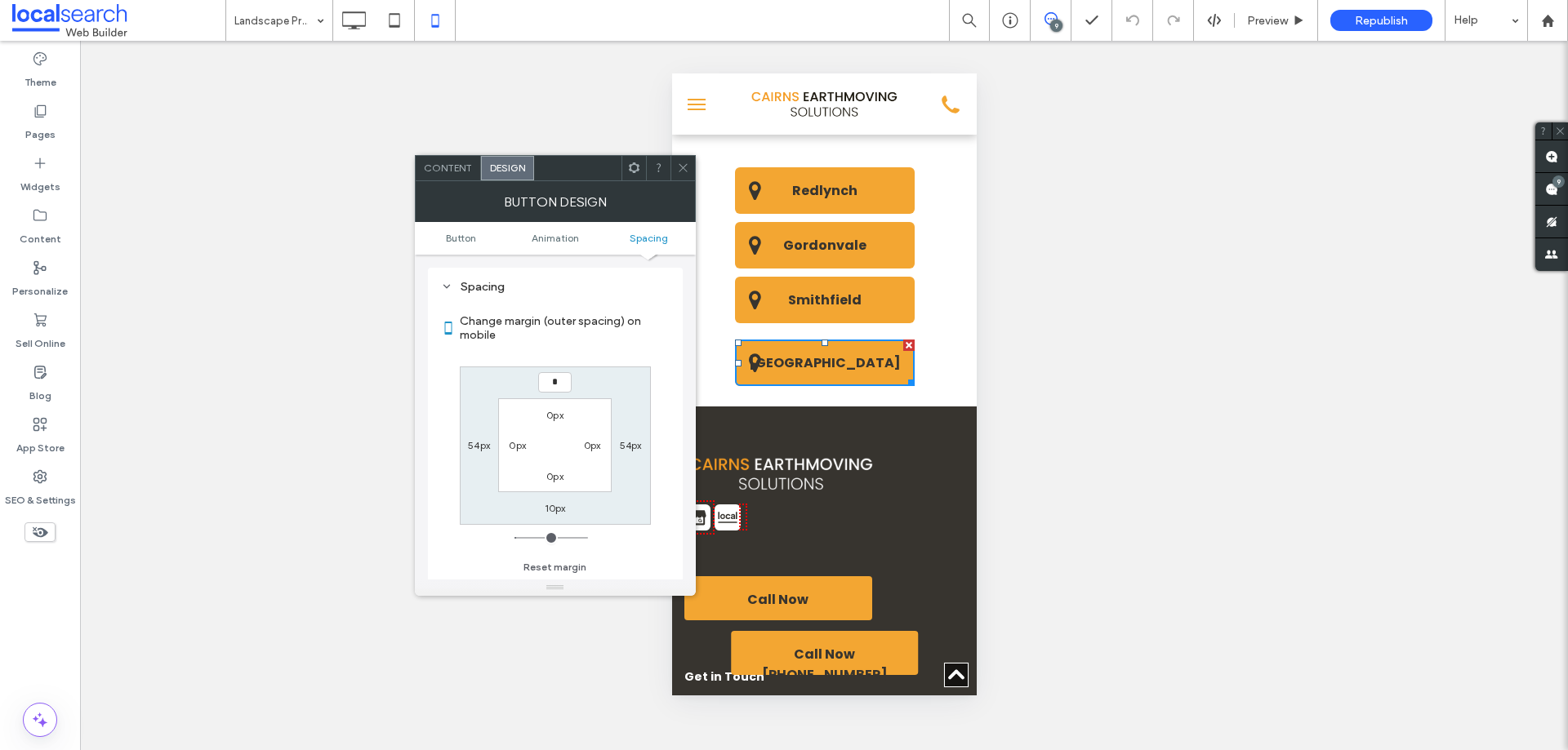
type input "*"
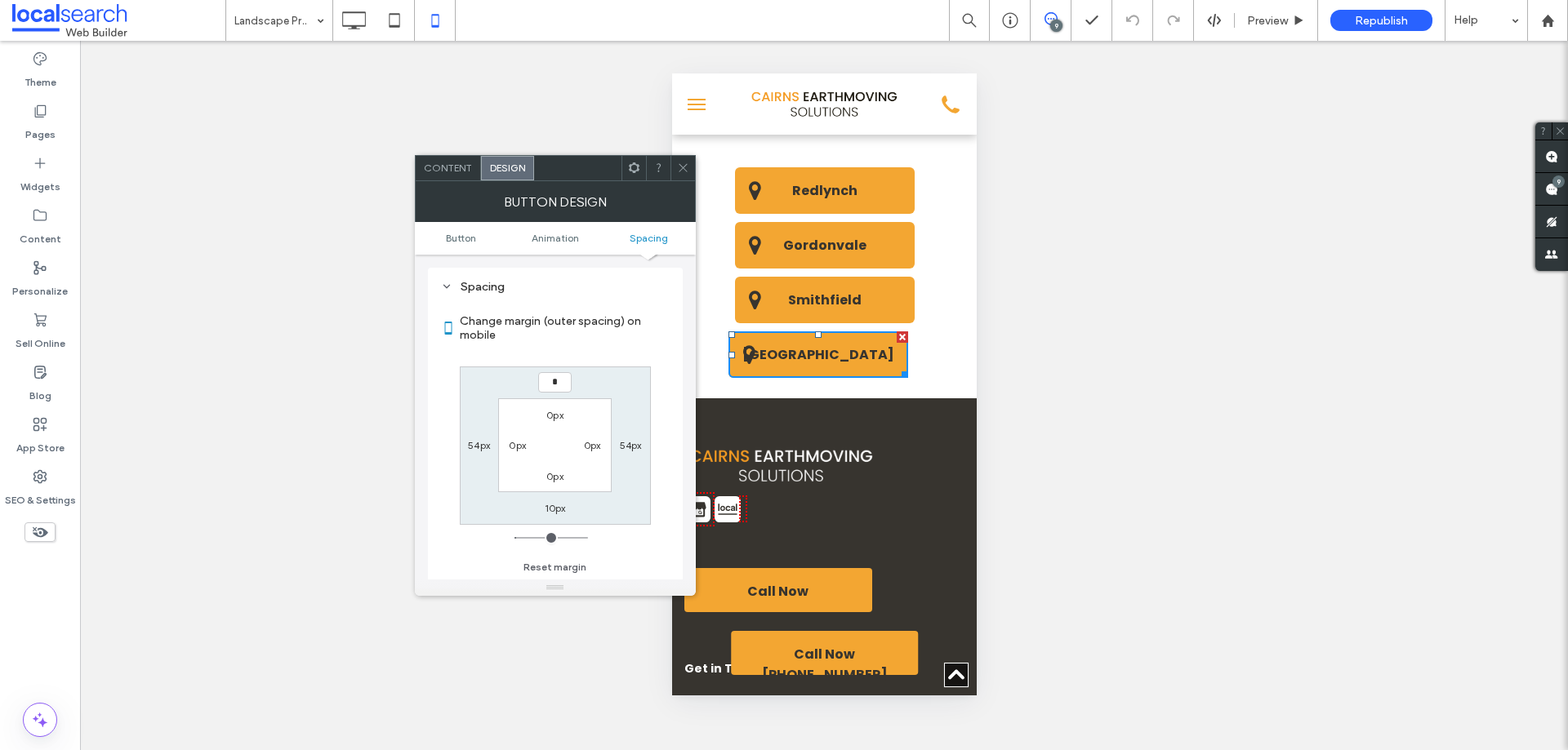
type input "*"
type input "***"
click at [682, 175] on span at bounding box center [682, 167] width 12 height 25
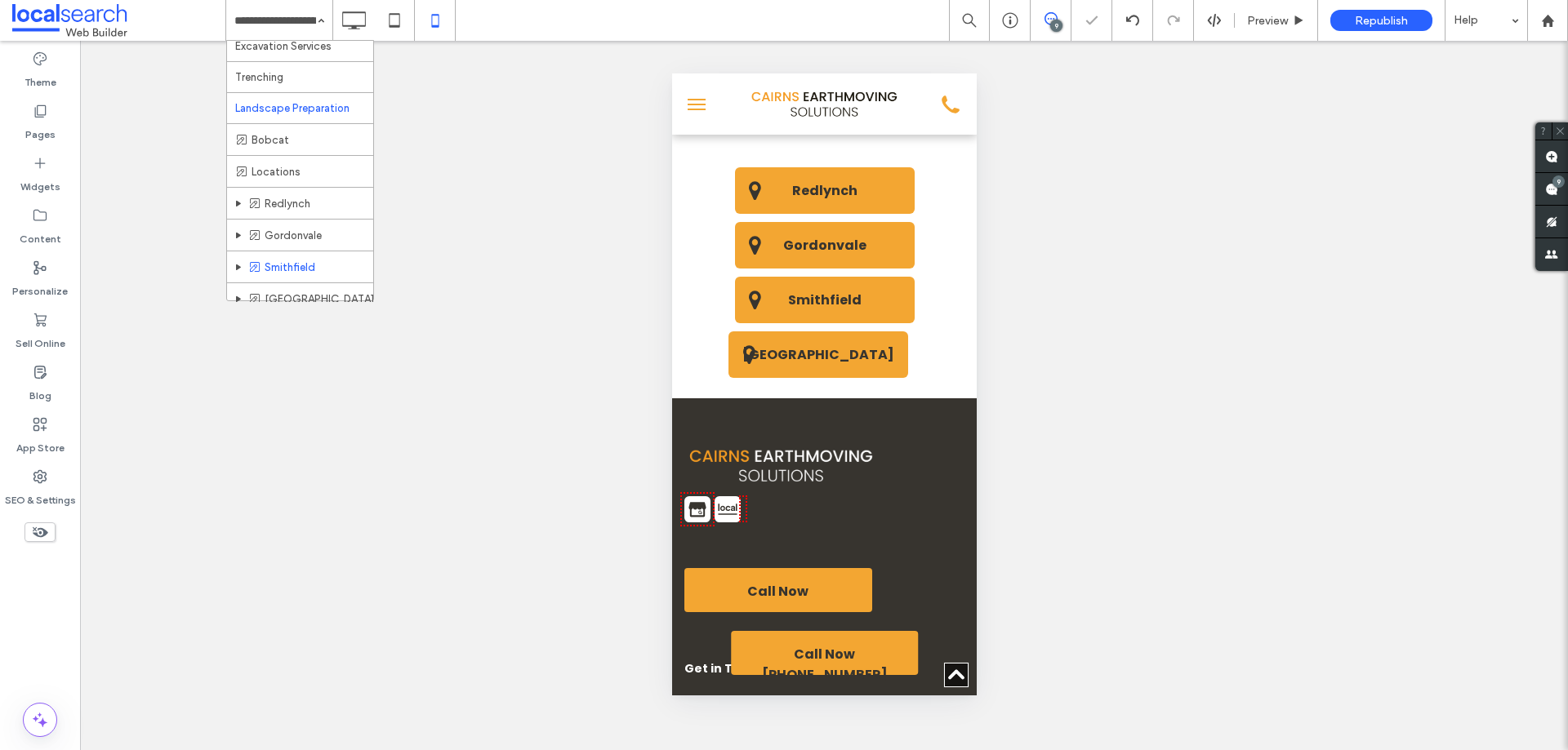
scroll to position [82, 0]
drag, startPoint x: 331, startPoint y: 98, endPoint x: 446, endPoint y: 144, distance: 123.9
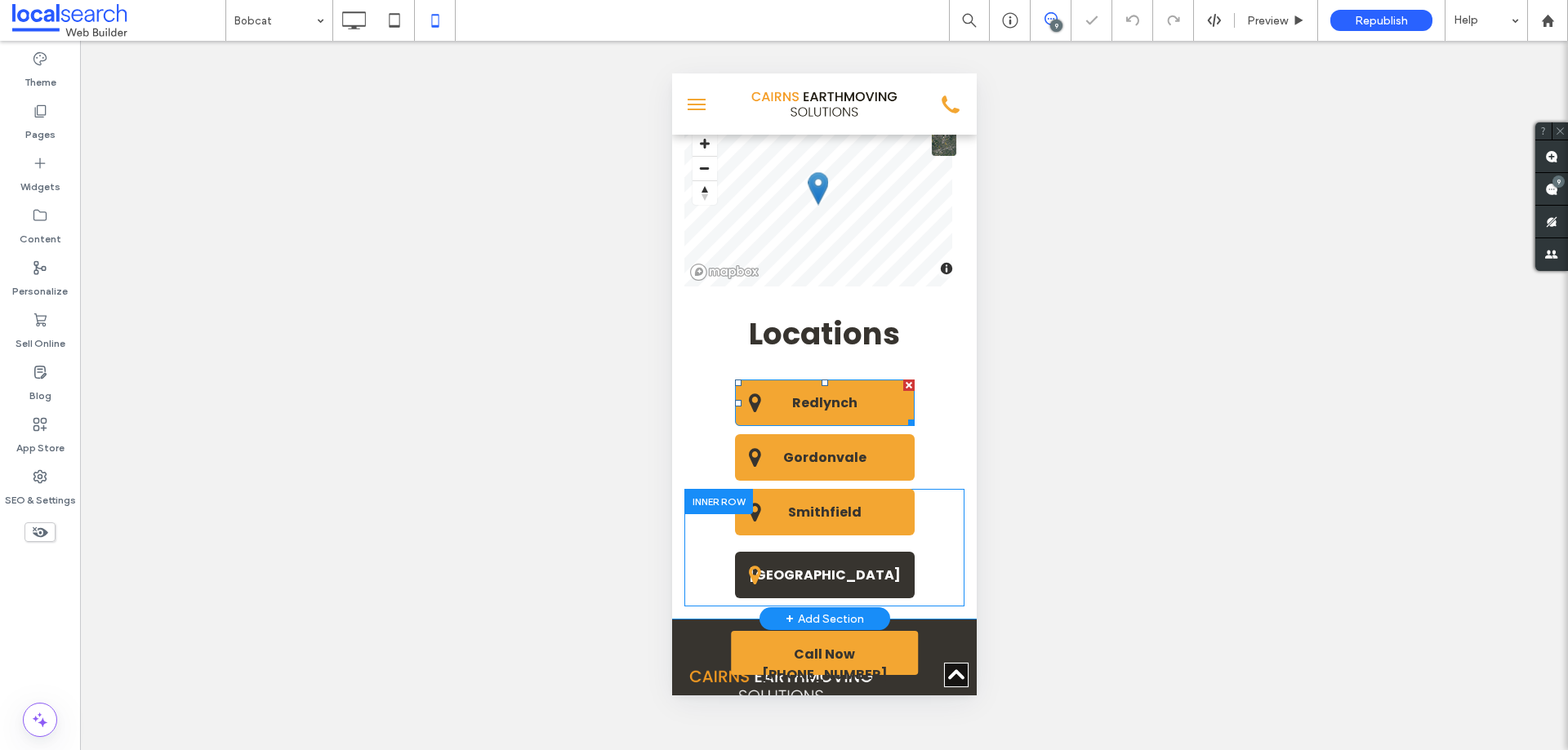
scroll to position [3430, 0]
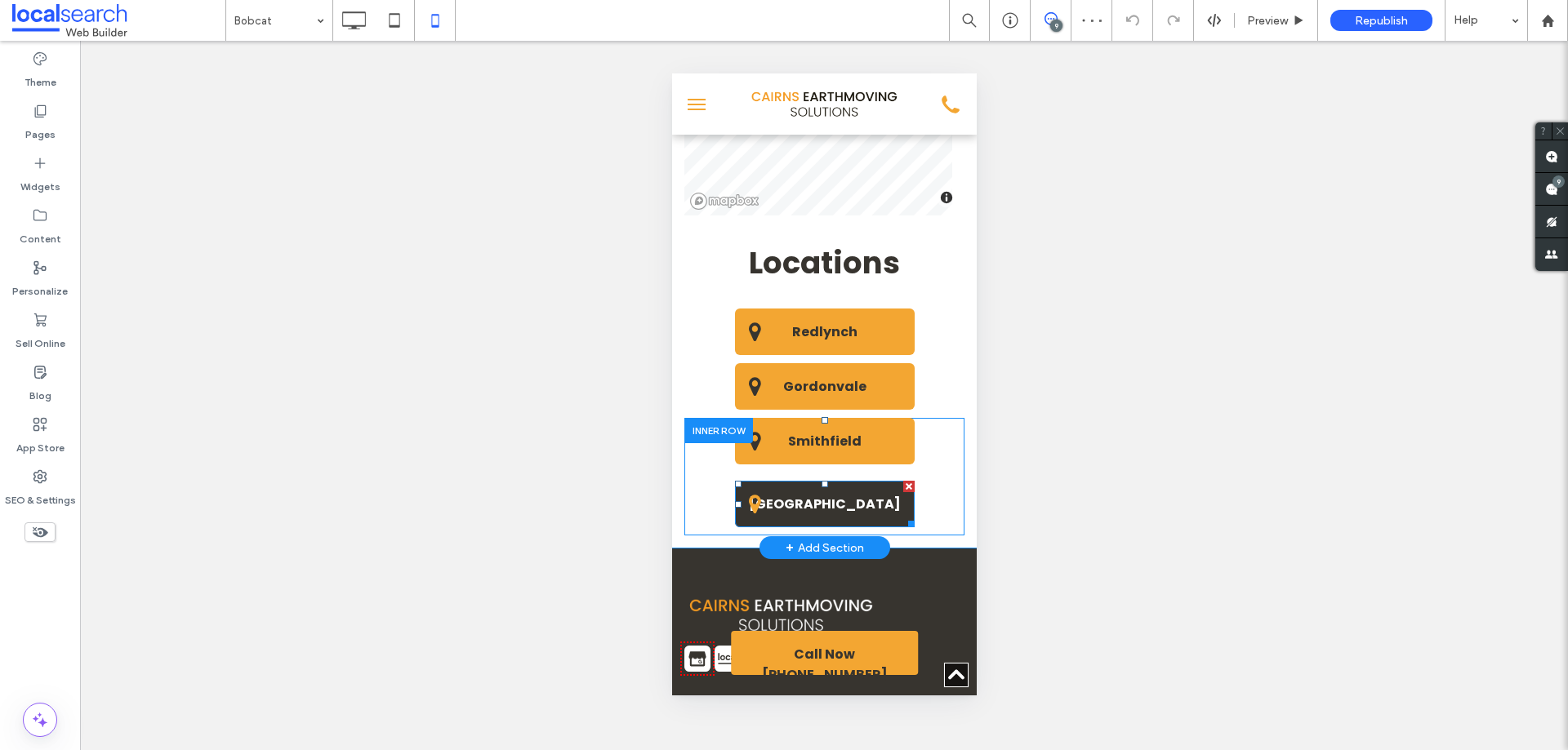
click at [867, 508] on span "[GEOGRAPHIC_DATA]" at bounding box center [823, 504] width 163 height 37
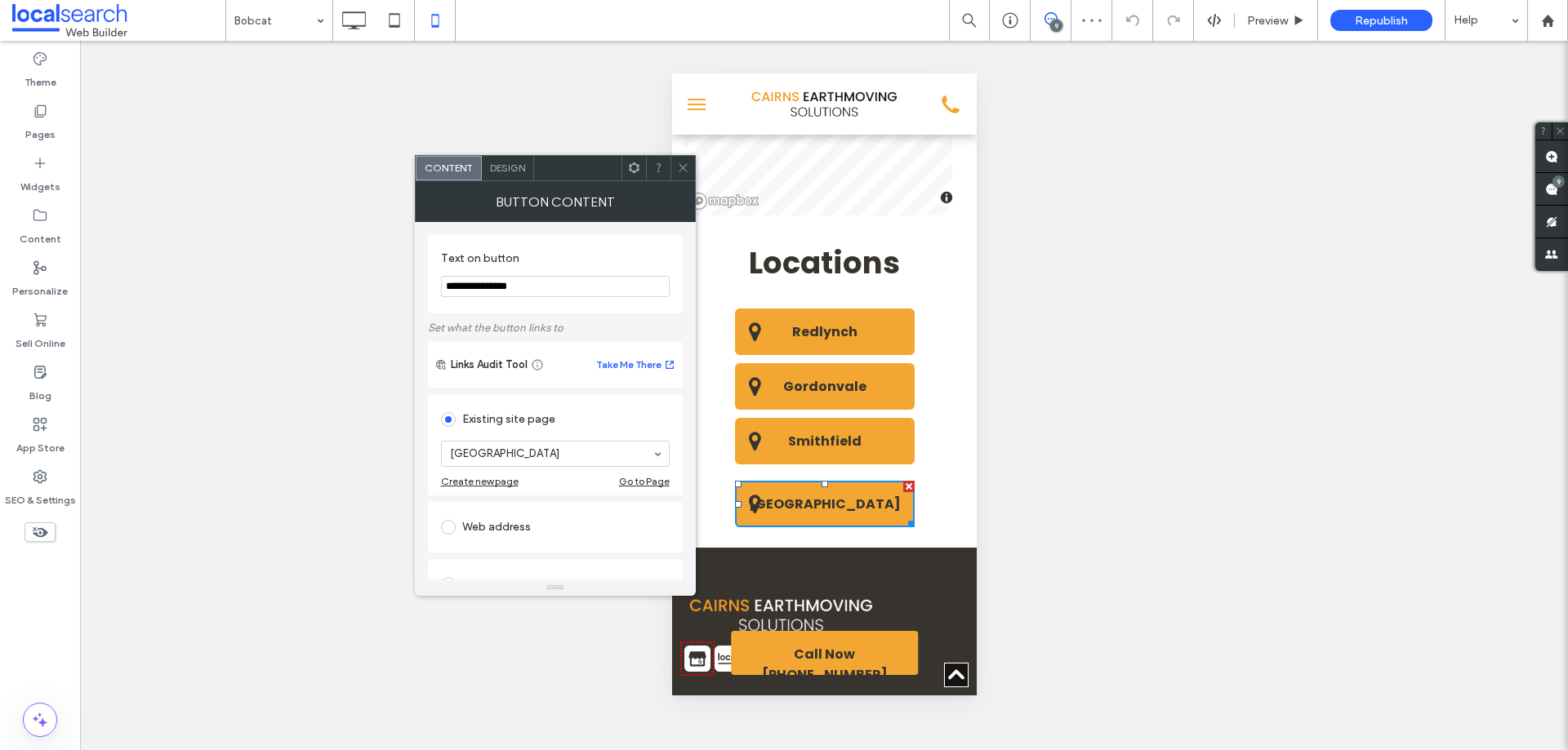
click at [511, 164] on span "Design" at bounding box center [507, 167] width 35 height 12
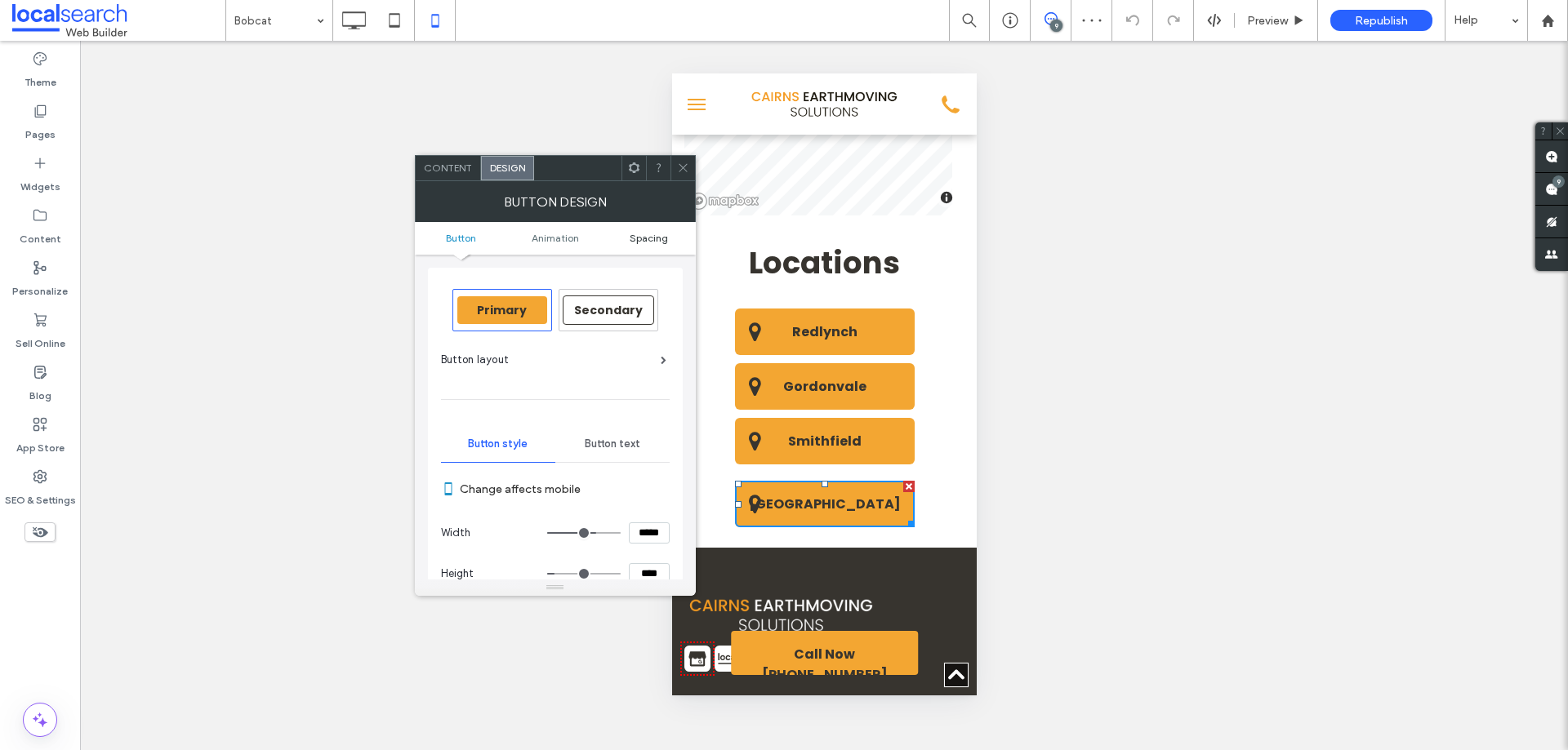
click at [662, 239] on span "Spacing" at bounding box center [649, 237] width 39 height 12
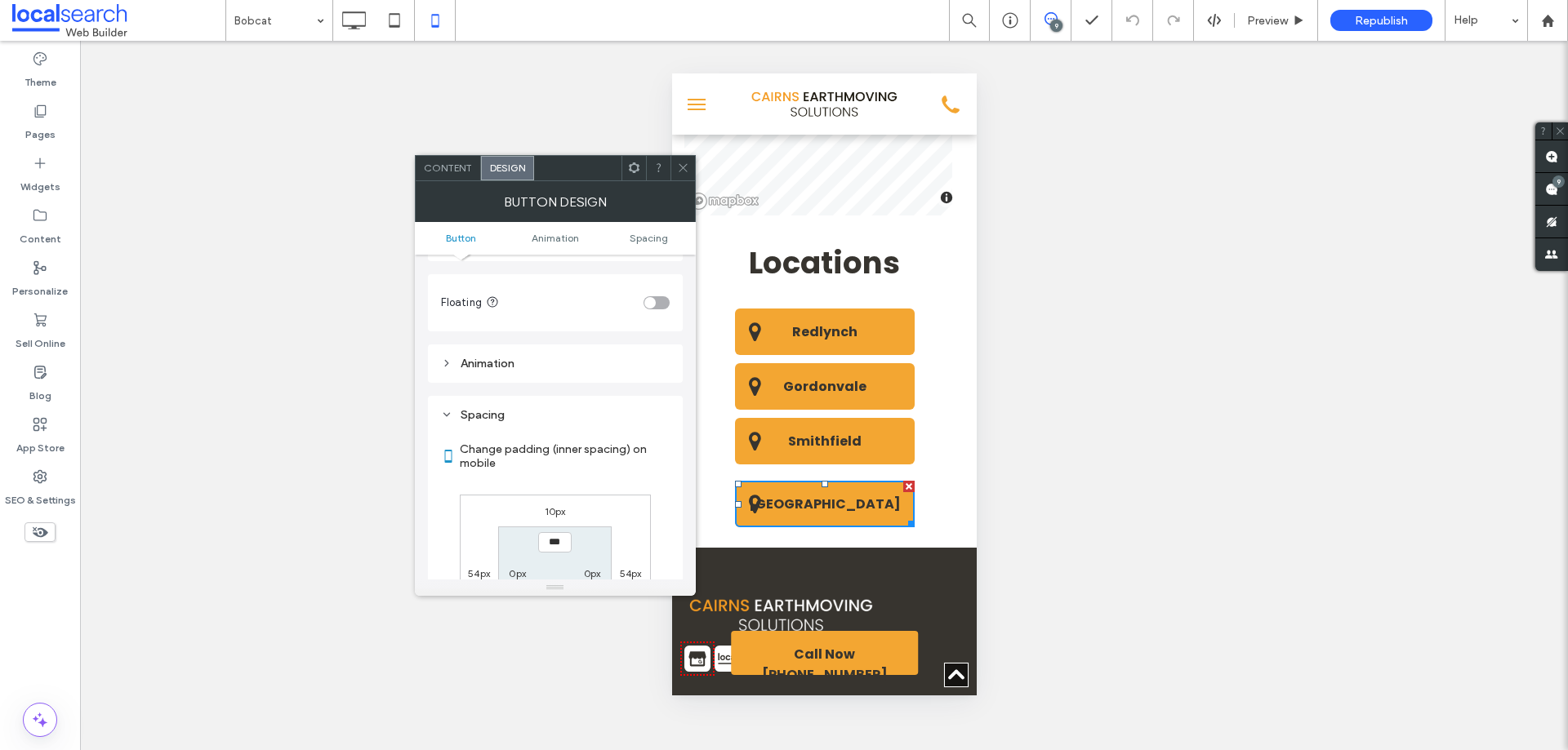
scroll to position [901, 0]
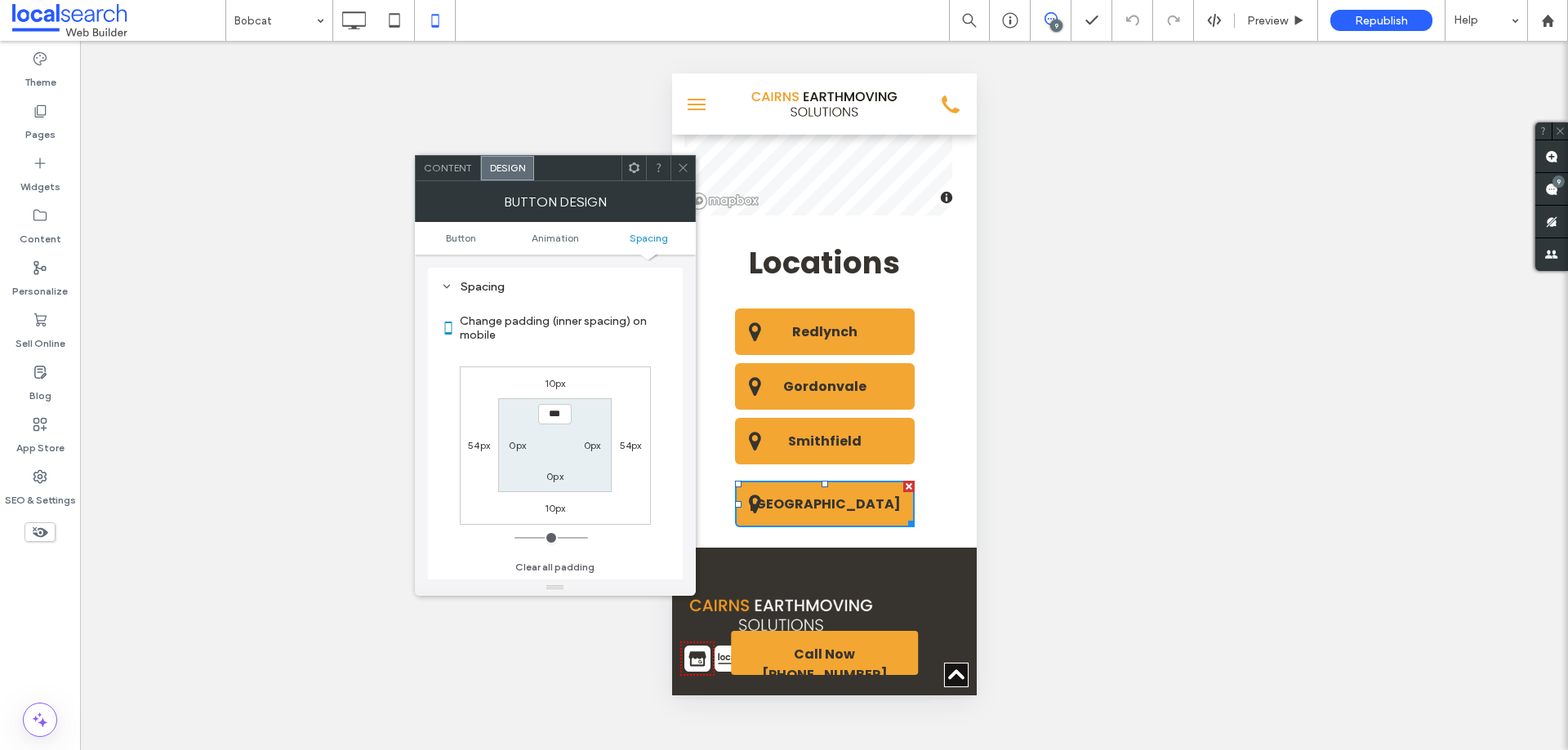
click at [550, 387] on label "10px" at bounding box center [555, 383] width 21 height 12
type input "**"
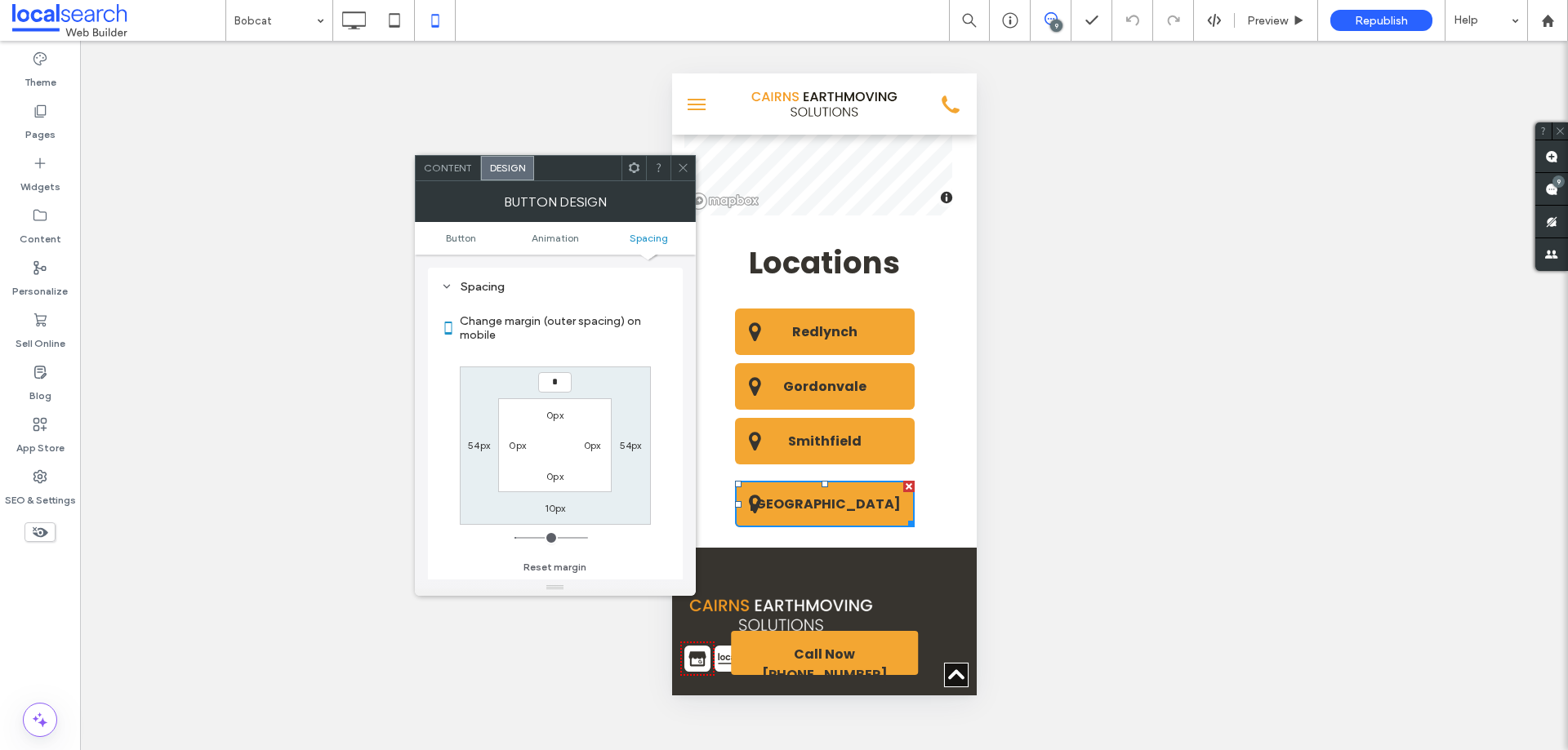
type input "*"
type input "***"
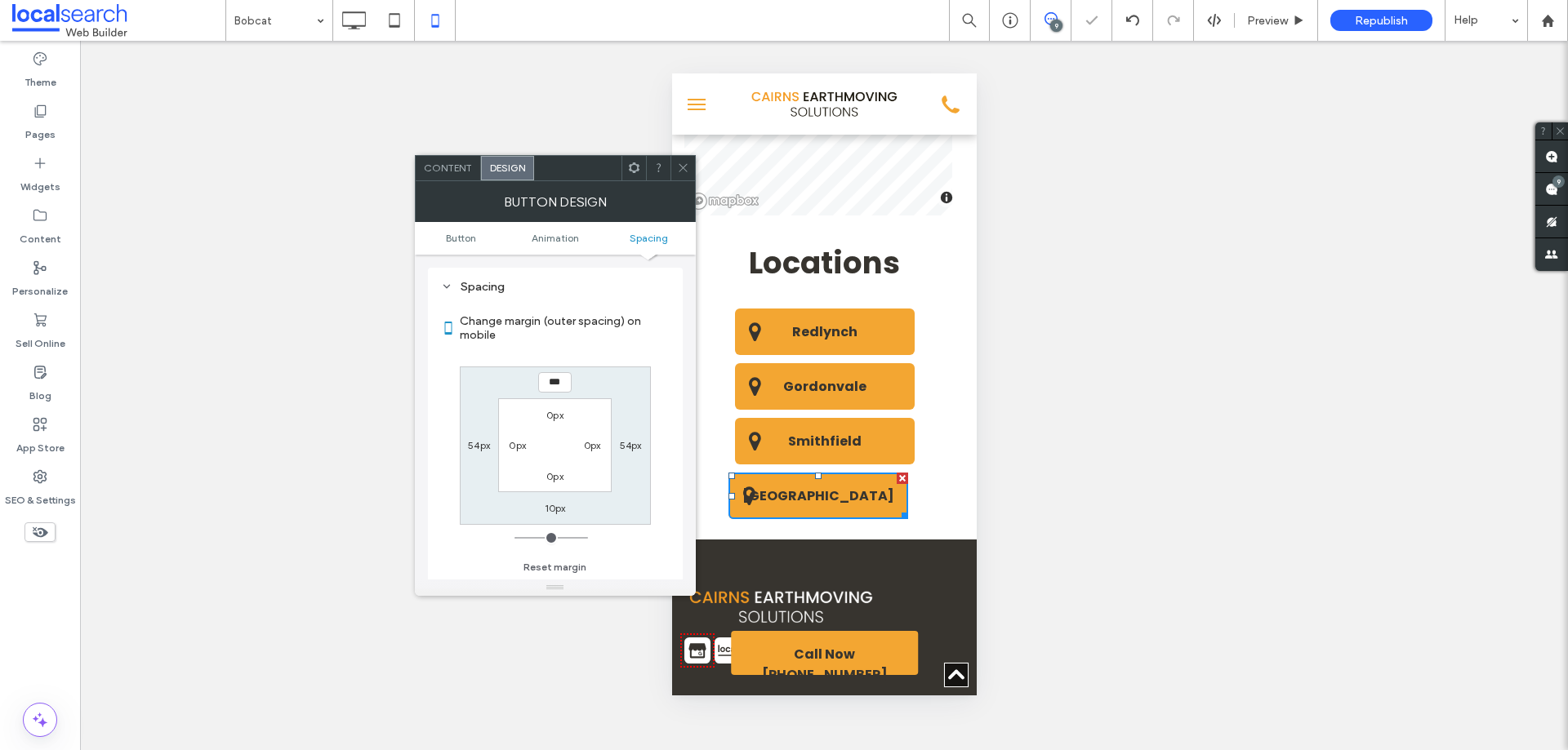
click at [683, 164] on icon at bounding box center [682, 167] width 12 height 12
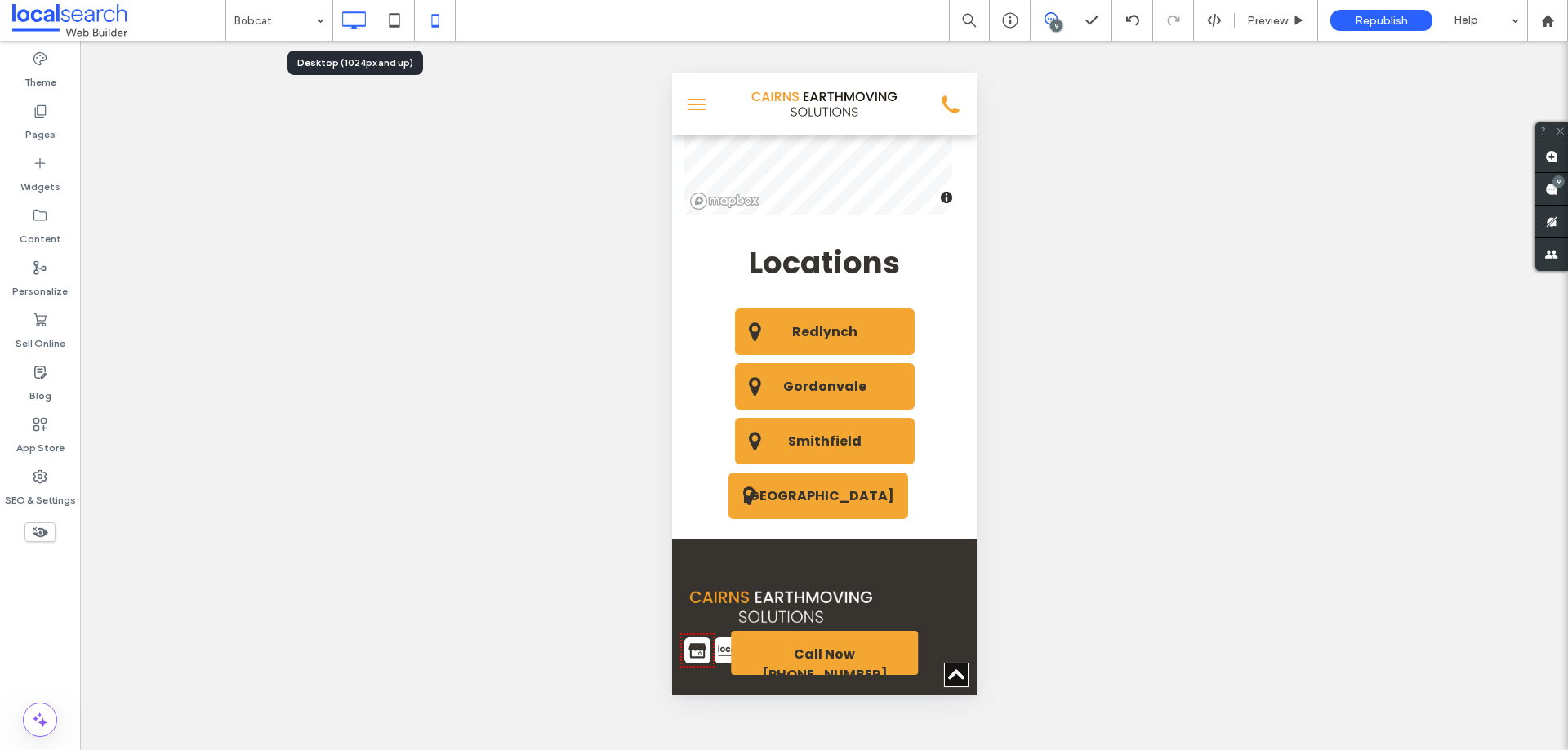
click at [366, 35] on icon at bounding box center [353, 19] width 32 height 32
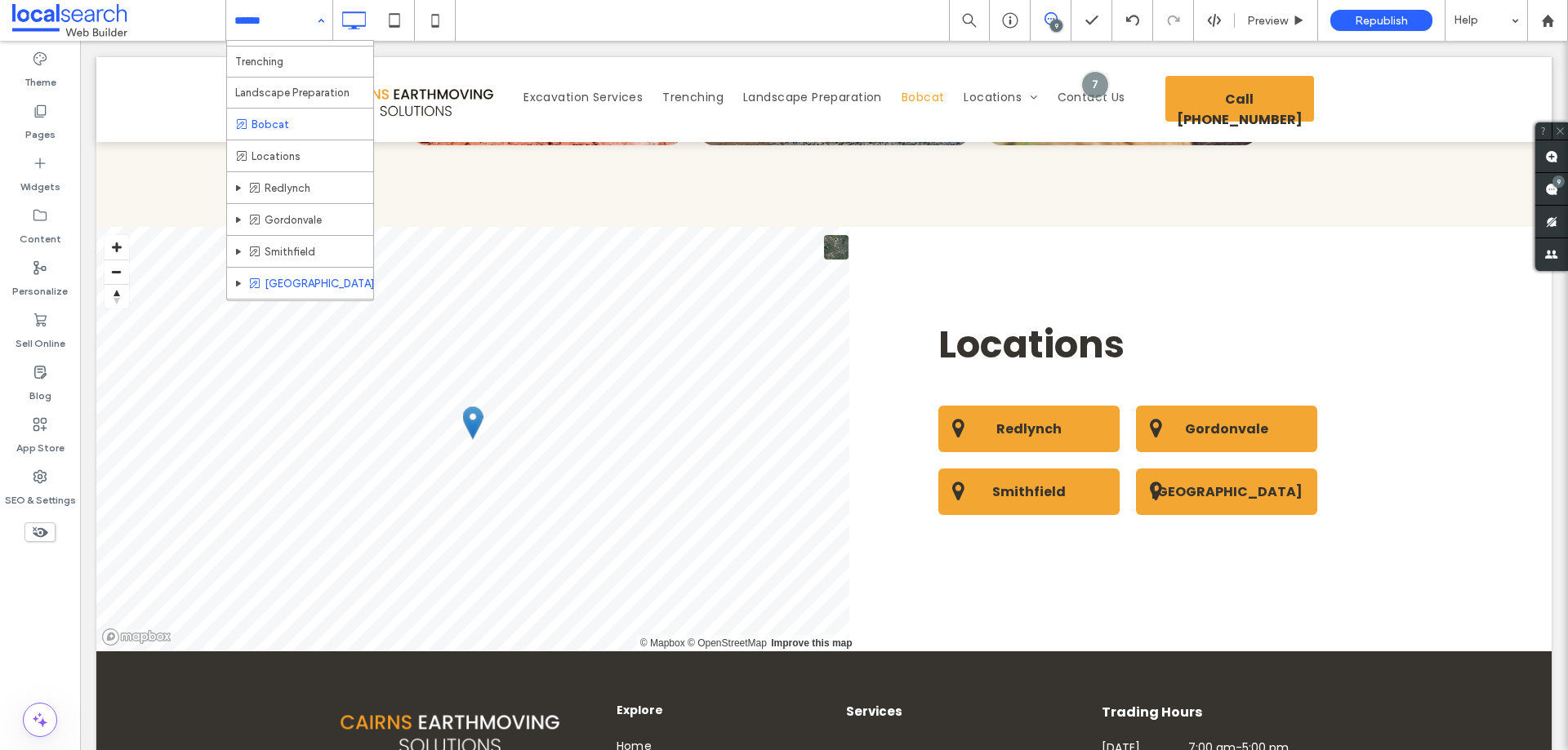
scroll to position [82, 0]
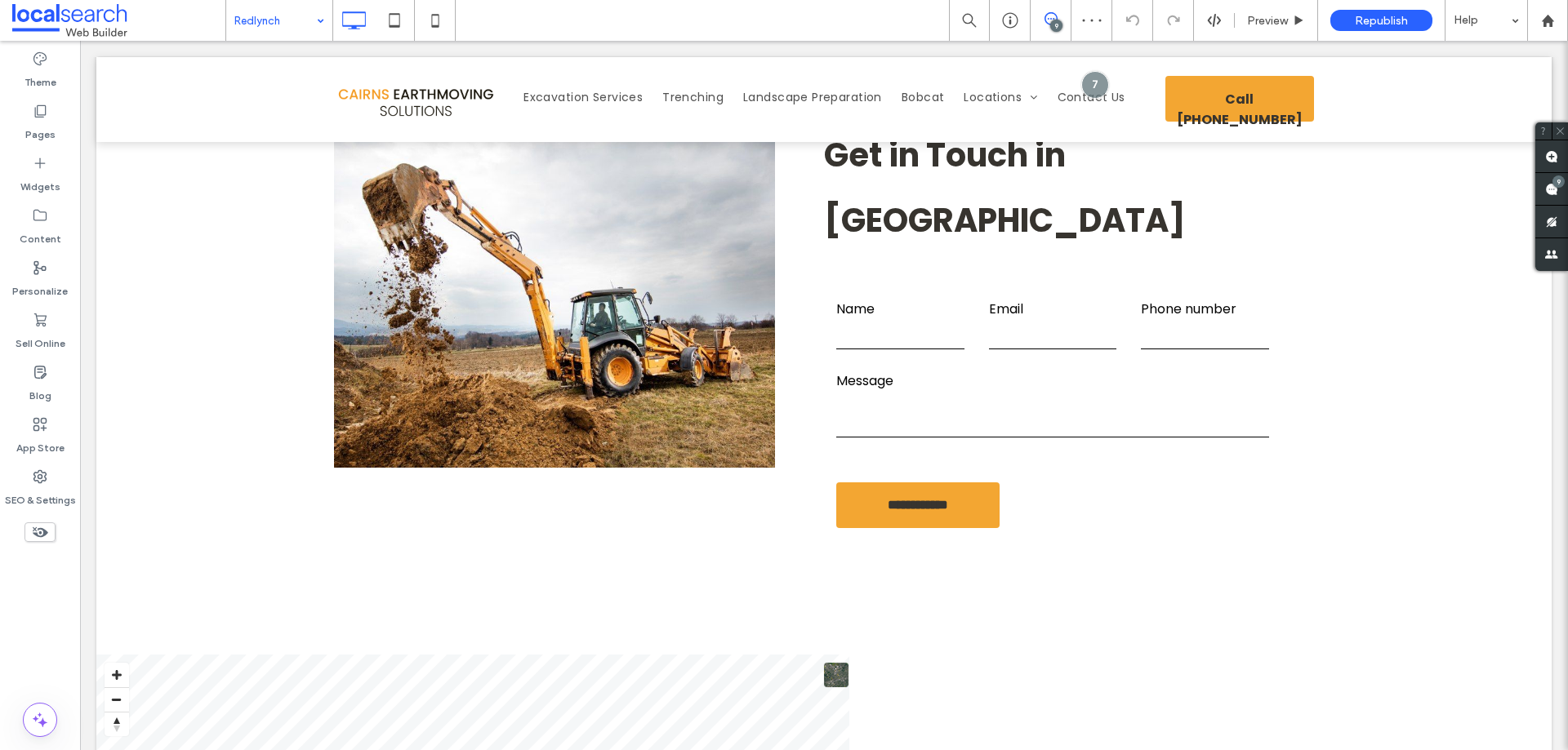
scroll to position [4803, 0]
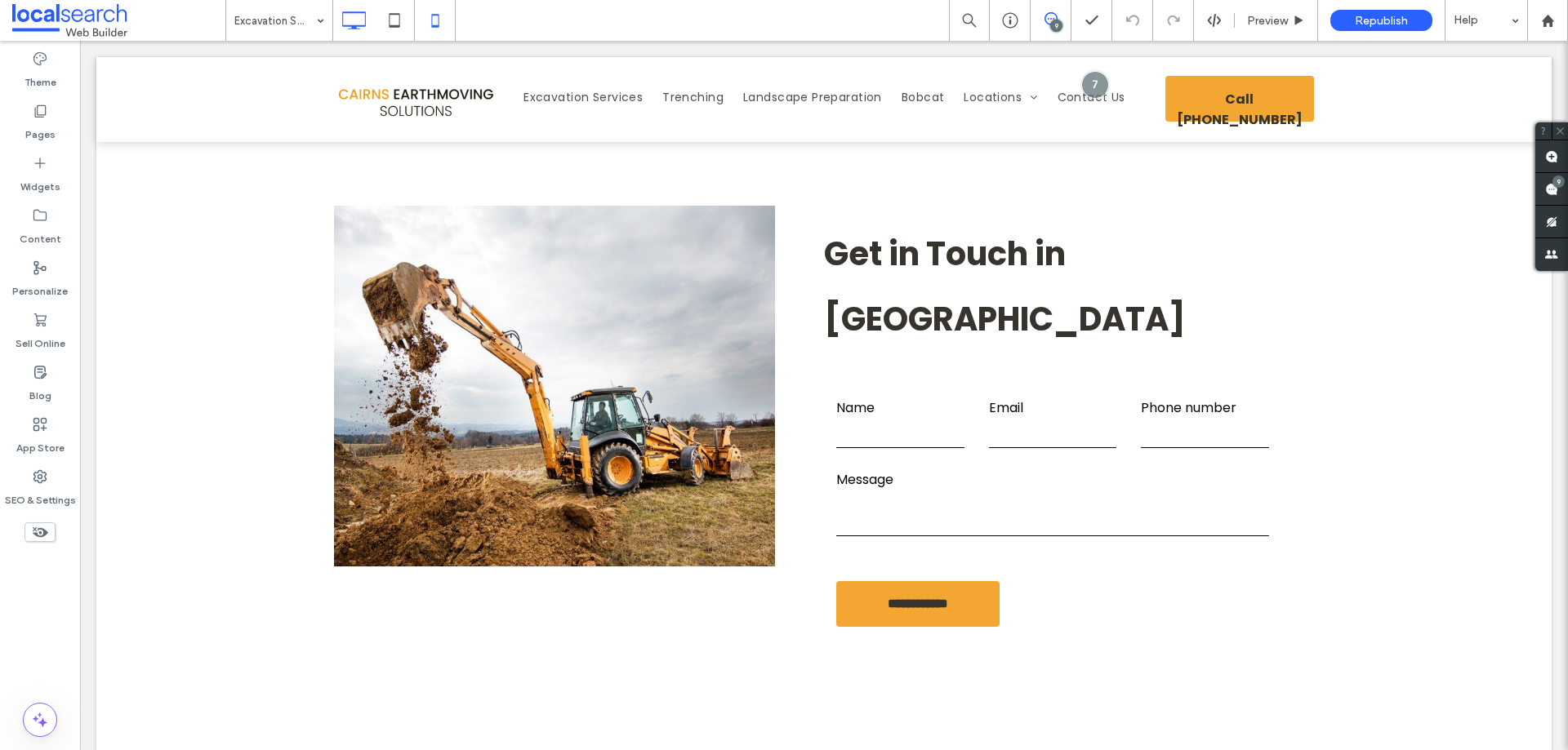
click at [433, 25] on icon at bounding box center [435, 19] width 32 height 32
click at [438, 25] on use at bounding box center [435, 20] width 7 height 13
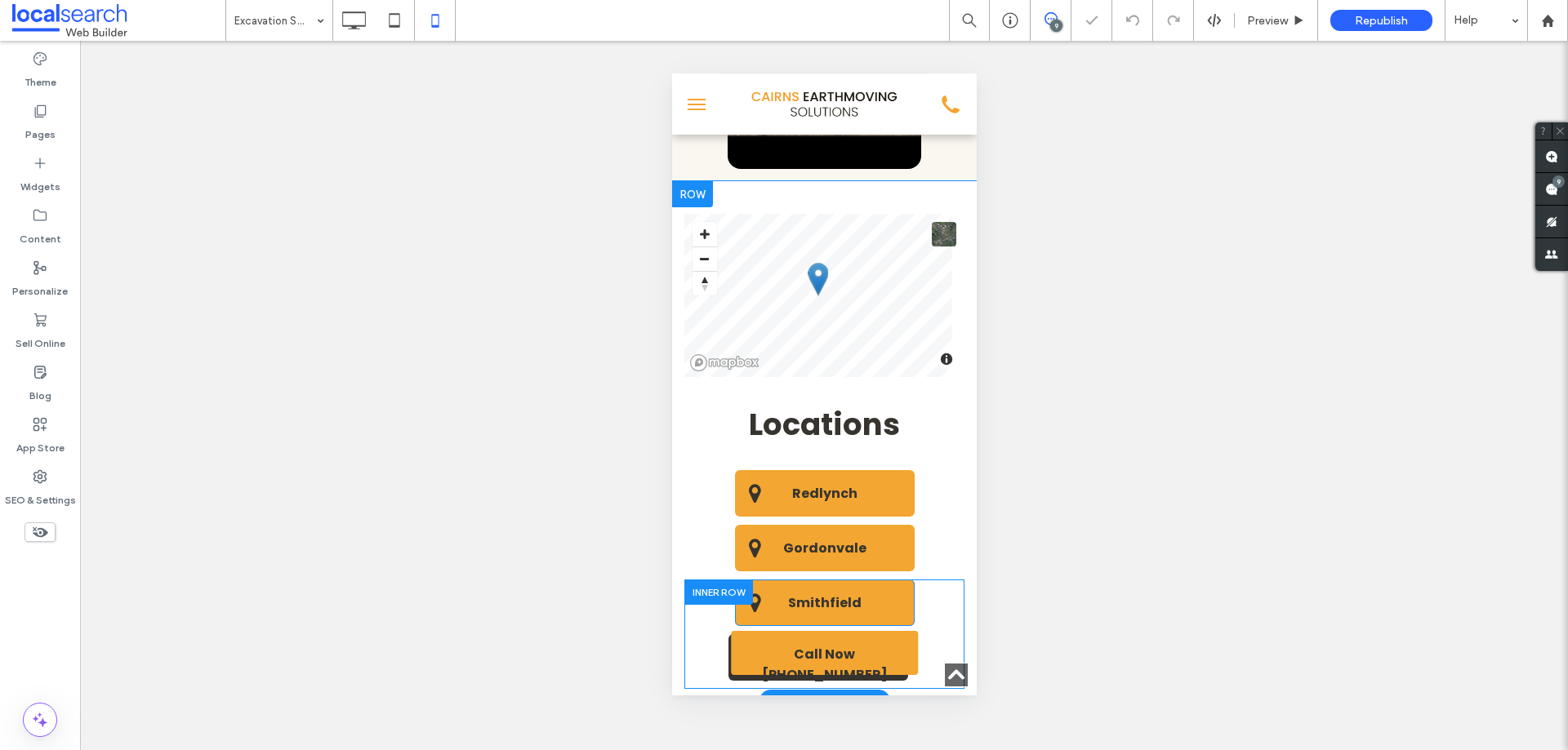
scroll to position [3679, 0]
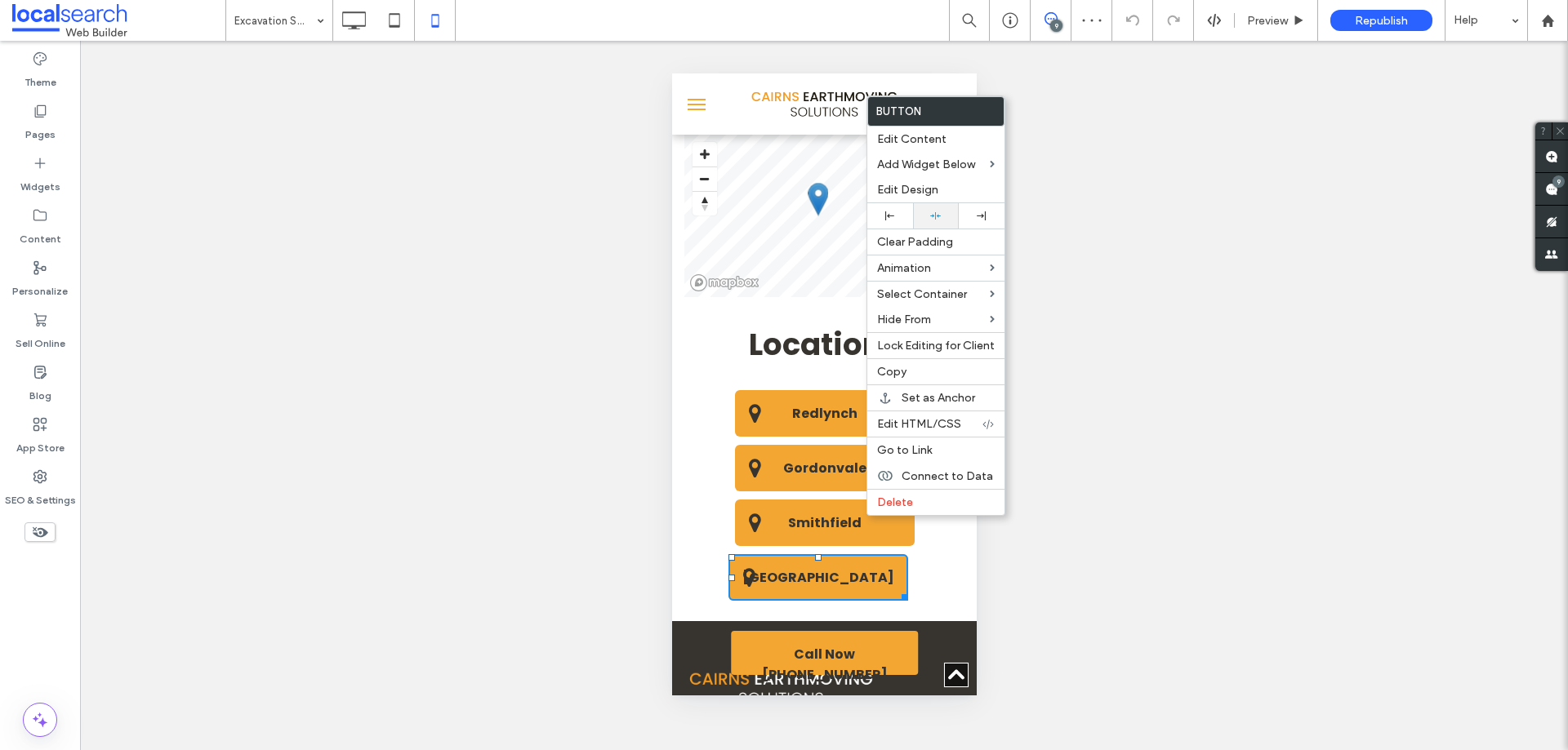
click at [937, 216] on use at bounding box center [935, 216] width 11 height 7
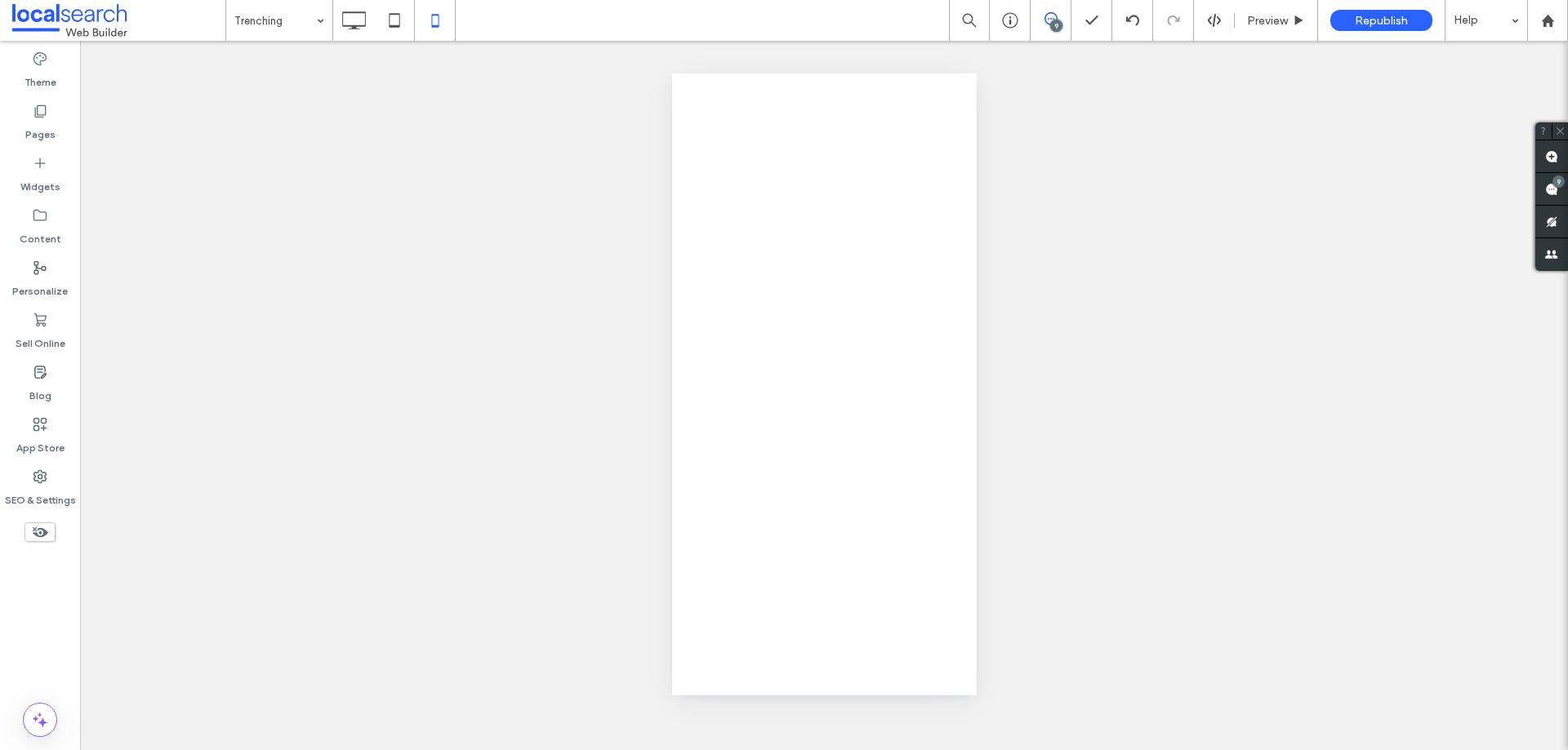
click at [969, 534] on div at bounding box center [784, 375] width 1568 height 750
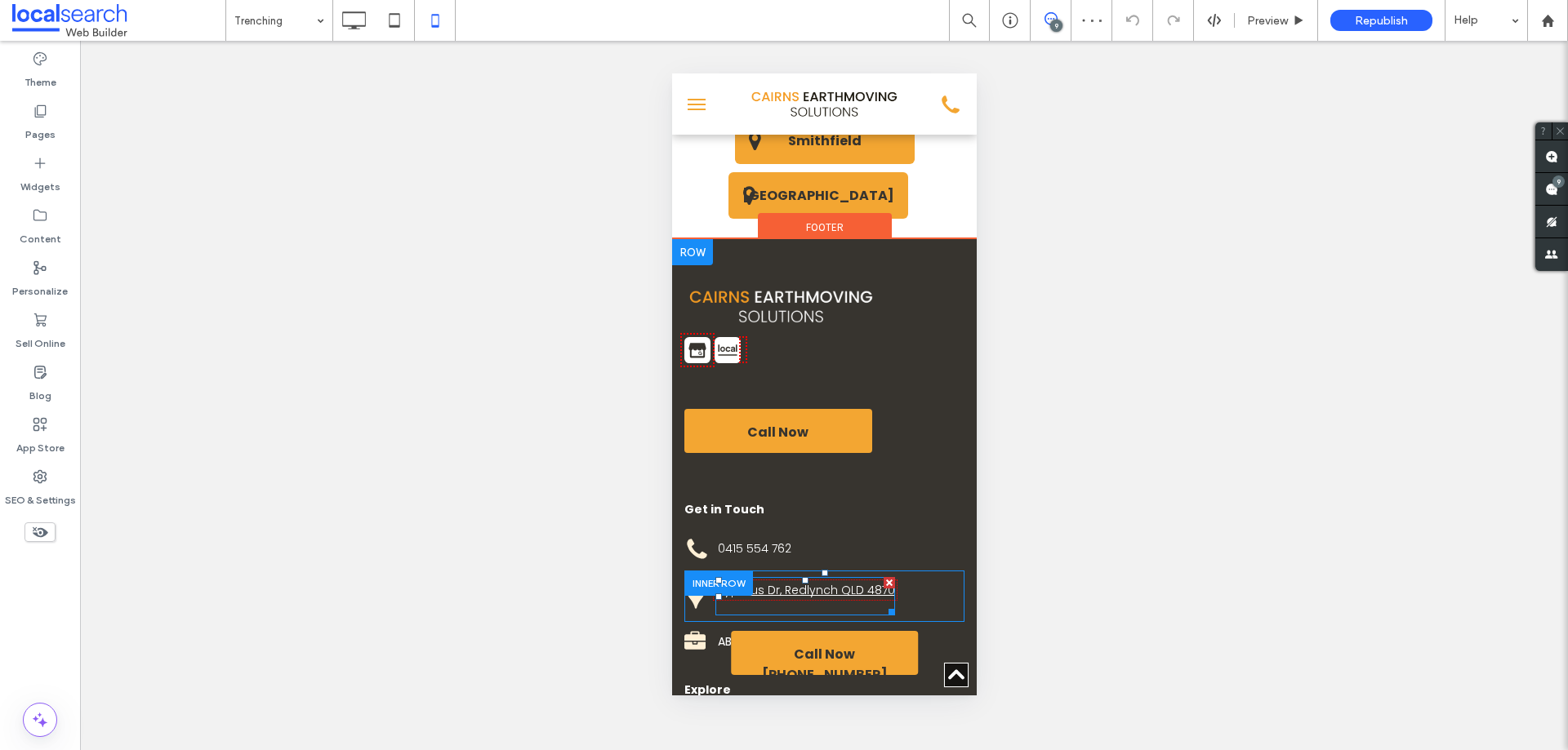
scroll to position [3456, 0]
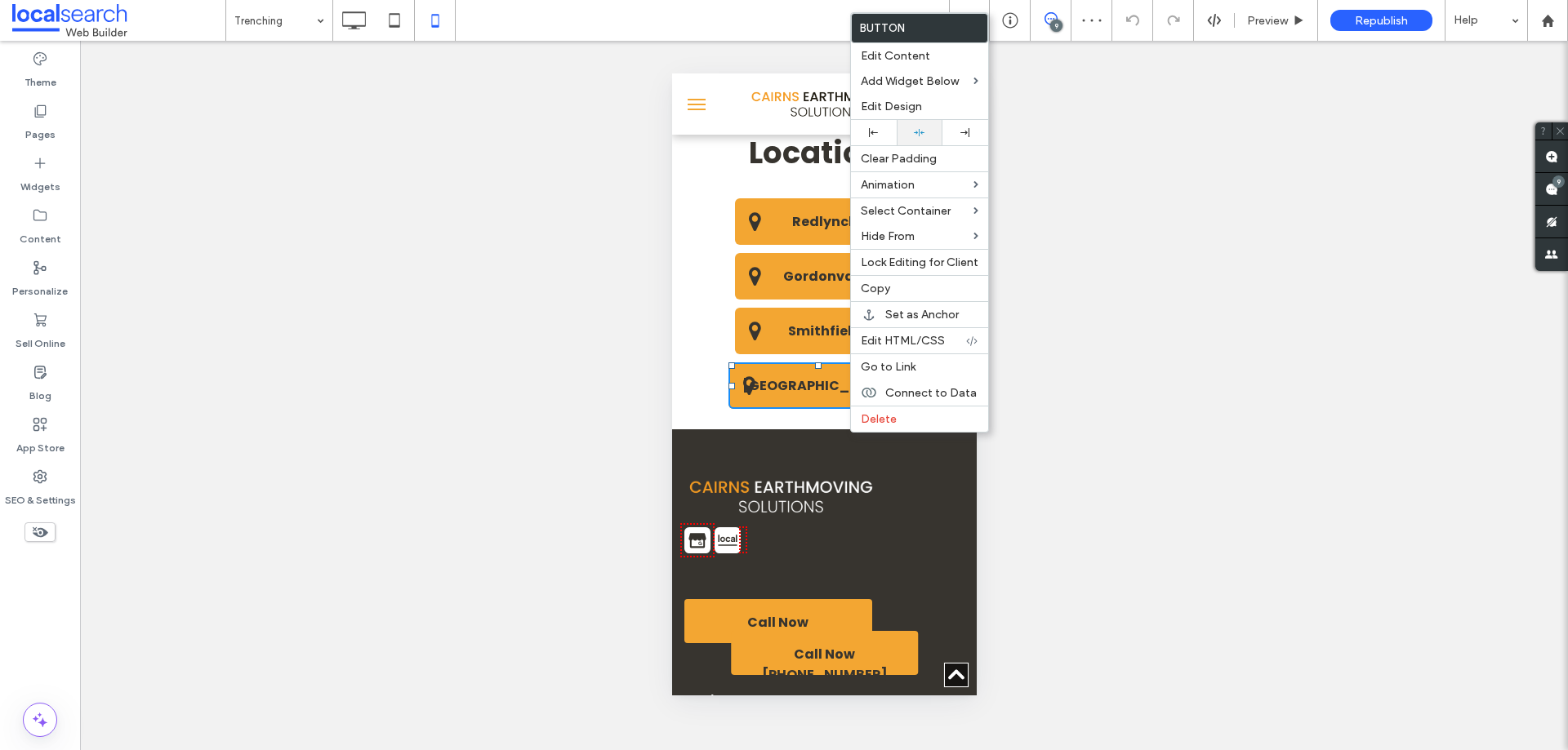
click at [922, 133] on use at bounding box center [920, 133] width 11 height 7
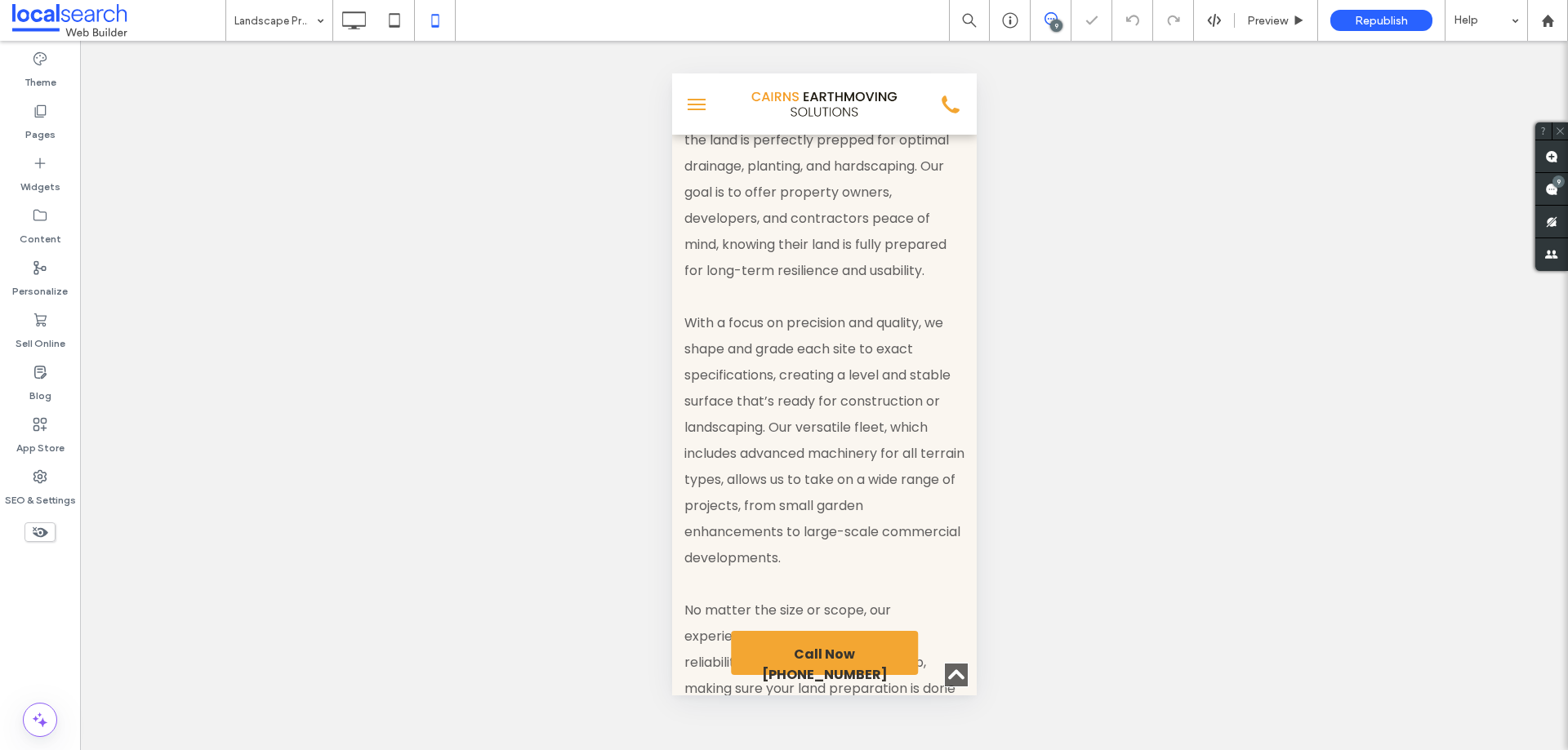
scroll to position [3806, 0]
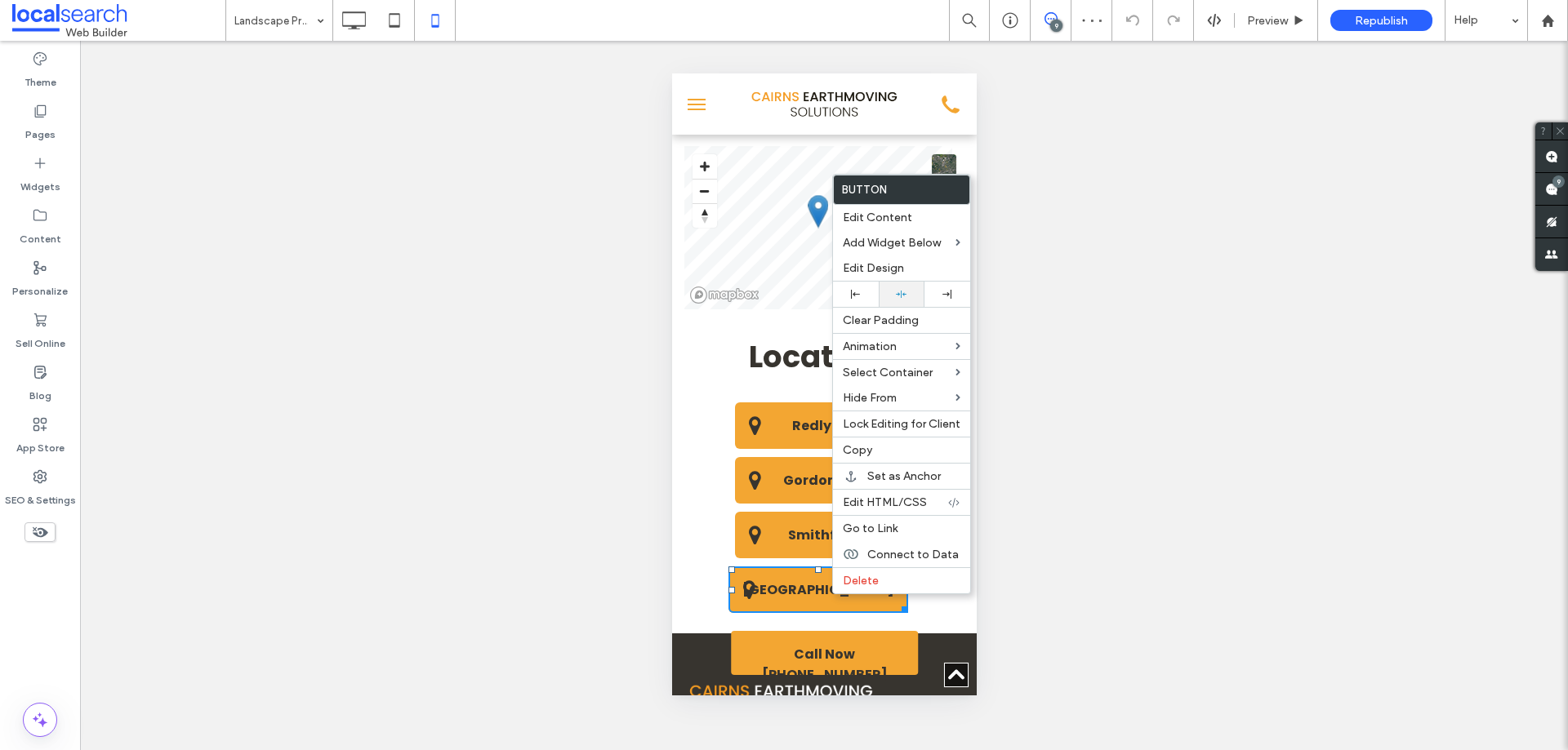
click at [903, 295] on use at bounding box center [901, 294] width 11 height 7
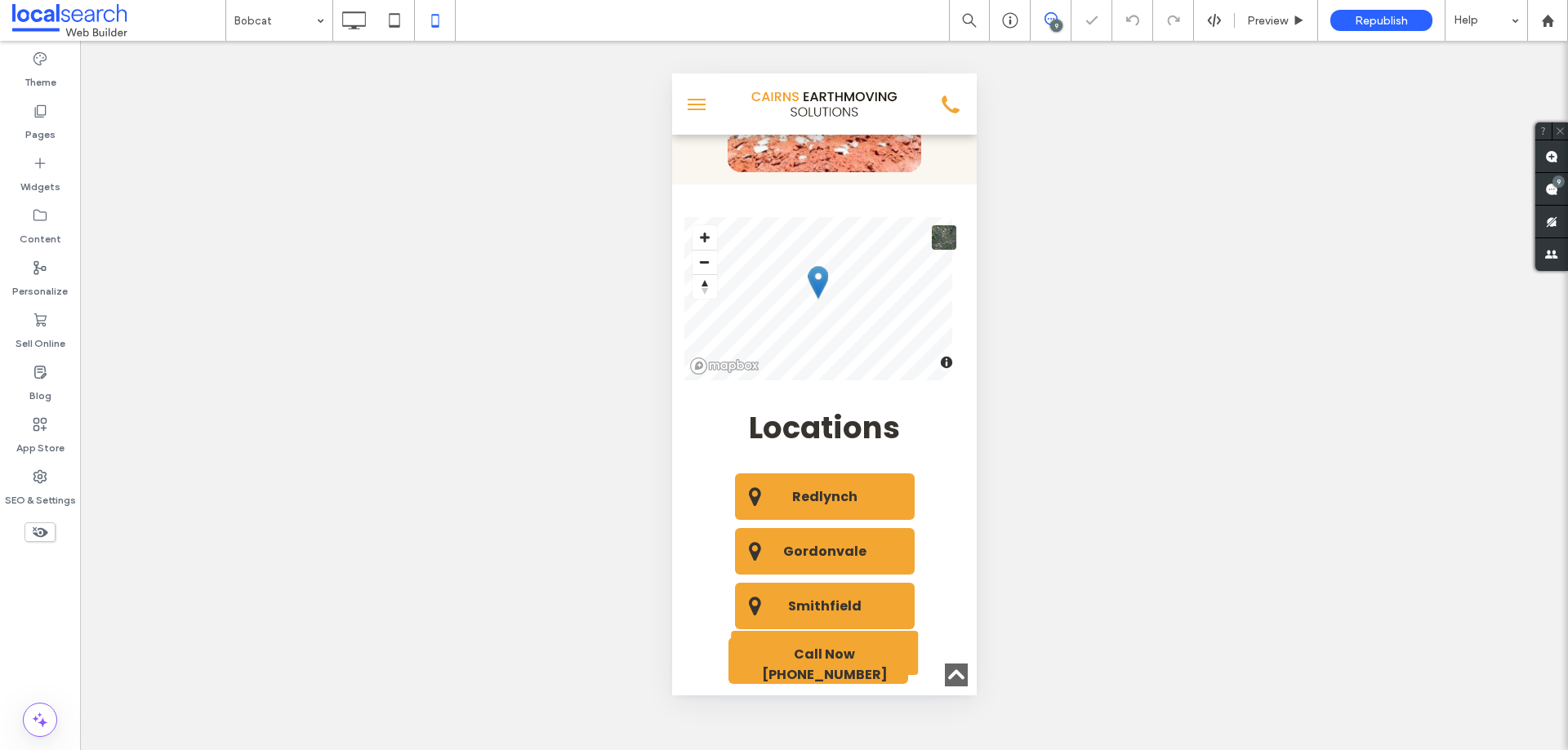
scroll to position [3628, 0]
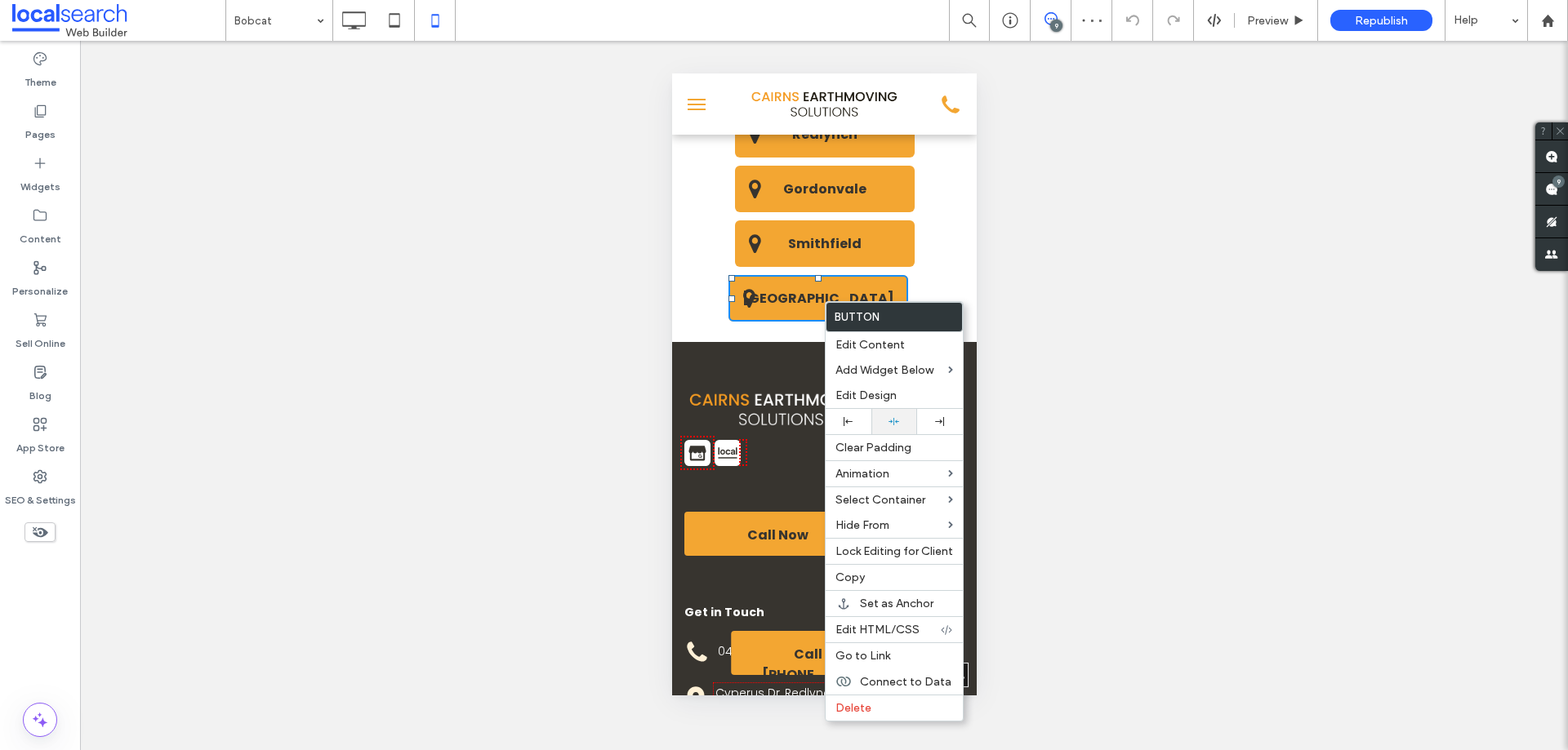
click at [898, 417] on icon at bounding box center [894, 421] width 11 height 11
click at [717, 285] on div "[GEOGRAPHIC_DATA] Click To Paste" at bounding box center [824, 302] width 280 height 54
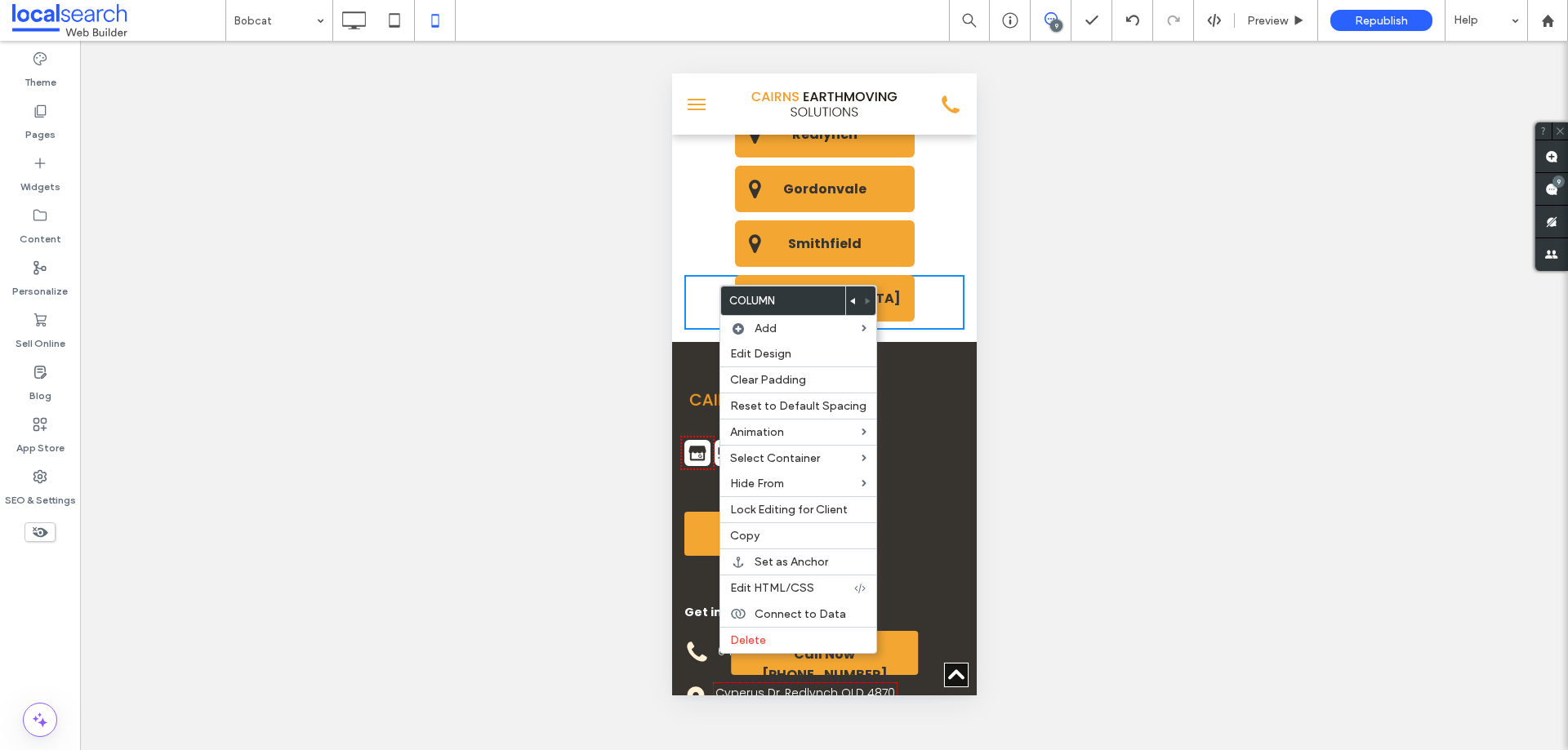
click at [939, 287] on div "[GEOGRAPHIC_DATA] Click To Paste" at bounding box center [824, 302] width 280 height 54
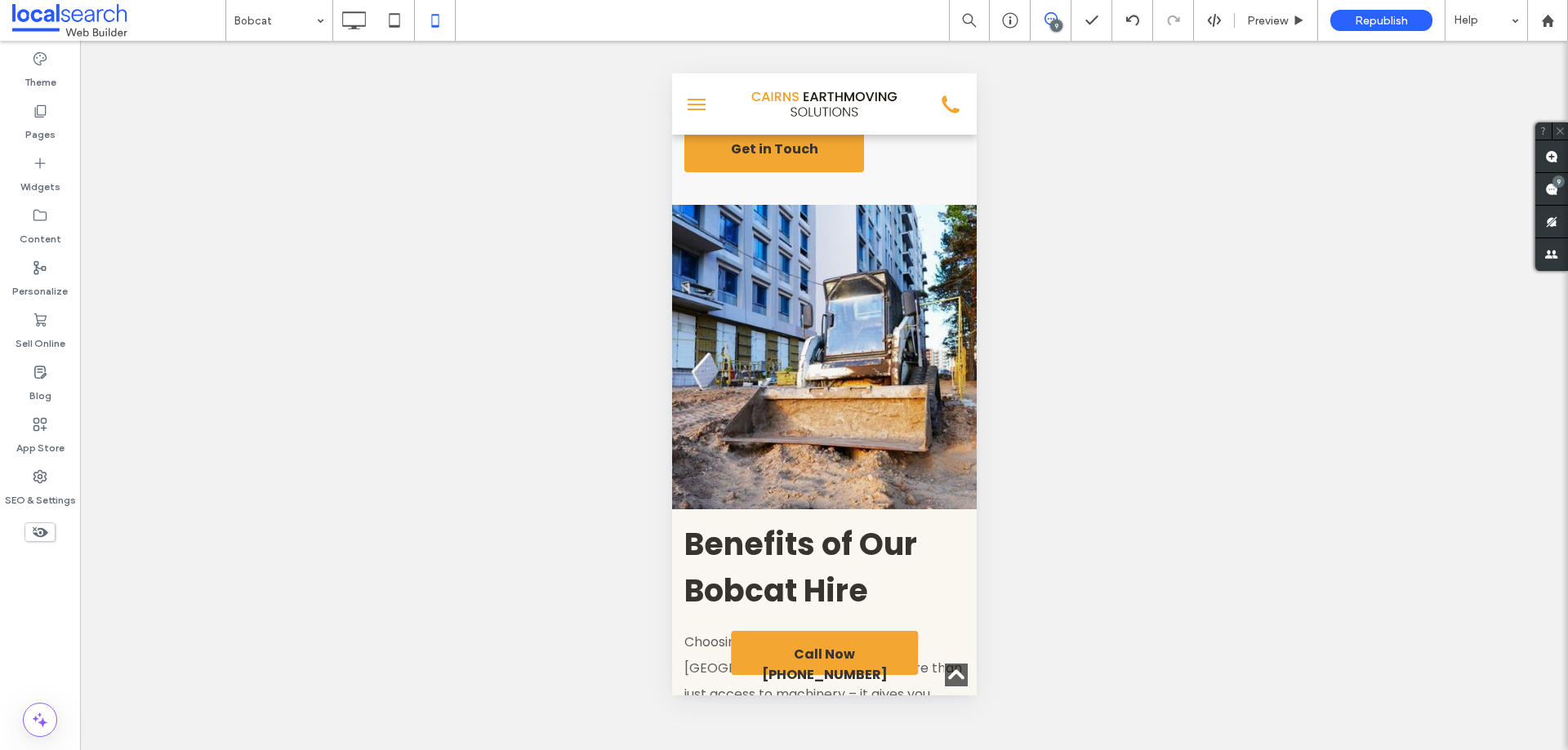
scroll to position [1342, 0]
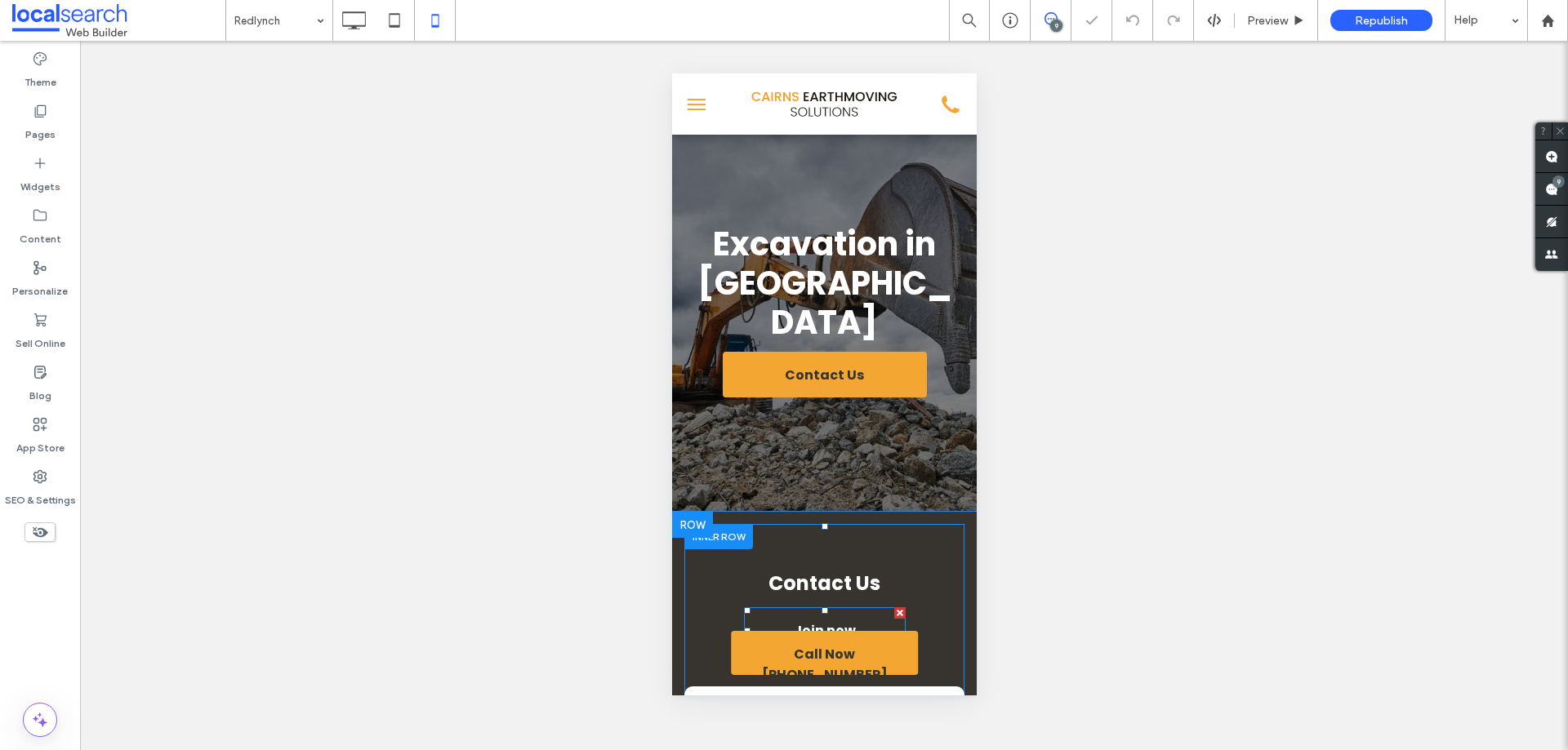
click at [875, 607] on link "Join now" at bounding box center [824, 630] width 162 height 47
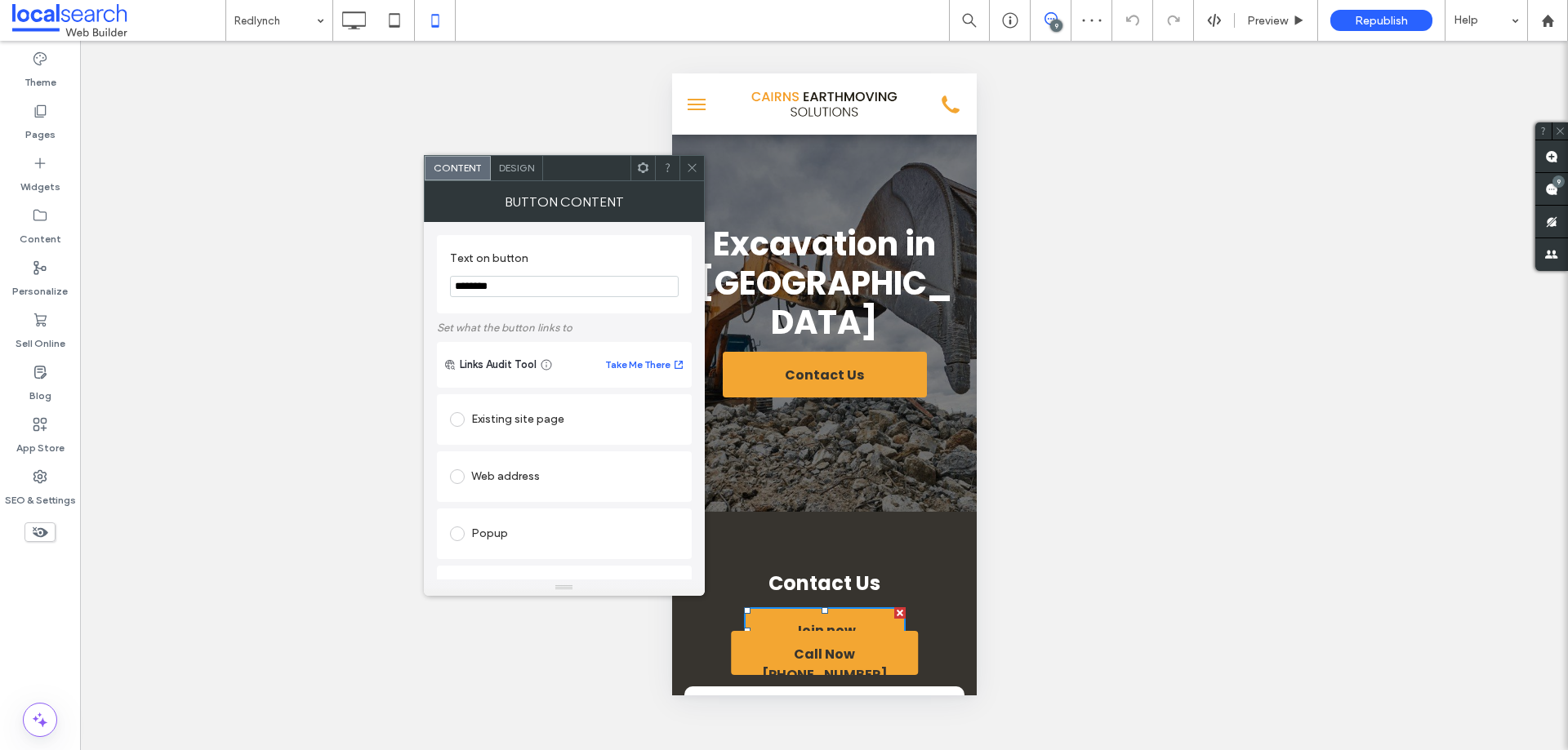
click at [512, 168] on span "Design" at bounding box center [517, 167] width 35 height 12
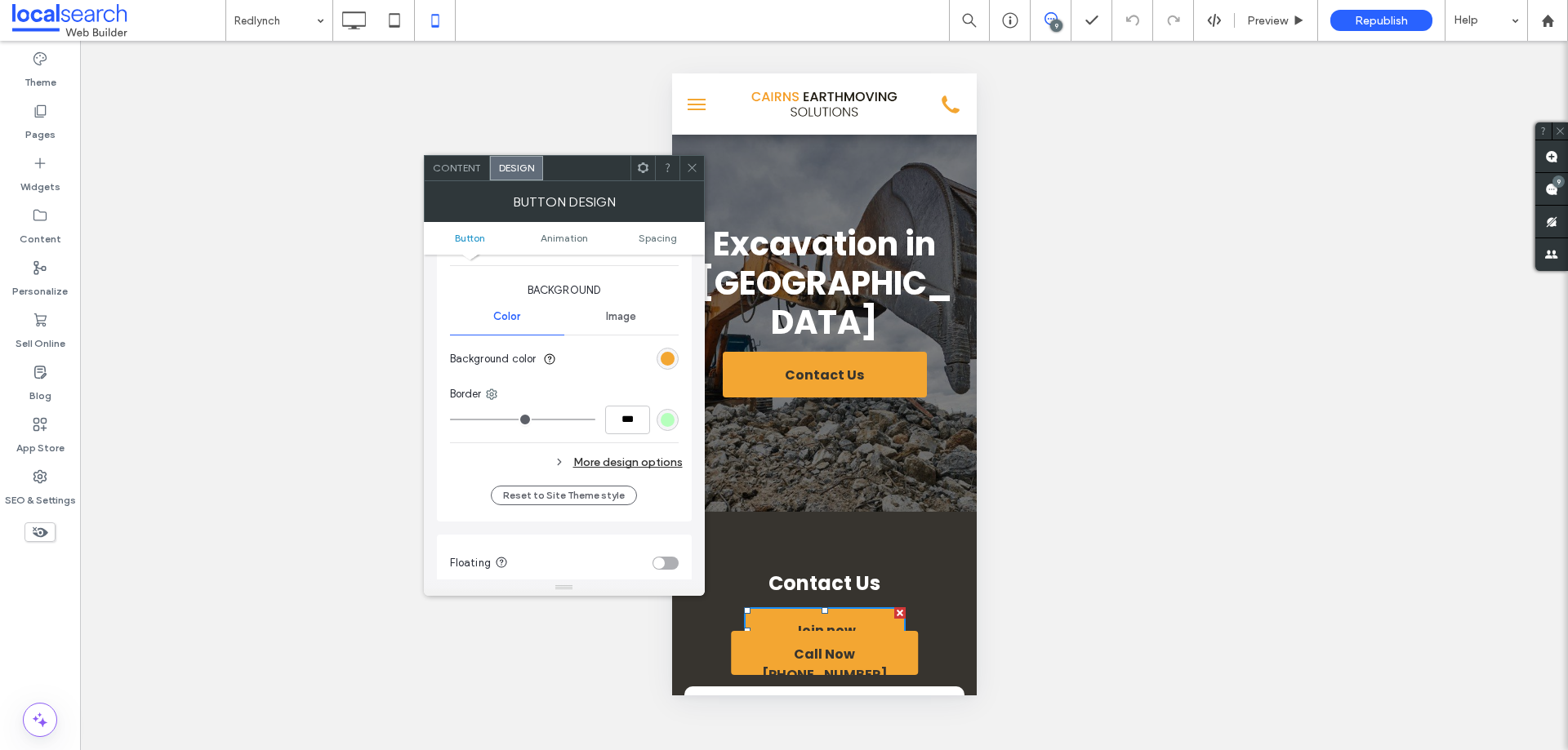
scroll to position [490, 0]
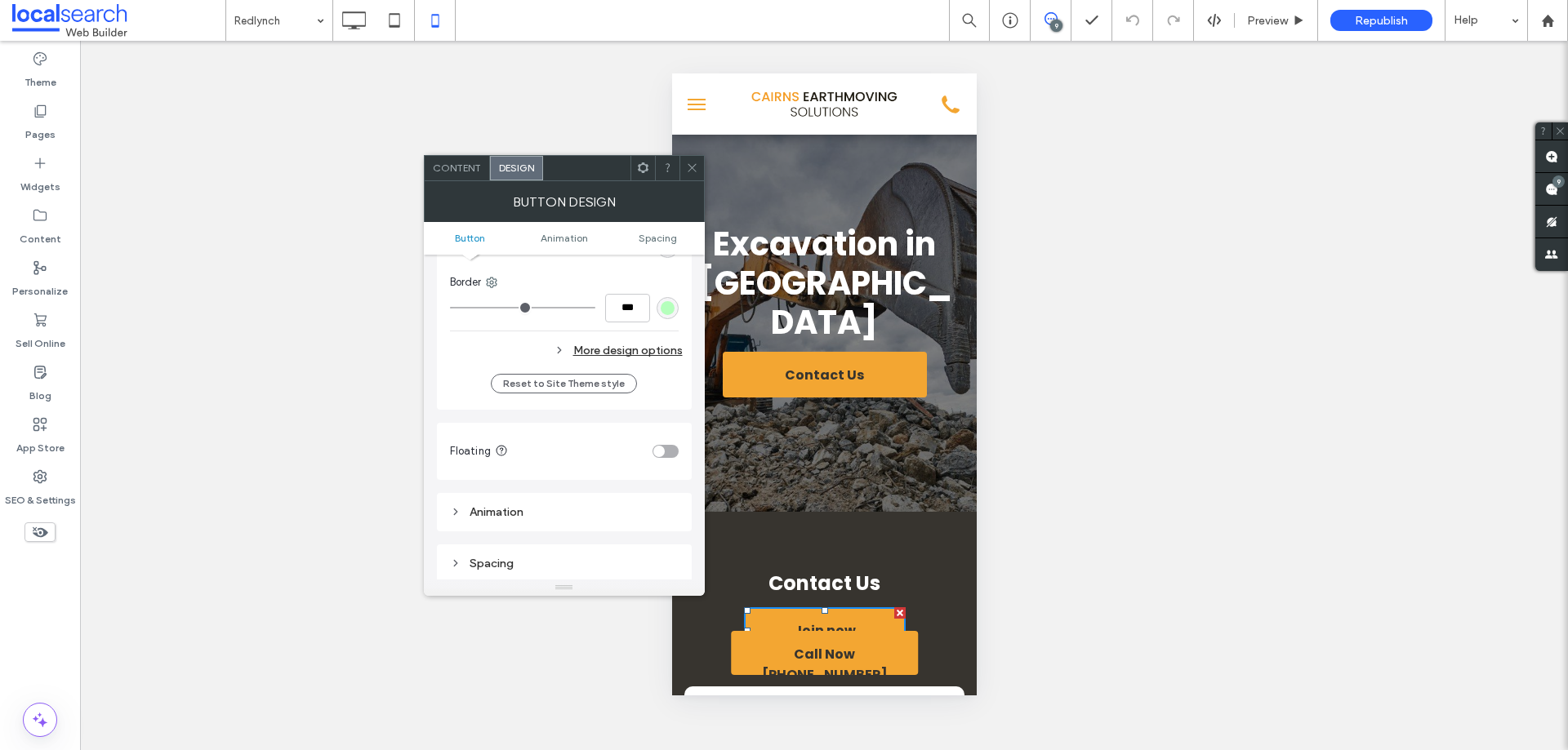
click at [627, 349] on div "More design options" at bounding box center [566, 351] width 233 height 22
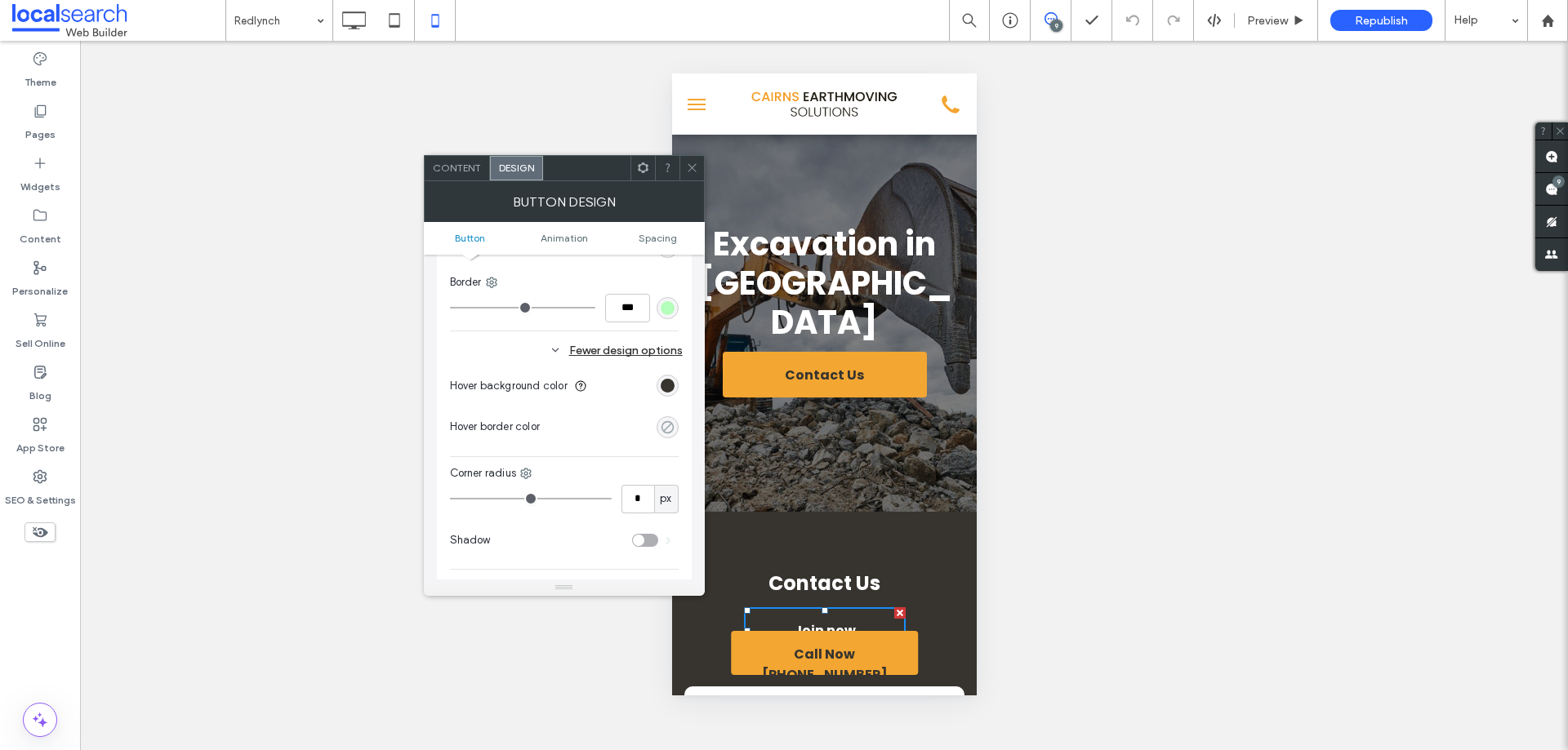
click at [673, 425] on use "rgba(0, 0, 0, 0)" at bounding box center [667, 426] width 12 height 12
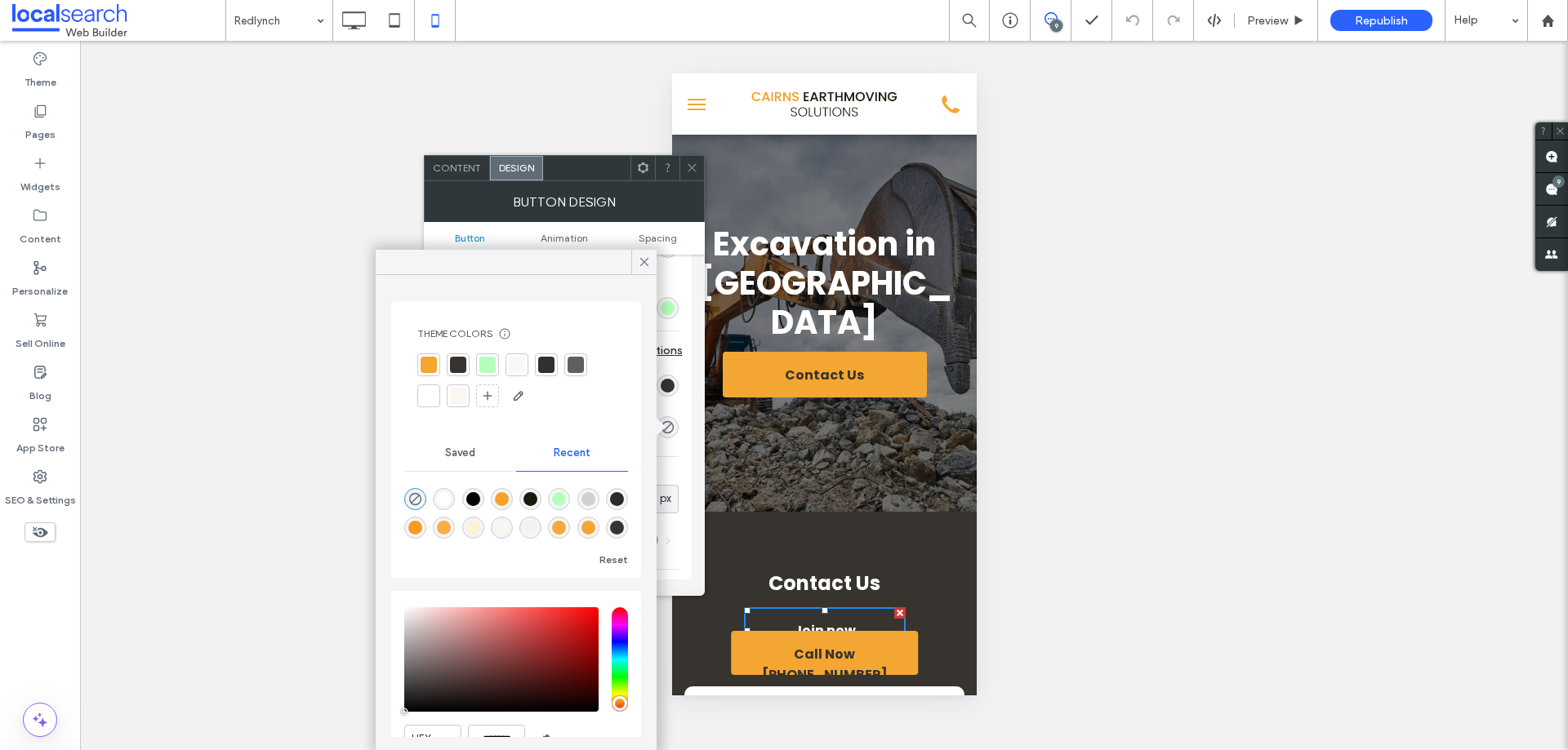
click at [438, 363] on div at bounding box center [428, 364] width 23 height 23
